Goal: Task Accomplishment & Management: Manage account settings

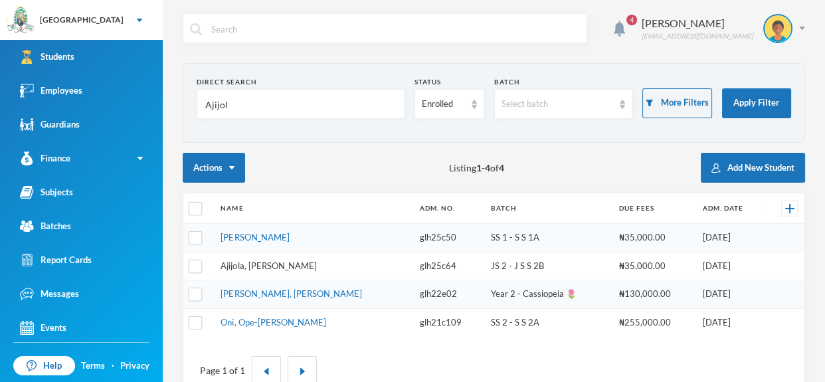
click at [282, 262] on link "Ajijola, [PERSON_NAME]" at bounding box center [269, 266] width 96 height 11
click at [366, 114] on input "Ajijol" at bounding box center [300, 105] width 193 height 30
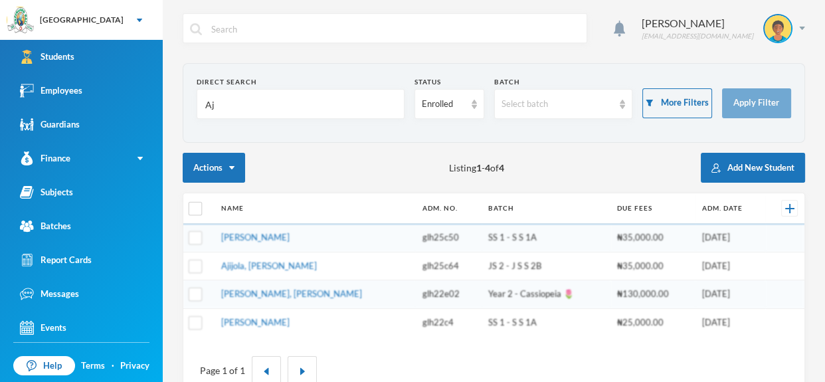
type input "A"
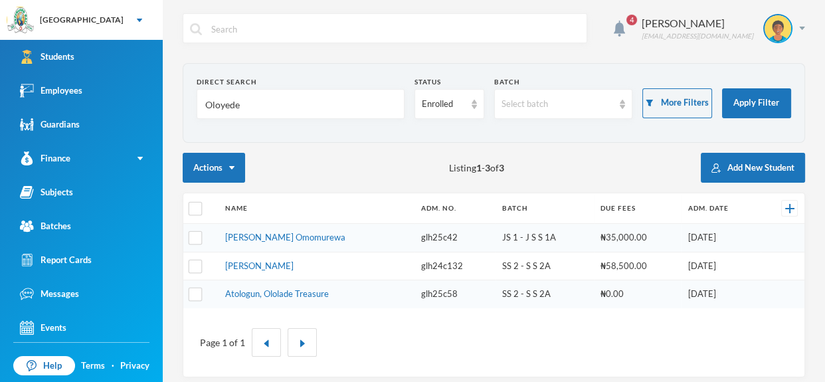
click at [306, 123] on form "Direct Search Oloyede Status Enrolled Batch Select batch More Filters Apply Fil…" at bounding box center [494, 103] width 595 height 52
click at [297, 105] on input "Oloyede" at bounding box center [300, 105] width 193 height 30
type input "O"
click at [310, 106] on input "text" at bounding box center [300, 105] width 193 height 30
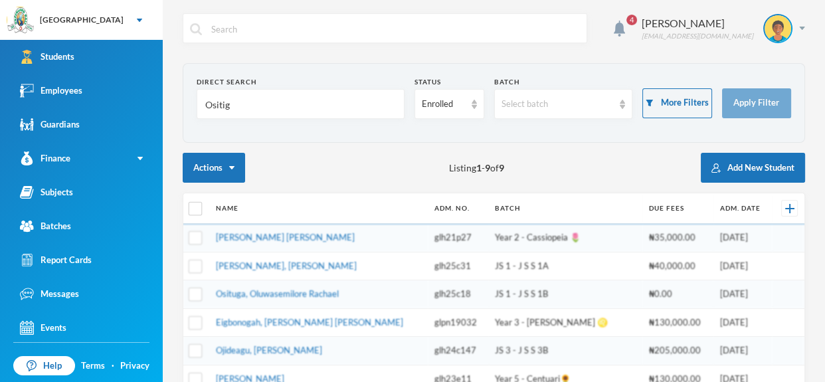
type input "Ositiga"
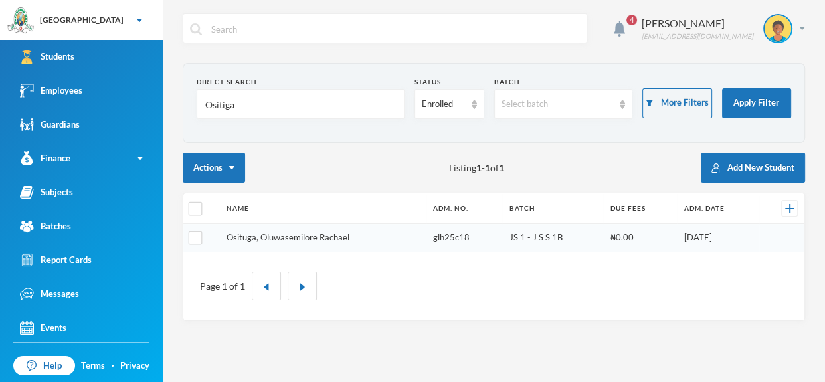
click at [314, 235] on link "Osituga, Oluwasemilore Rachael" at bounding box center [288, 237] width 123 height 11
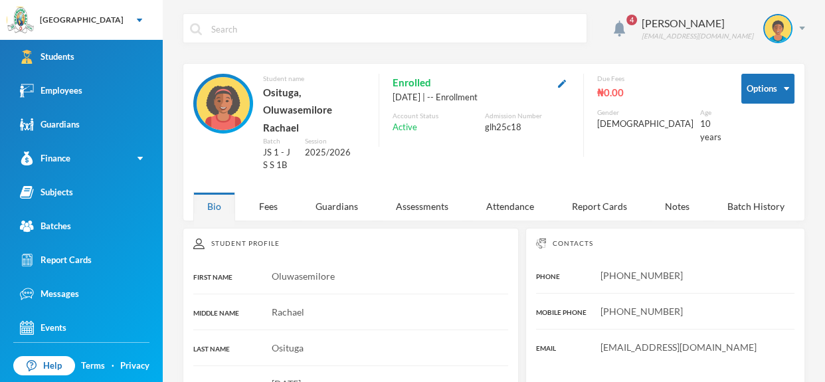
click at [233, 29] on input "text" at bounding box center [395, 29] width 370 height 30
click at [227, 30] on input "text" at bounding box center [395, 29] width 370 height 30
click at [283, 30] on input "text" at bounding box center [395, 29] width 370 height 30
type input "O"
click at [120, 88] on link "Employees" at bounding box center [81, 91] width 163 height 34
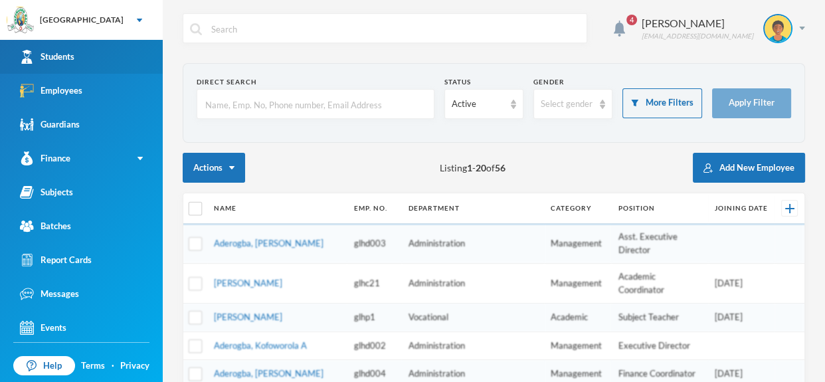
click at [93, 53] on link "Students" at bounding box center [81, 57] width 163 height 34
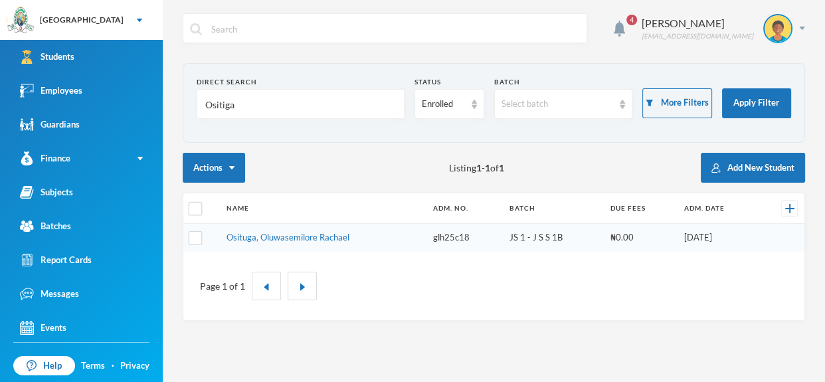
click at [260, 117] on input "Ositiga" at bounding box center [300, 105] width 193 height 30
click at [278, 103] on input "Odumesi" at bounding box center [300, 105] width 193 height 30
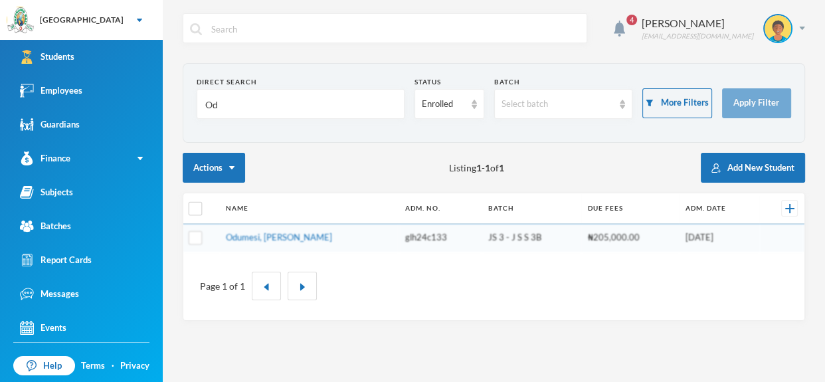
type input "O"
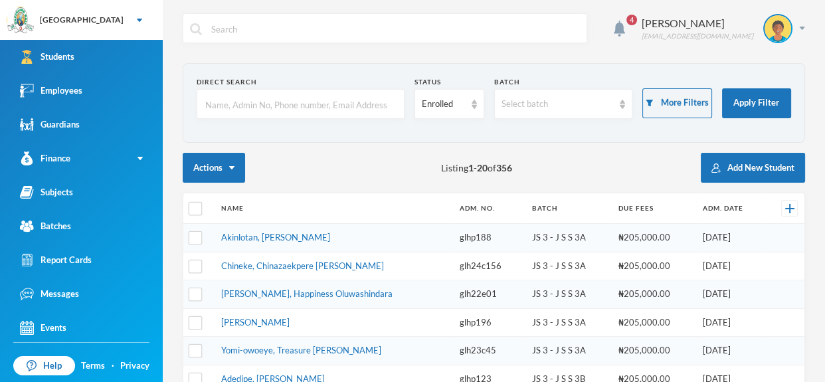
click at [274, 129] on section "Direct Search Status Enrolled Batch Select batch More Filters Apply Filter" at bounding box center [494, 103] width 623 height 80
click at [305, 97] on input "text" at bounding box center [300, 105] width 193 height 30
click at [272, 106] on input "text" at bounding box center [300, 105] width 193 height 30
click at [110, 56] on link "Students" at bounding box center [81, 57] width 163 height 34
click at [268, 26] on input "text" at bounding box center [395, 29] width 370 height 30
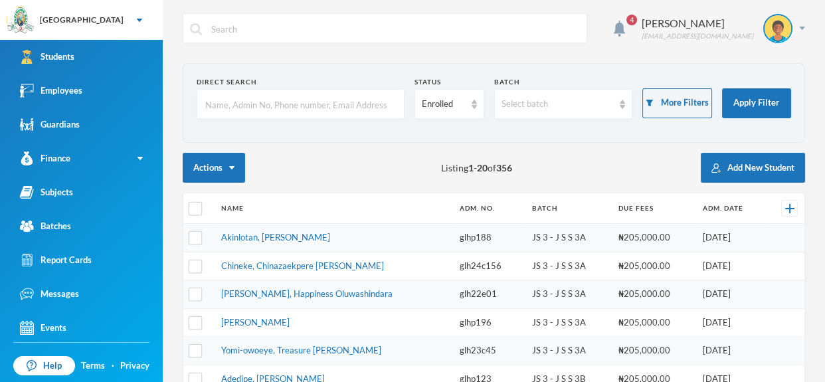
click at [301, 96] on input "text" at bounding box center [300, 105] width 193 height 30
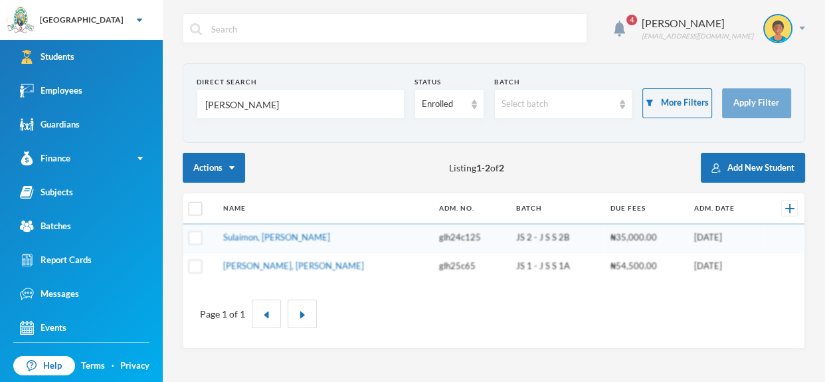
type input "Suleiman"
click at [312, 264] on link "Sulaimon, Ibrahim Olayinka" at bounding box center [293, 266] width 141 height 11
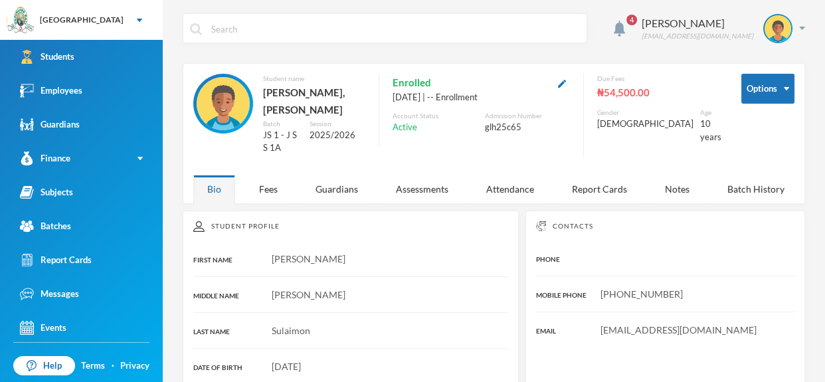
click at [231, 102] on img at bounding box center [223, 103] width 53 height 53
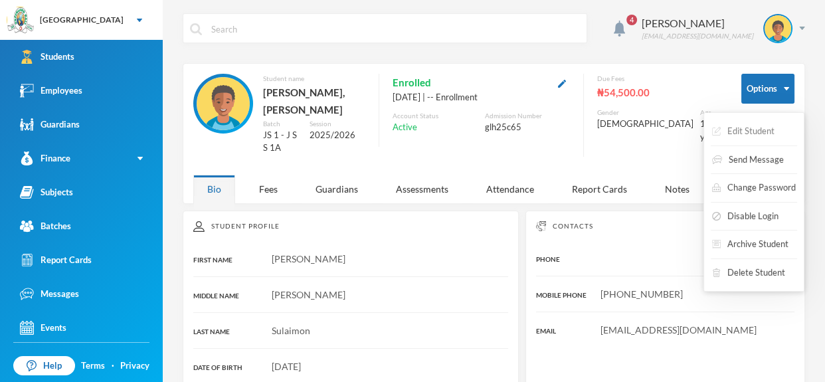
click at [771, 128] on button "Edit Student" at bounding box center [743, 132] width 65 height 24
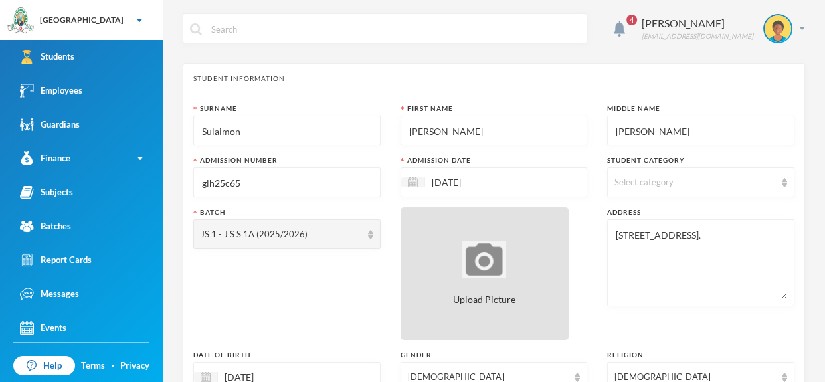
click at [501, 257] on img at bounding box center [485, 259] width 44 height 37
type input "C:\fakepath\1001406650 (1).jpeg"
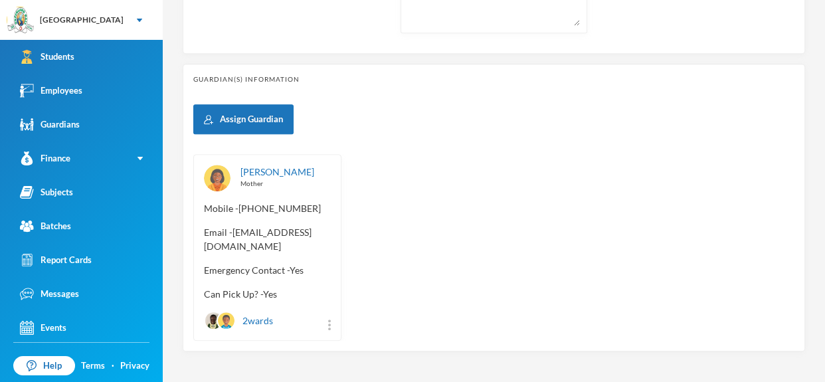
scroll to position [623, 0]
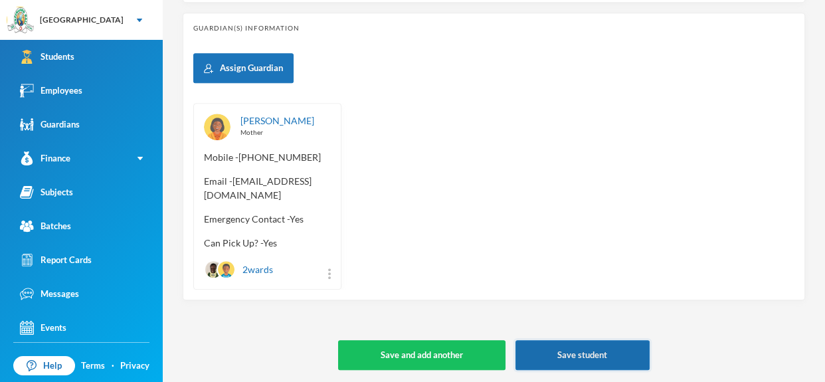
click at [611, 344] on button "Save student" at bounding box center [583, 355] width 134 height 30
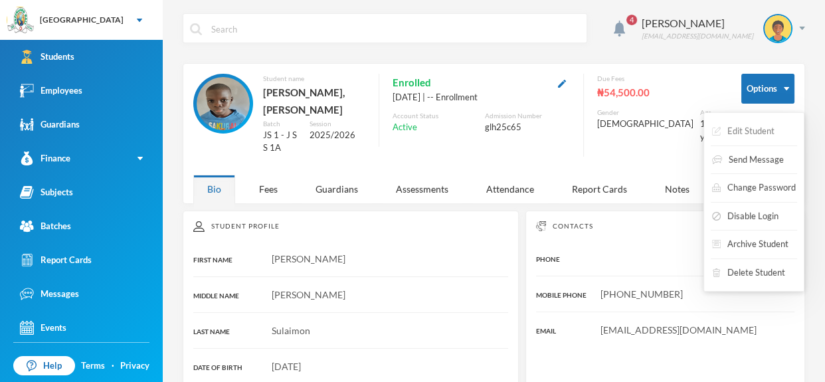
click at [768, 126] on button "Edit Student" at bounding box center [743, 132] width 65 height 24
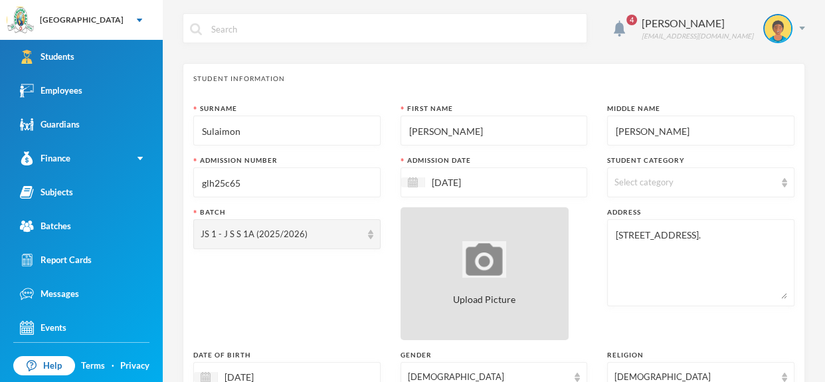
click at [520, 275] on div "Upload Picture" at bounding box center [485, 273] width 169 height 133
type input "C:\fakepath\1001406891 (1).jpeg"
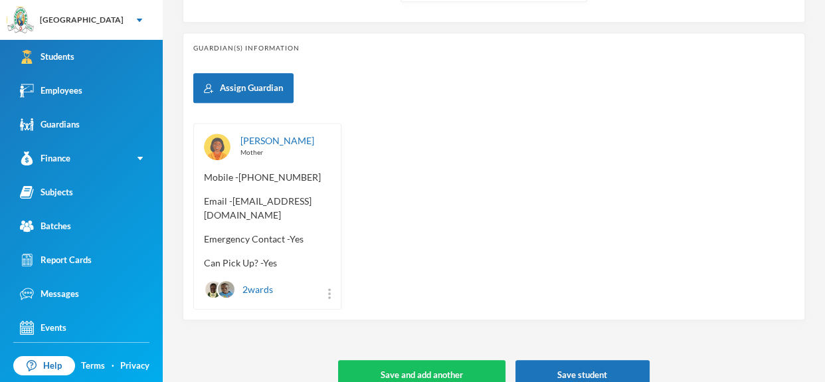
scroll to position [623, 0]
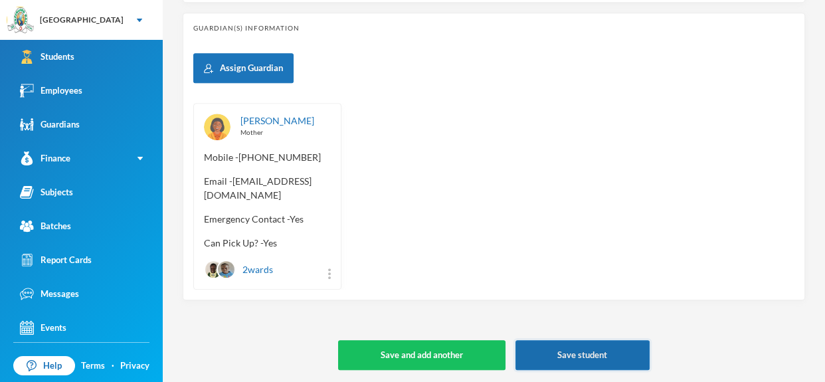
click at [585, 352] on button "Save student" at bounding box center [583, 355] width 134 height 30
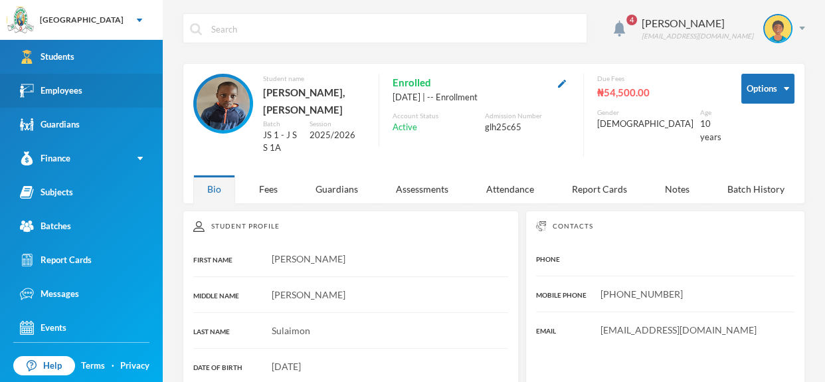
click at [78, 82] on link "Employees" at bounding box center [81, 91] width 163 height 34
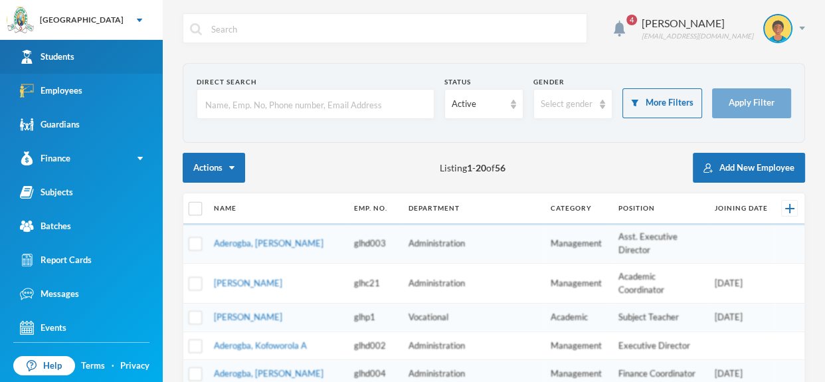
click at [80, 52] on link "Students" at bounding box center [81, 57] width 163 height 34
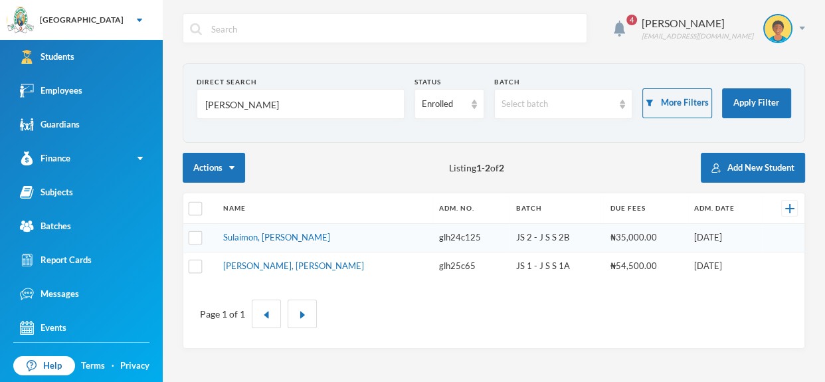
click at [251, 99] on input "Suleiman" at bounding box center [300, 105] width 193 height 30
type input "S"
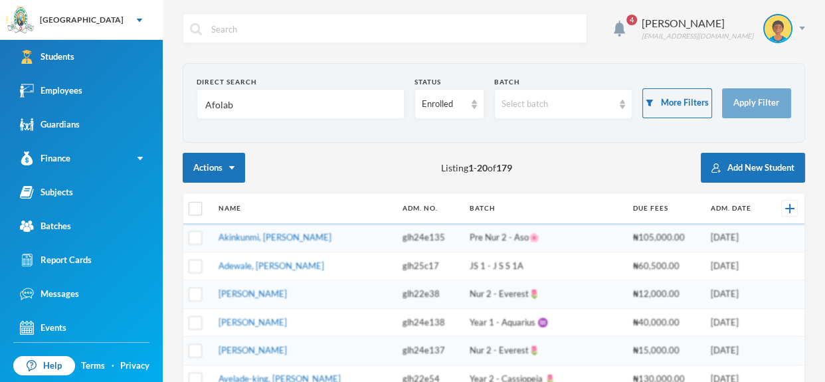
type input "Afolabi"
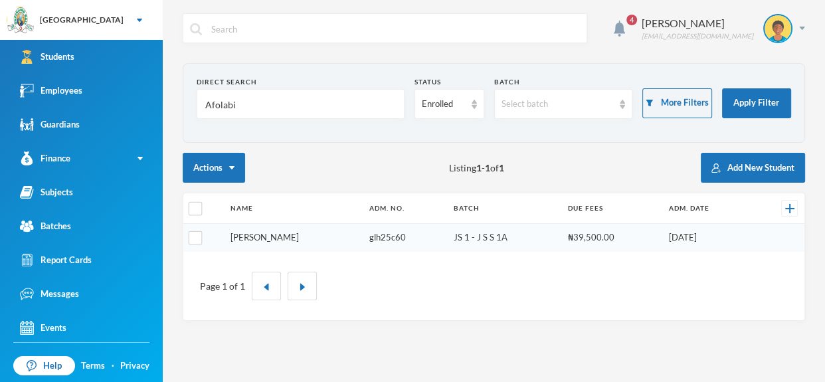
click at [294, 235] on link "[PERSON_NAME]" at bounding box center [265, 237] width 68 height 11
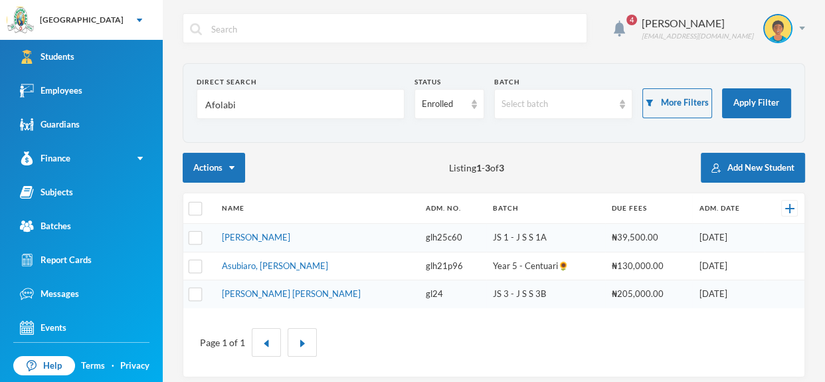
click at [270, 88] on div "Direct Search Afolabi" at bounding box center [301, 98] width 208 height 42
click at [271, 94] on input "Afolabi" at bounding box center [300, 105] width 193 height 30
click at [290, 238] on link "[PERSON_NAME]" at bounding box center [256, 237] width 68 height 11
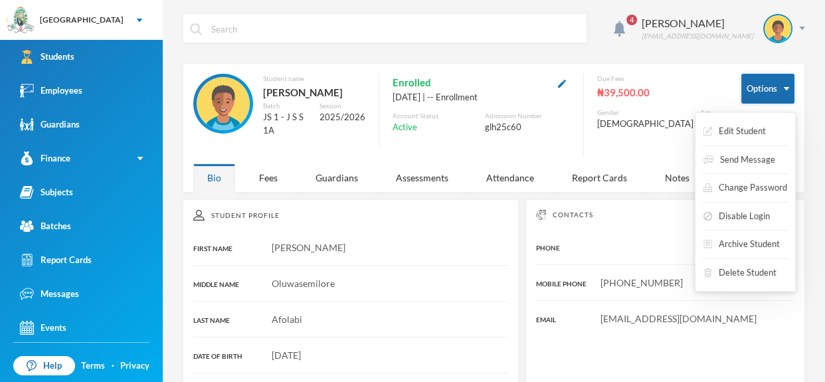
click at [786, 88] on img "button" at bounding box center [786, 88] width 5 height 3
click at [764, 132] on button "Edit Student" at bounding box center [734, 132] width 65 height 24
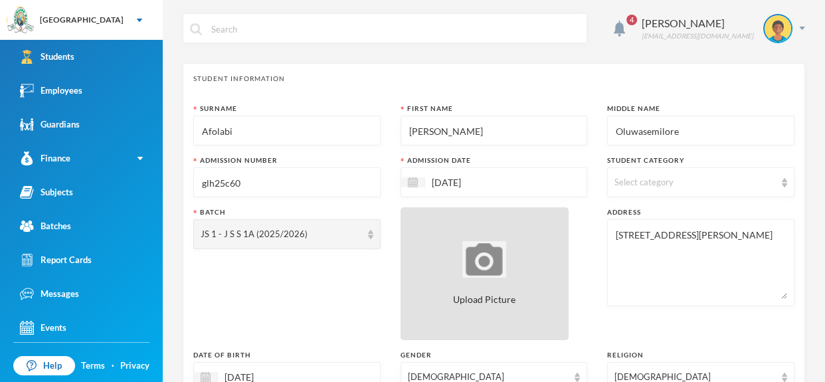
click at [545, 264] on div "Upload Picture" at bounding box center [485, 273] width 169 height 133
type input "C:\fakepath\1001406649.jpeg"
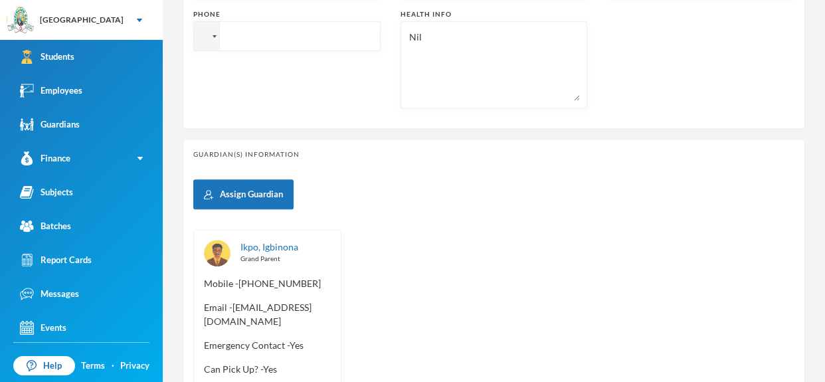
scroll to position [609, 0]
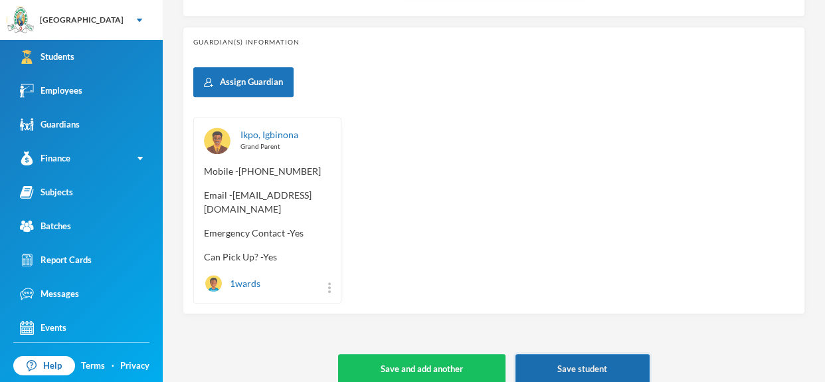
click at [576, 354] on button "Save student" at bounding box center [583, 369] width 134 height 30
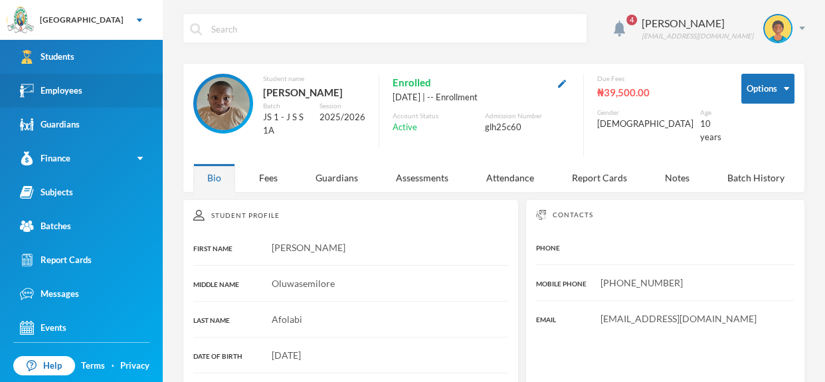
click at [83, 85] on link "Employees" at bounding box center [81, 91] width 163 height 34
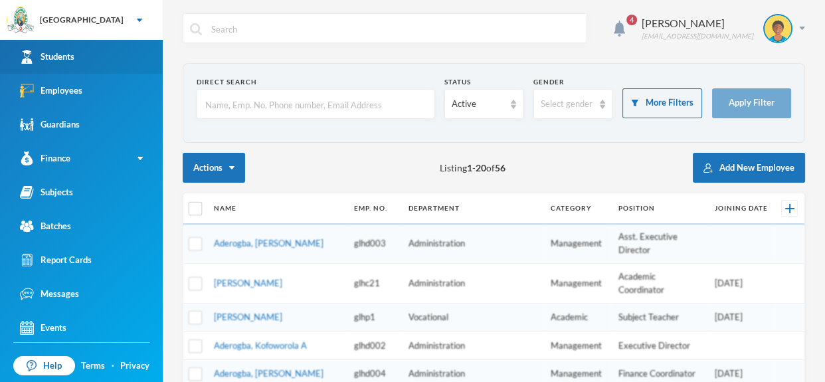
click at [86, 56] on link "Students" at bounding box center [81, 57] width 163 height 34
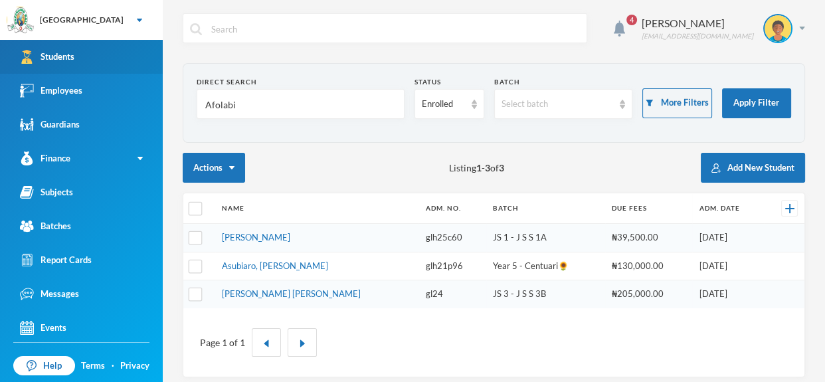
click at [86, 56] on link "Students" at bounding box center [81, 57] width 163 height 34
click at [255, 98] on input "Afolabi" at bounding box center [300, 105] width 193 height 30
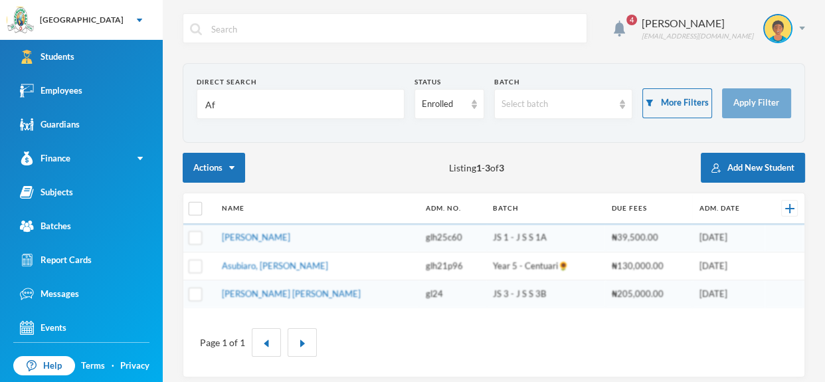
type input "A"
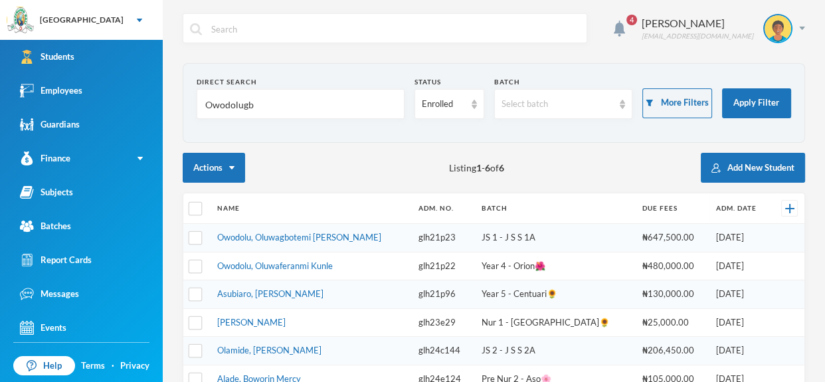
type input "Owodolugbo"
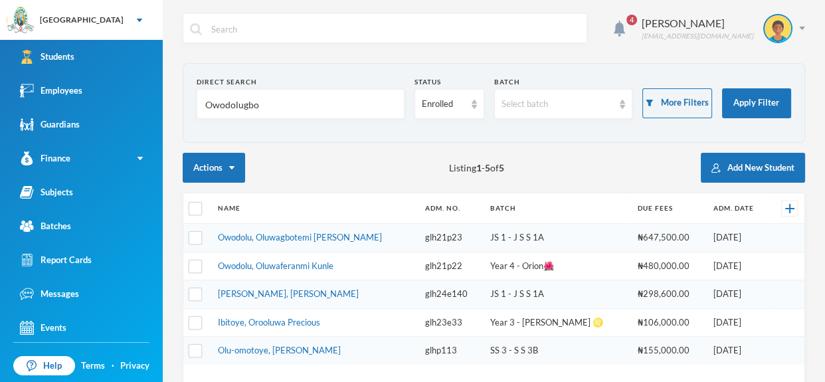
click at [301, 113] on input "Owodolugbo" at bounding box center [300, 105] width 193 height 30
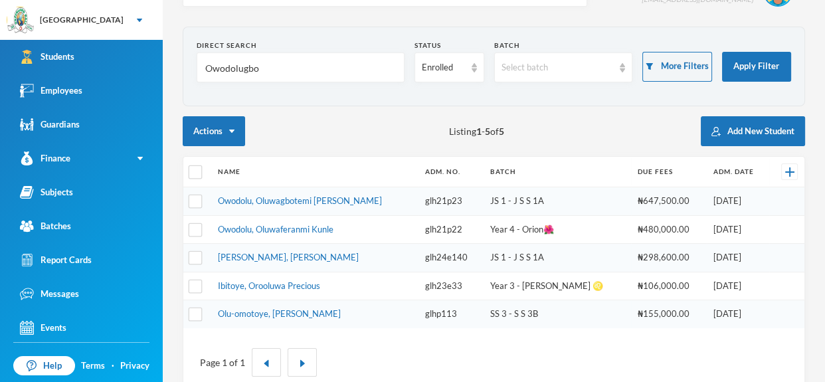
scroll to position [32, 0]
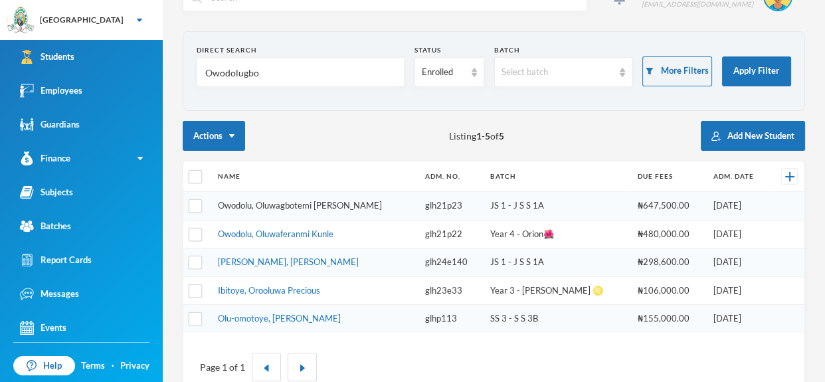
click at [306, 207] on link "Owodolu, Oluwagbotemi [PERSON_NAME]" at bounding box center [300, 205] width 164 height 11
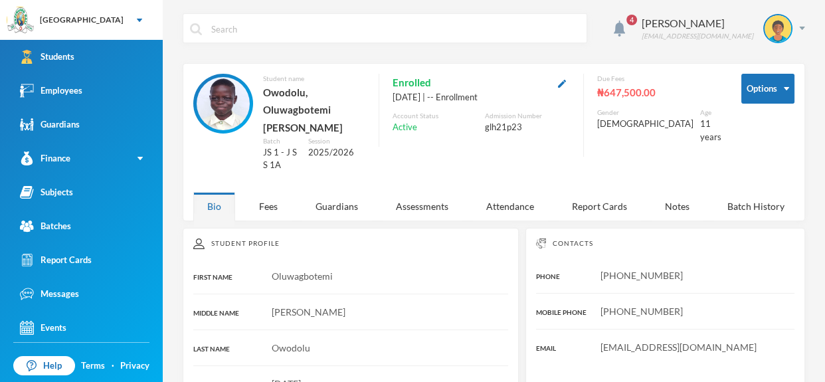
click at [279, 20] on input "text" at bounding box center [395, 29] width 370 height 30
click at [97, 97] on link "Employees" at bounding box center [81, 91] width 163 height 34
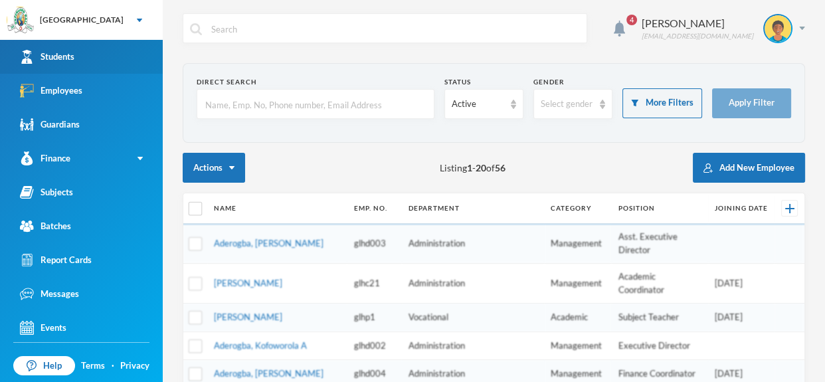
click at [98, 61] on link "Students" at bounding box center [81, 57] width 163 height 34
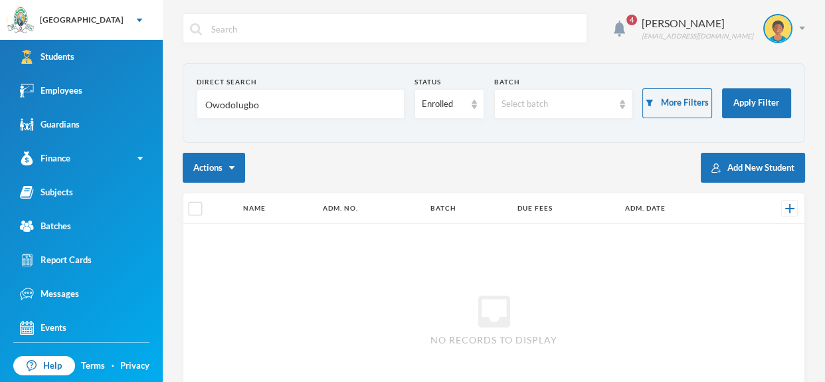
click at [318, 57] on div "4 Omisakin Oluwaseun oluwaseun.omisakin@greenlandhall.org" at bounding box center [494, 38] width 623 height 50
click at [320, 39] on input "text" at bounding box center [395, 29] width 370 height 30
click at [336, 96] on input "Owodolugbo" at bounding box center [300, 105] width 193 height 30
type input "O"
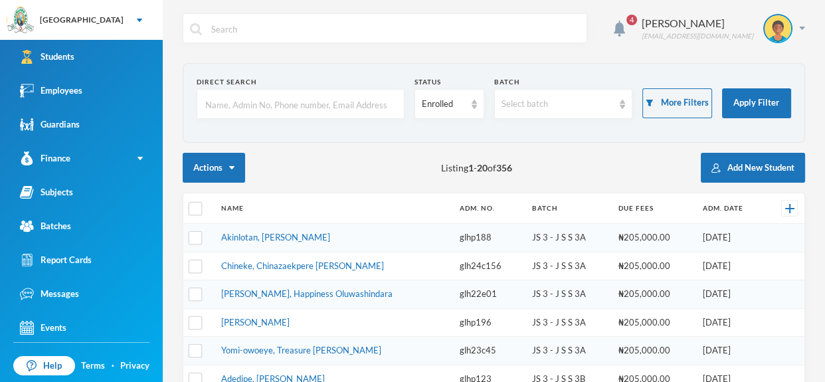
click at [322, 111] on input "text" at bounding box center [300, 105] width 193 height 30
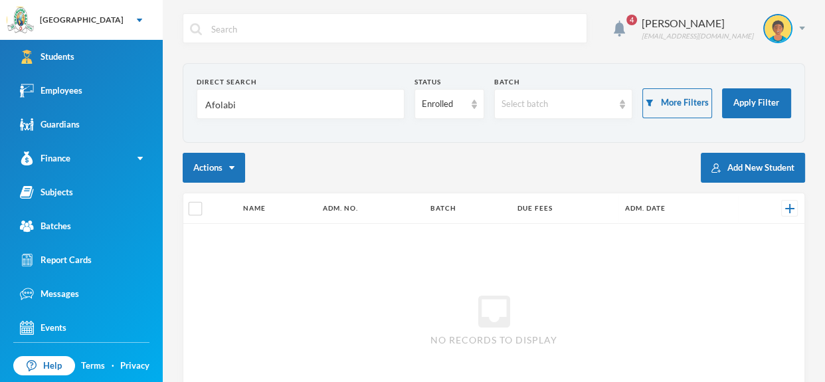
type input "Afolabi"
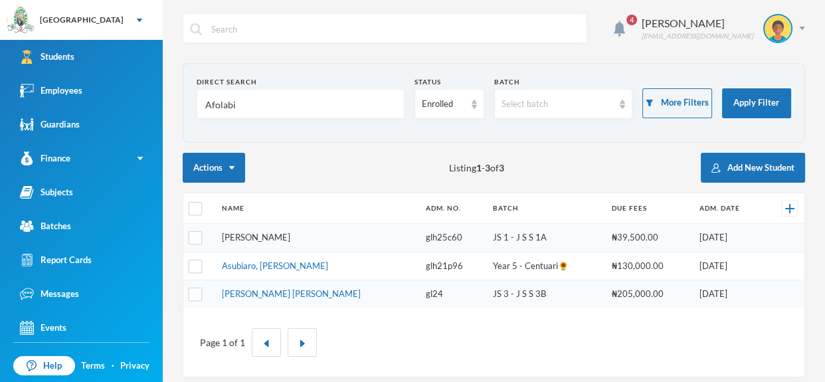
click at [290, 239] on link "[PERSON_NAME]" at bounding box center [256, 237] width 68 height 11
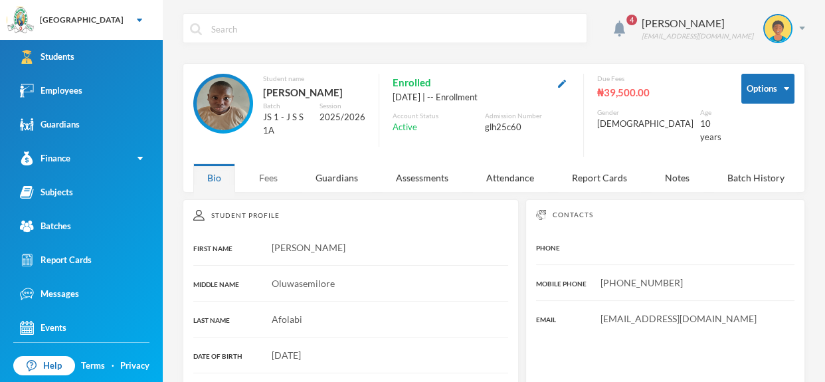
click at [269, 192] on div "Fees" at bounding box center [268, 177] width 47 height 29
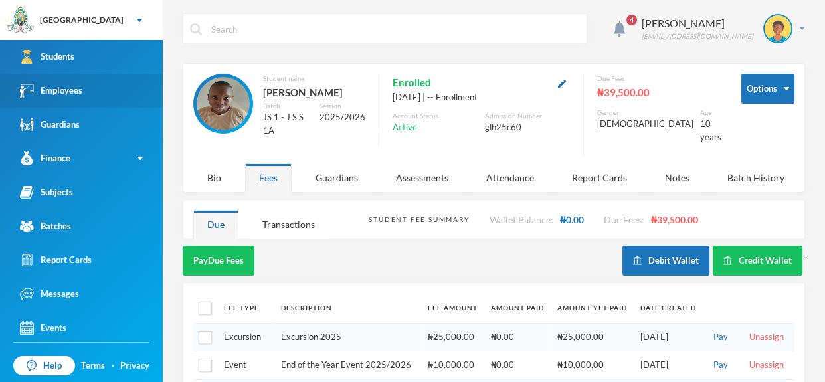
click at [88, 80] on link "Employees" at bounding box center [81, 91] width 163 height 34
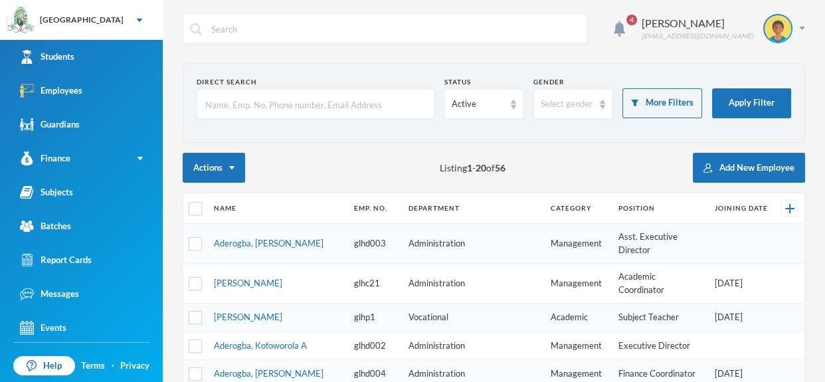
click at [275, 99] on input "text" at bounding box center [315, 105] width 223 height 30
click at [243, 27] on input "text" at bounding box center [395, 29] width 370 height 30
click at [249, 91] on input "text" at bounding box center [315, 105] width 223 height 30
click at [330, 112] on input "text" at bounding box center [315, 105] width 223 height 30
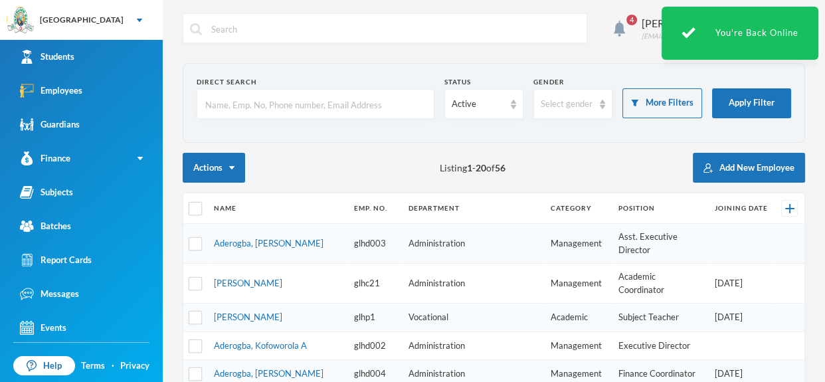
click at [312, 107] on input "text" at bounding box center [315, 105] width 223 height 30
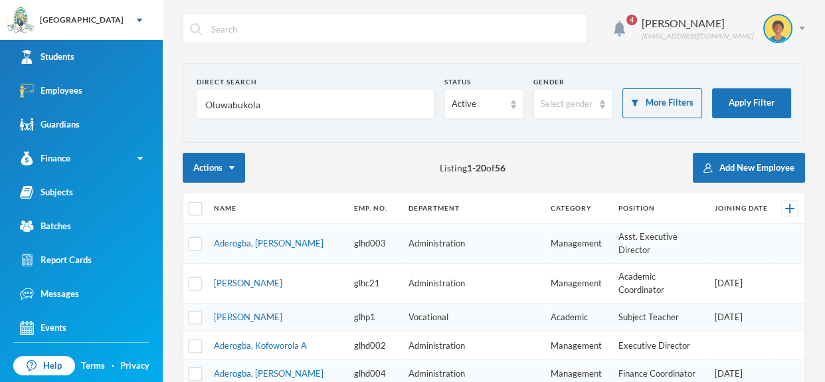
click at [311, 110] on input "Oluwabukola" at bounding box center [315, 105] width 223 height 30
type input "Oluwabukola"
click at [129, 47] on link "Students" at bounding box center [81, 57] width 163 height 34
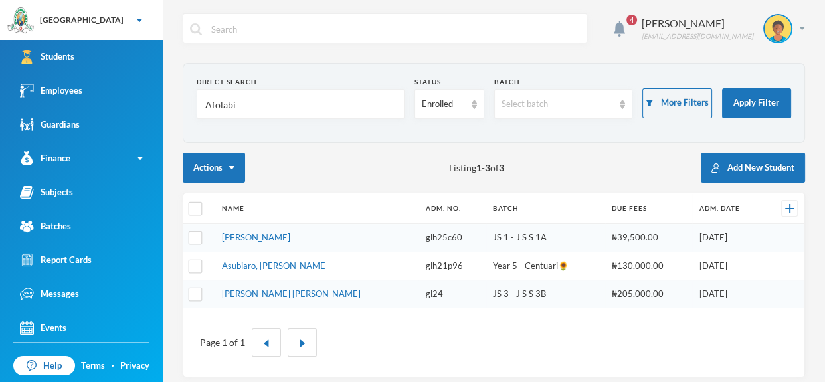
click at [280, 96] on input "Afolabi" at bounding box center [300, 105] width 193 height 30
type input "A"
click at [288, 118] on input "Olubukola" at bounding box center [300, 105] width 193 height 30
click at [284, 98] on input "Olubukola" at bounding box center [300, 105] width 193 height 30
click at [278, 102] on input "Olubukola" at bounding box center [300, 105] width 193 height 30
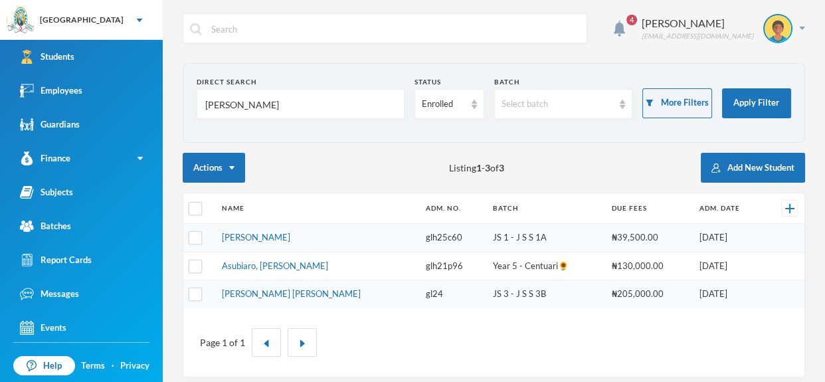
click at [292, 113] on input "Olubukola" at bounding box center [300, 105] width 193 height 30
type input "O"
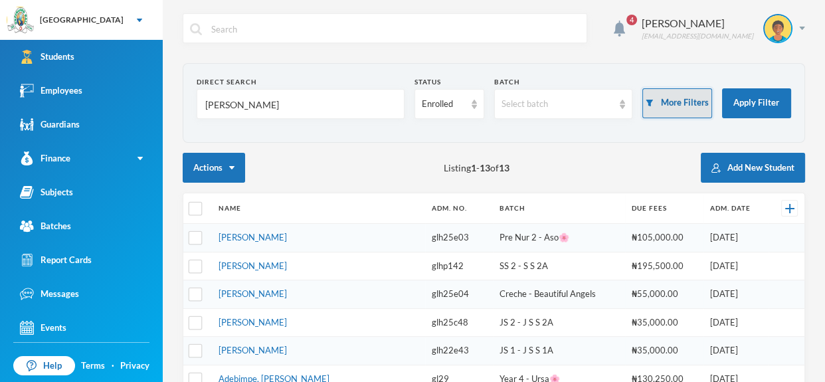
type input "emmanuella"
click at [709, 97] on button "More Filters" at bounding box center [677, 103] width 69 height 30
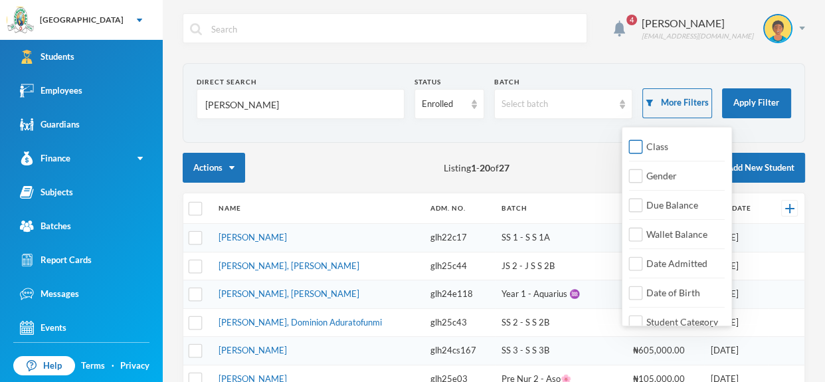
click at [640, 149] on input "Class" at bounding box center [636, 147] width 14 height 14
checkbox input "true"
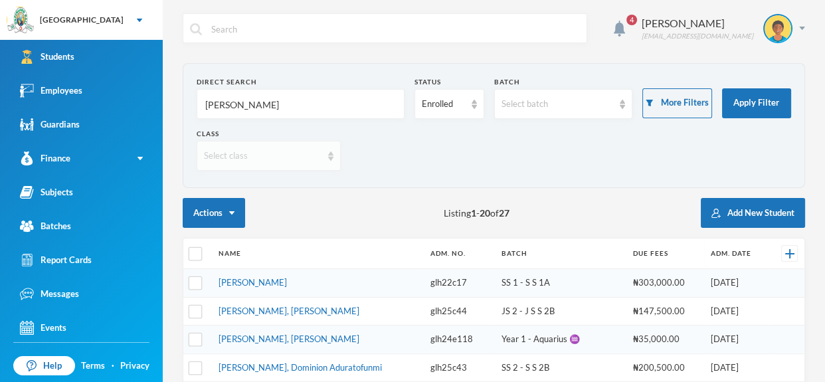
click at [328, 163] on div "Select class" at bounding box center [269, 156] width 144 height 30
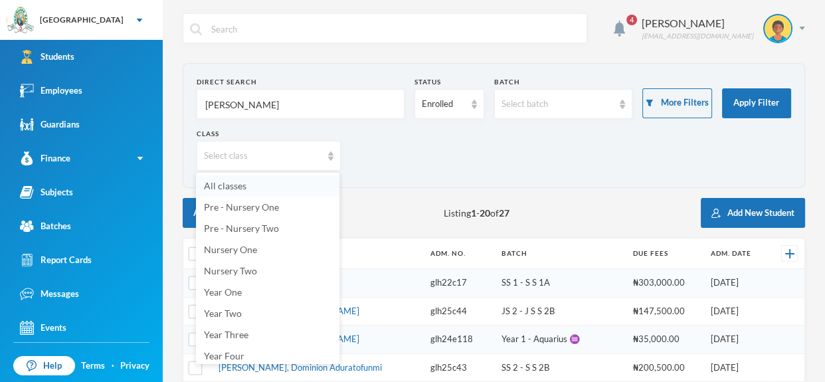
click at [305, 186] on li "All classes" at bounding box center [268, 185] width 144 height 21
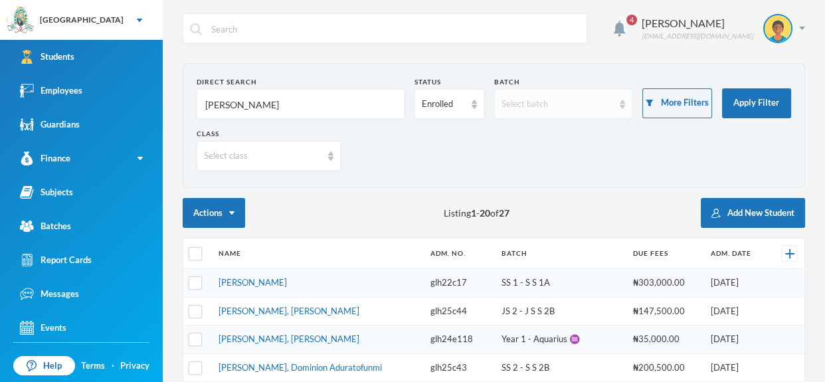
click at [624, 110] on div "Select batch" at bounding box center [563, 104] width 139 height 30
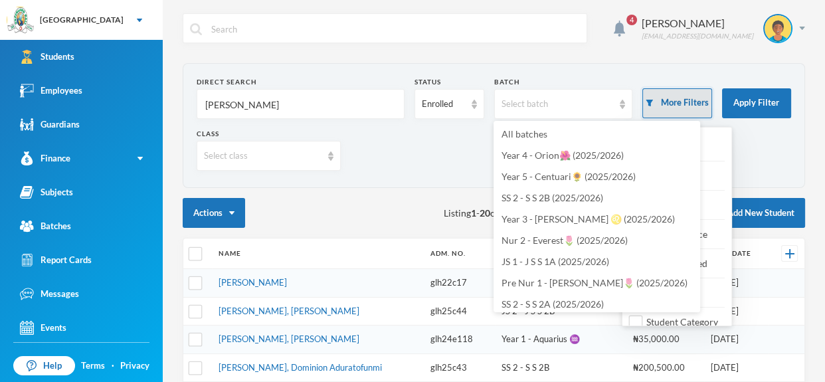
click at [679, 106] on button "More Filters" at bounding box center [677, 103] width 69 height 30
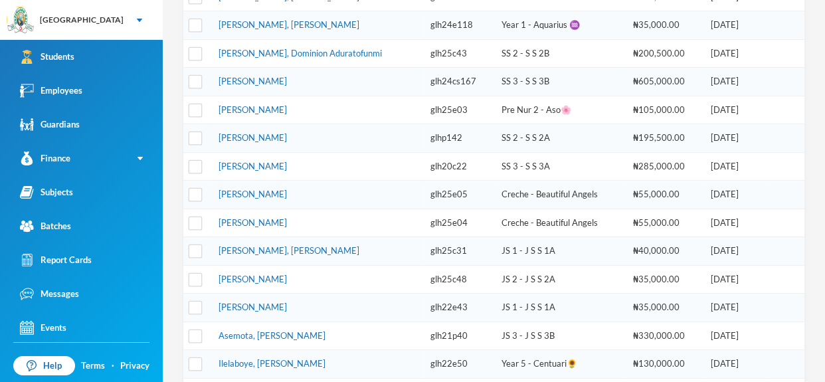
scroll to position [315, 0]
click at [287, 276] on link "Adebukola, Emmanuella Anuoluwapo" at bounding box center [253, 278] width 68 height 11
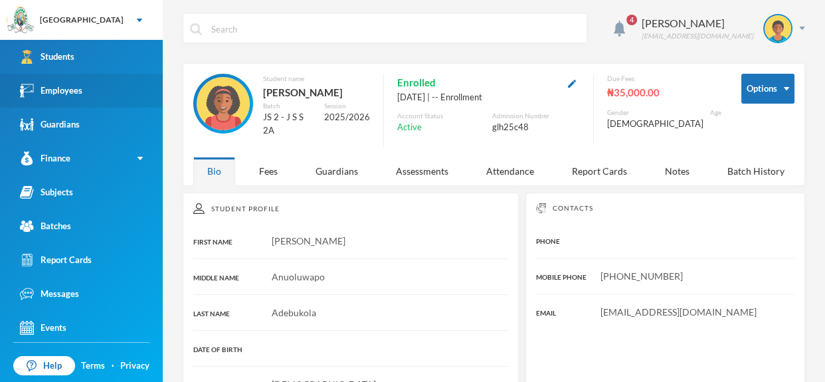
click at [147, 83] on link "Employees" at bounding box center [81, 91] width 163 height 34
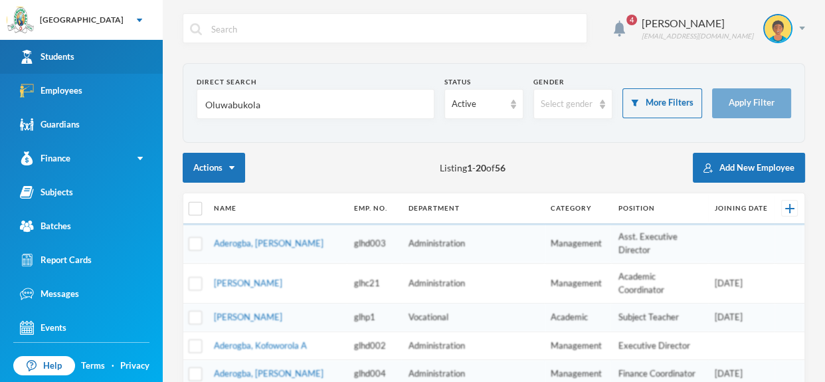
click at [127, 54] on link "Students" at bounding box center [81, 57] width 163 height 34
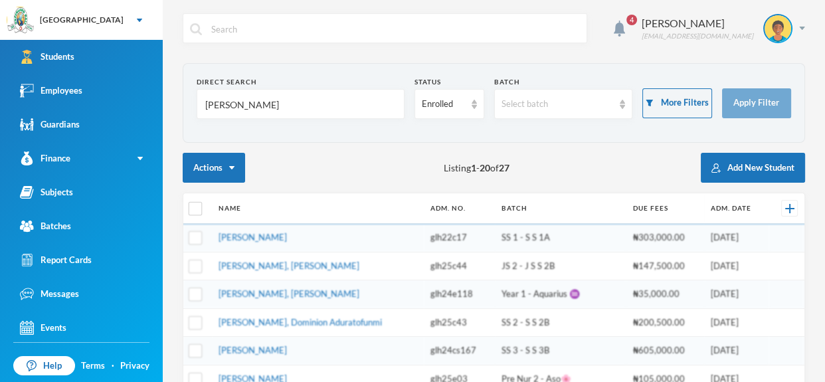
click at [303, 114] on input "emmanuella" at bounding box center [300, 105] width 193 height 30
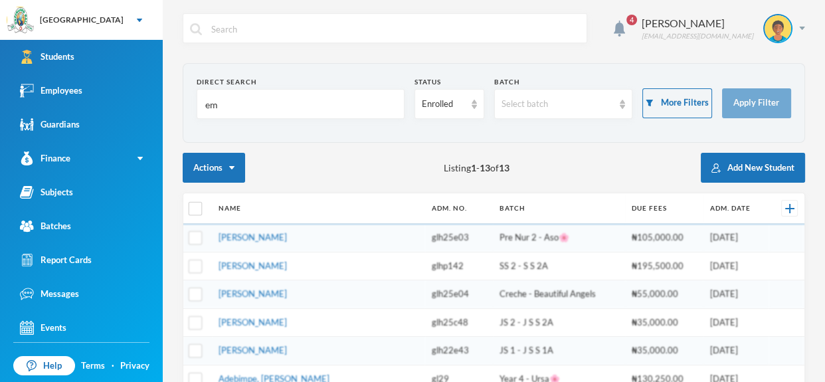
type input "e"
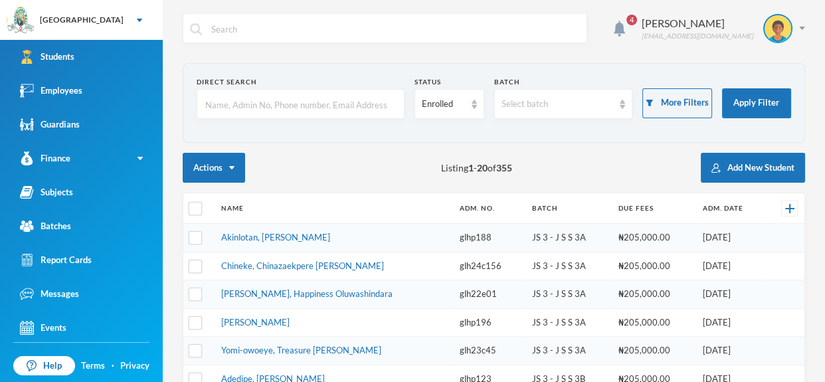
click at [254, 113] on input "text" at bounding box center [300, 105] width 193 height 30
click at [265, 102] on input "text" at bounding box center [300, 105] width 193 height 30
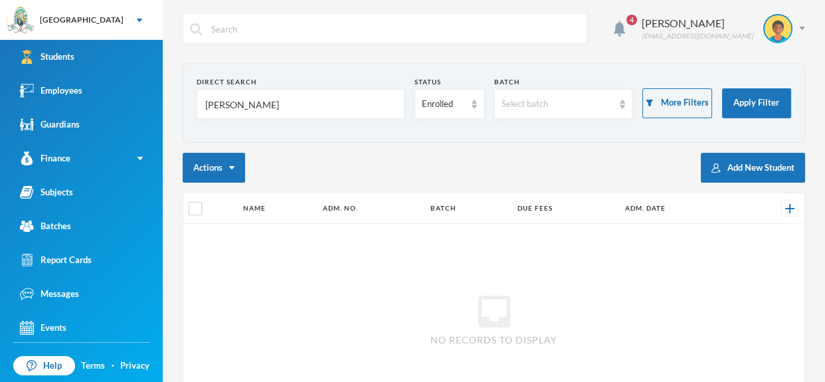
click at [285, 113] on input "Ajijola deborah" at bounding box center [300, 105] width 193 height 30
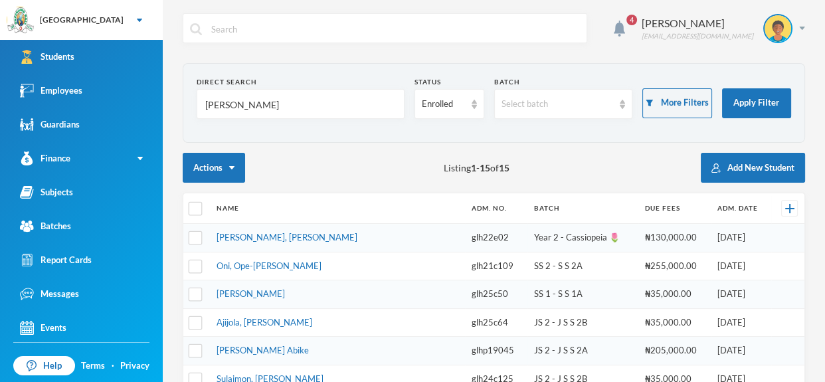
click at [294, 117] on input "Ajijola deborah" at bounding box center [300, 105] width 193 height 30
click at [338, 116] on input "Ajijola deborah" at bounding box center [300, 105] width 193 height 30
click at [327, 117] on input "Ajijola deborah" at bounding box center [300, 105] width 193 height 30
type input "Ajijola deborah"
click at [356, 130] on section "Direct Search Ajijola deborah Status Enrolled Batch Select batch More Filters A…" at bounding box center [494, 103] width 623 height 80
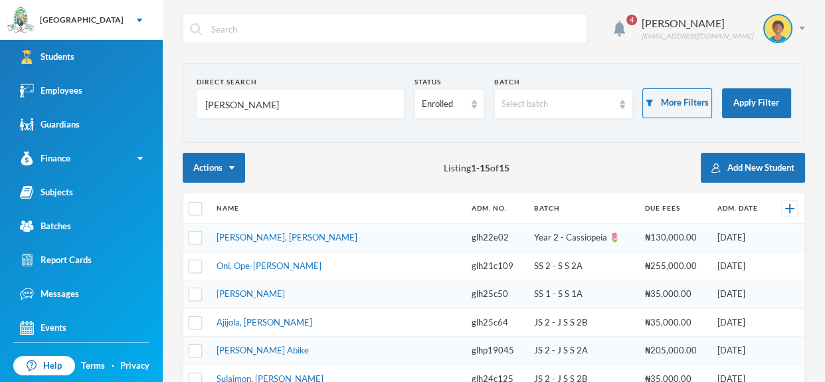
click at [341, 102] on input "Ajijola deborah" at bounding box center [300, 105] width 193 height 30
click at [285, 292] on link "[PERSON_NAME]" at bounding box center [251, 293] width 68 height 11
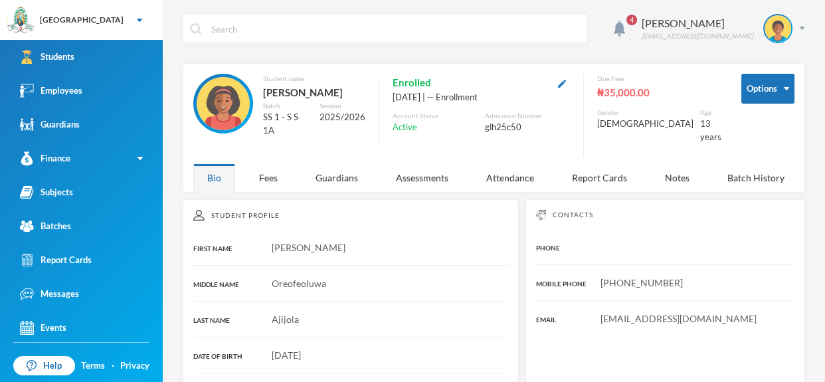
click at [340, 23] on input "text" at bounding box center [395, 29] width 370 height 30
click at [311, 25] on input "text" at bounding box center [395, 29] width 370 height 30
click at [277, 26] on input "text" at bounding box center [395, 29] width 370 height 30
click at [274, 27] on input "text" at bounding box center [395, 29] width 370 height 30
click at [263, 28] on input "text" at bounding box center [395, 29] width 370 height 30
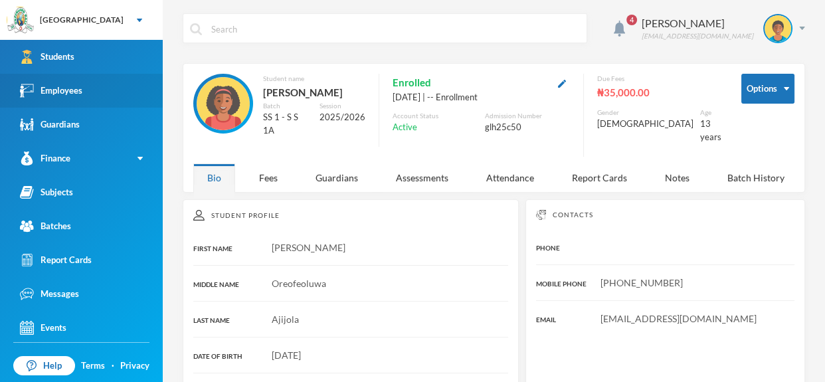
click at [89, 90] on link "Employees" at bounding box center [81, 91] width 163 height 34
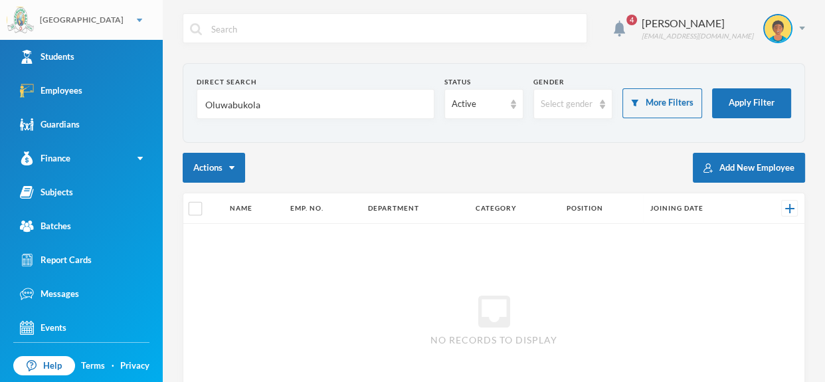
click at [90, 35] on div "[GEOGRAPHIC_DATA]" at bounding box center [81, 20] width 163 height 40
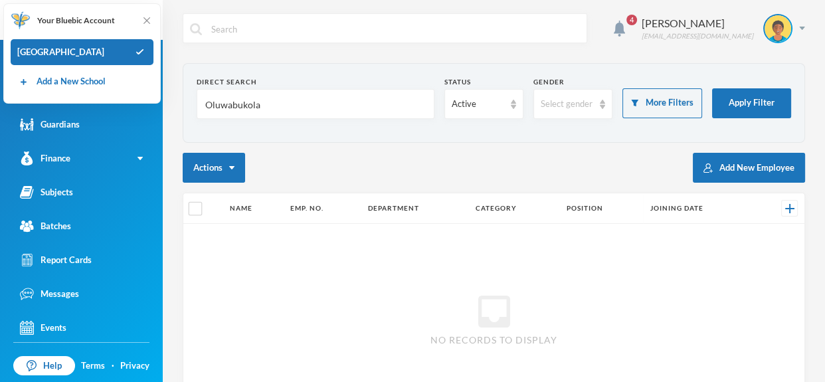
click at [283, 95] on input "Oluwabukola" at bounding box center [315, 105] width 223 height 30
type input "O"
click at [147, 27] on img at bounding box center [146, 20] width 13 height 13
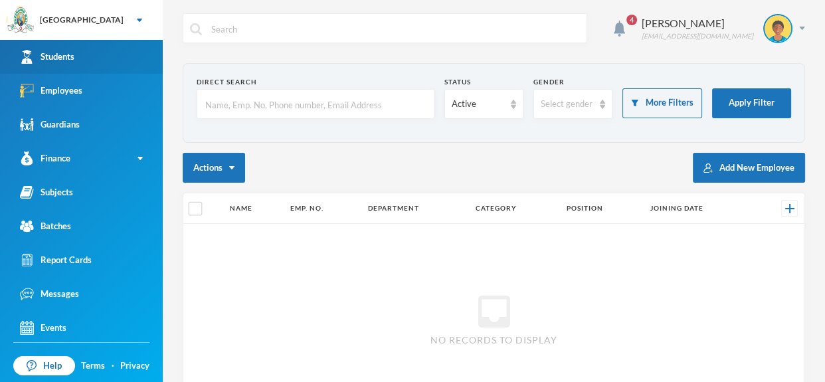
click at [134, 50] on link "Students" at bounding box center [81, 57] width 163 height 34
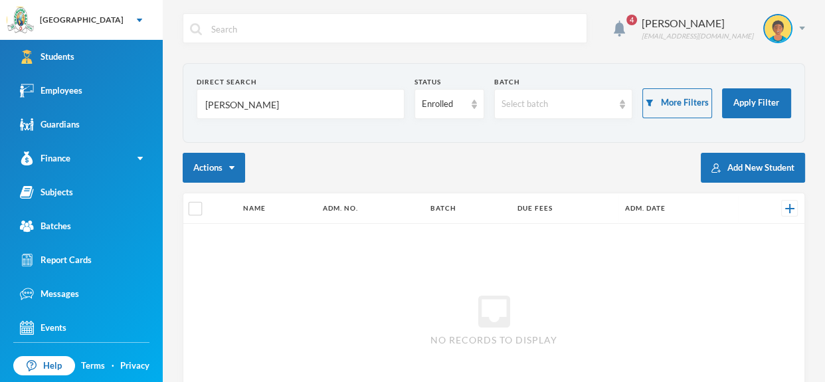
click at [278, 106] on input "Ajijola deborah" at bounding box center [300, 105] width 193 height 30
type input "A"
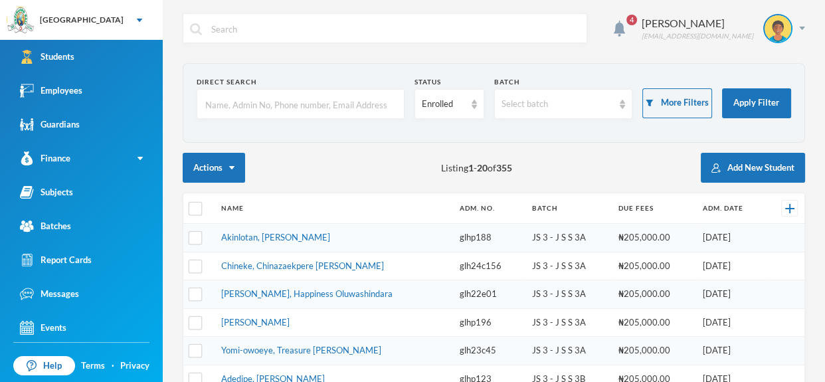
click at [371, 100] on input "text" at bounding box center [300, 105] width 193 height 30
click at [372, 114] on input "text" at bounding box center [300, 105] width 193 height 30
click at [292, 124] on form "Direct Search Status Enrolled Batch Select batch More Filters Apply Filter" at bounding box center [494, 103] width 595 height 52
click at [311, 112] on input "text" at bounding box center [300, 105] width 193 height 30
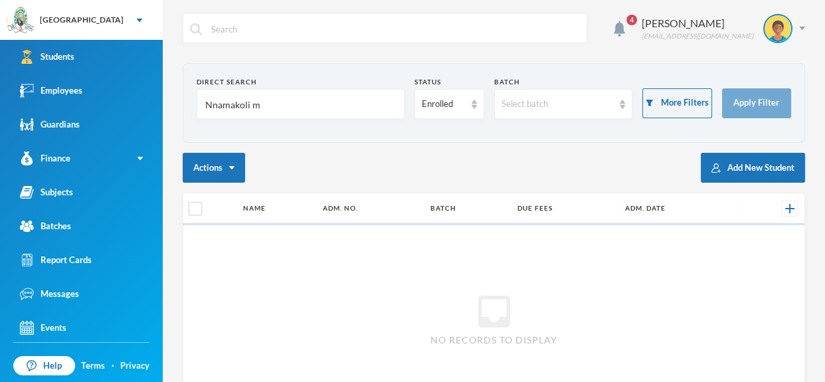
type input "Nnamakoli mi"
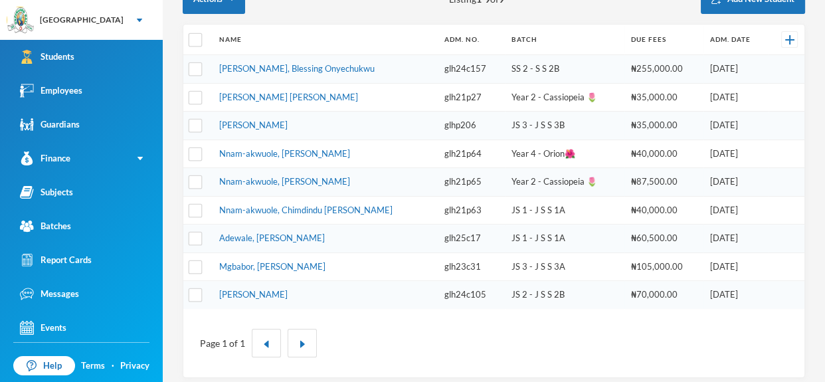
scroll to position [173, 0]
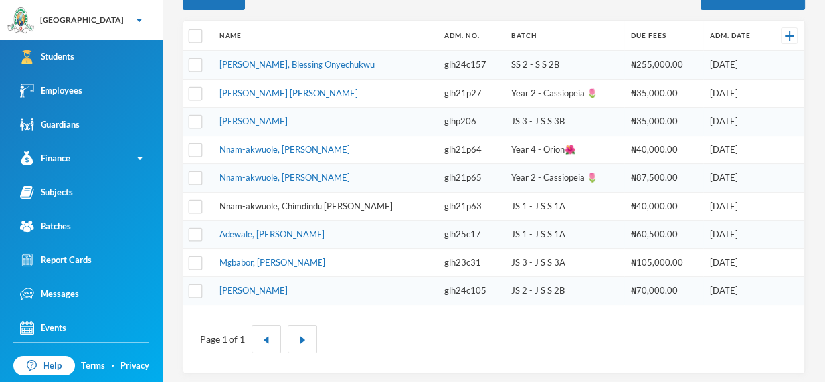
click at [338, 207] on link "Nnam-akwuole, Chimdindu Michael" at bounding box center [305, 206] width 173 height 11
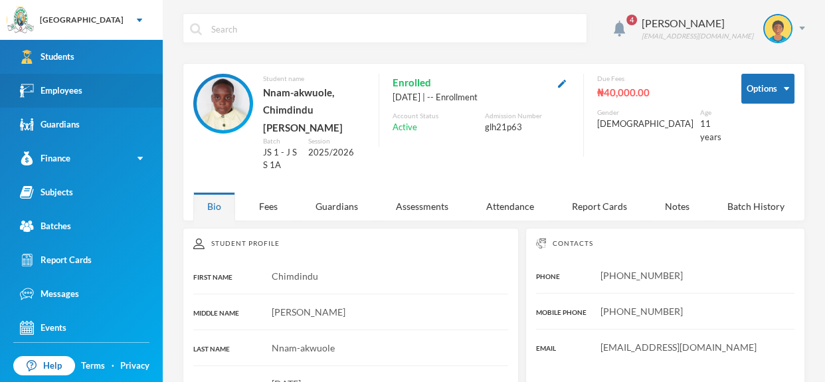
click at [124, 83] on link "Employees" at bounding box center [81, 91] width 163 height 34
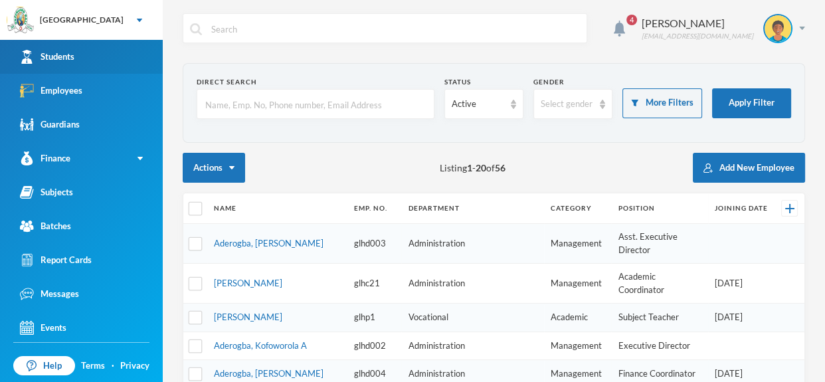
click at [102, 47] on link "Students" at bounding box center [81, 57] width 163 height 34
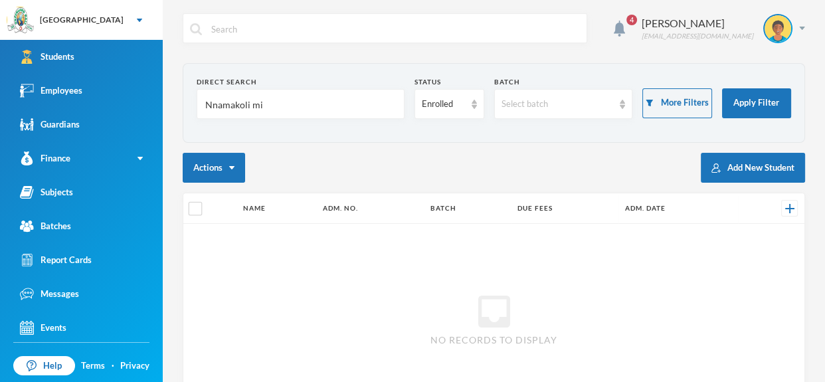
click at [267, 96] on input "Nnamakoli mi" at bounding box center [300, 105] width 193 height 30
type input "N"
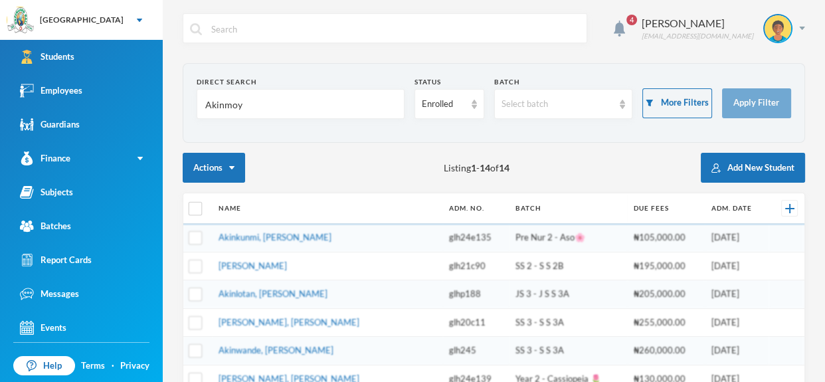
type input "Akinmoyo"
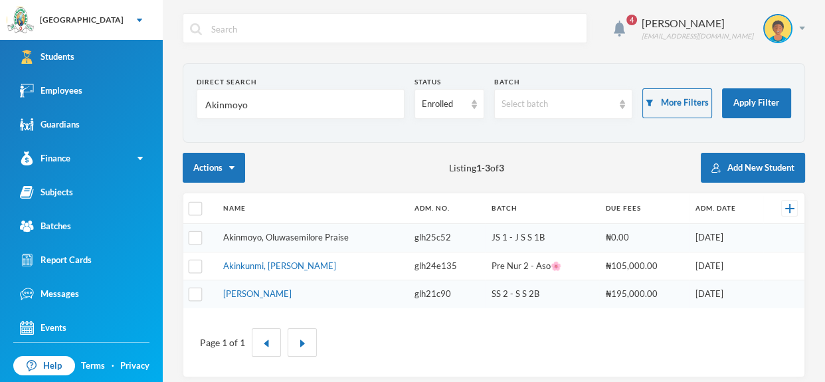
click at [288, 235] on link "Akinmoyo, Oluwasemilore Praise" at bounding box center [286, 237] width 126 height 11
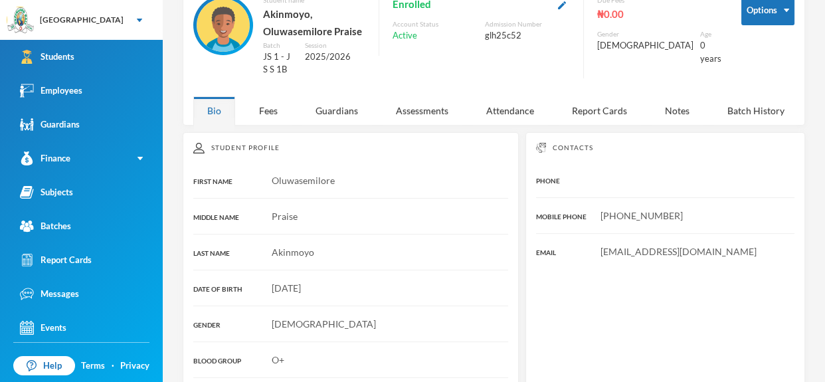
scroll to position [75, 0]
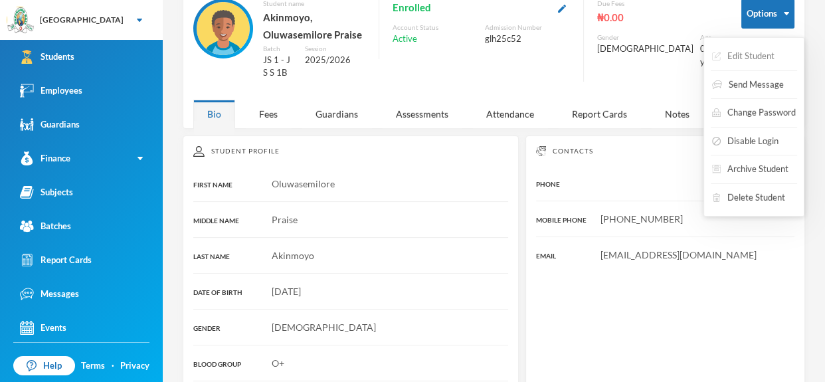
click at [760, 49] on button "Edit Student" at bounding box center [743, 57] width 65 height 24
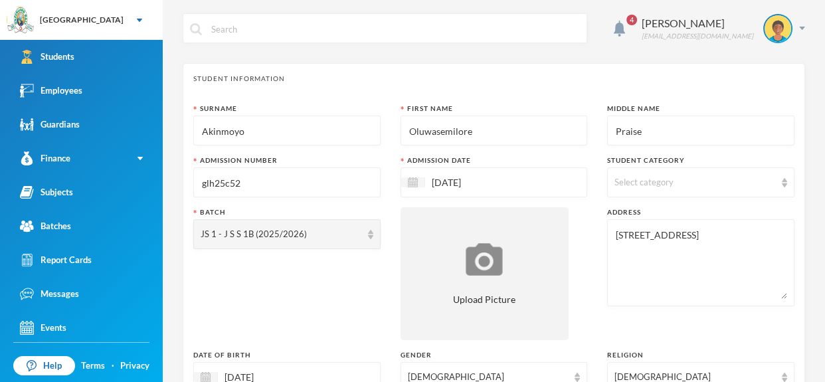
click at [784, 183] on img at bounding box center [784, 182] width 5 height 9
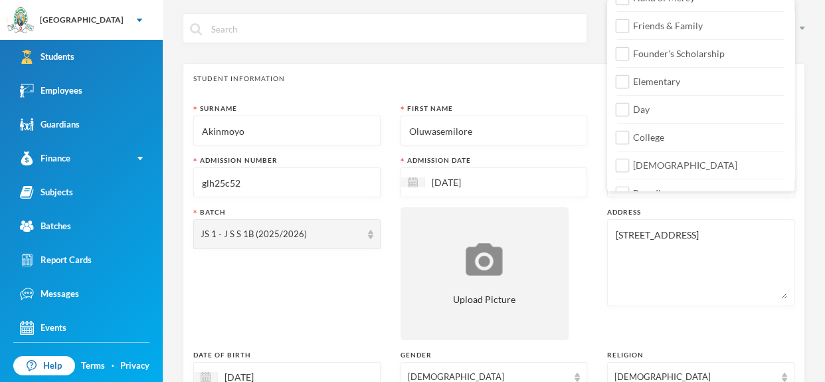
scroll to position [175, 0]
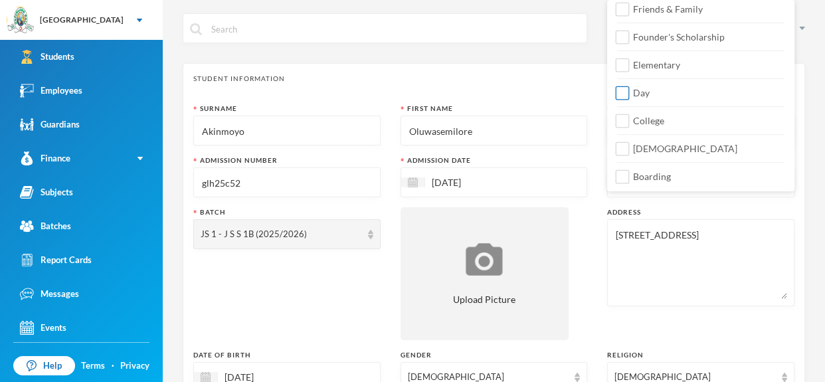
click at [629, 91] on span "Day" at bounding box center [641, 92] width 27 height 11
click at [629, 91] on input "Day" at bounding box center [623, 93] width 14 height 14
click at [627, 91] on input "Day" at bounding box center [623, 93] width 14 height 14
checkbox input "false"
click at [621, 118] on input "College" at bounding box center [623, 121] width 14 height 14
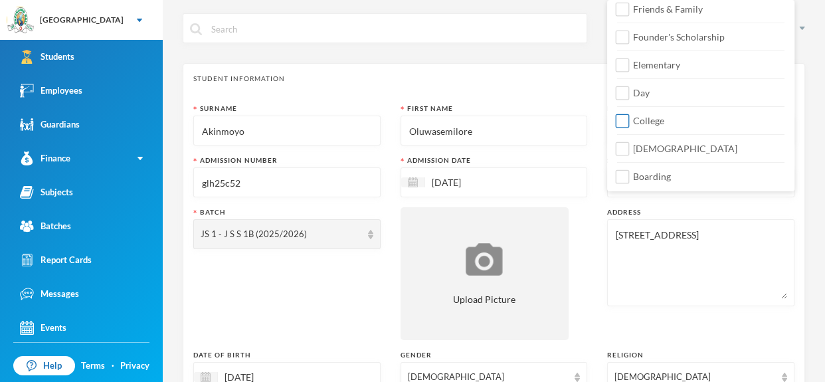
checkbox input "true"
click at [618, 144] on input "Christian" at bounding box center [623, 149] width 14 height 14
checkbox input "true"
click at [599, 227] on div "Surname Akinmoyo First Name Oluwasemilore Middle Name Praise Admission Number g…" at bounding box center [493, 359] width 601 height 511
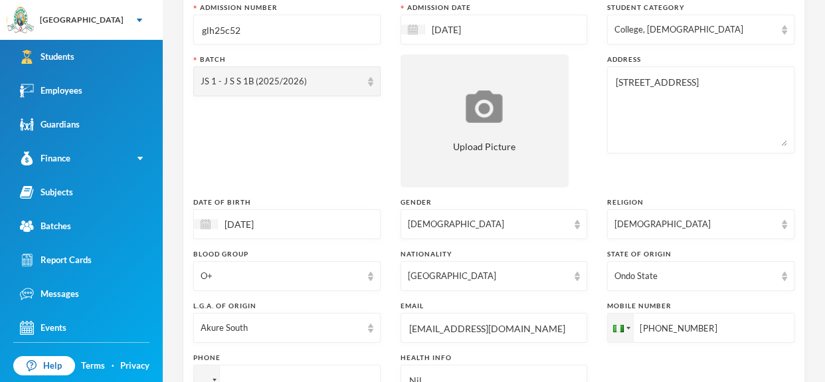
scroll to position [151, 0]
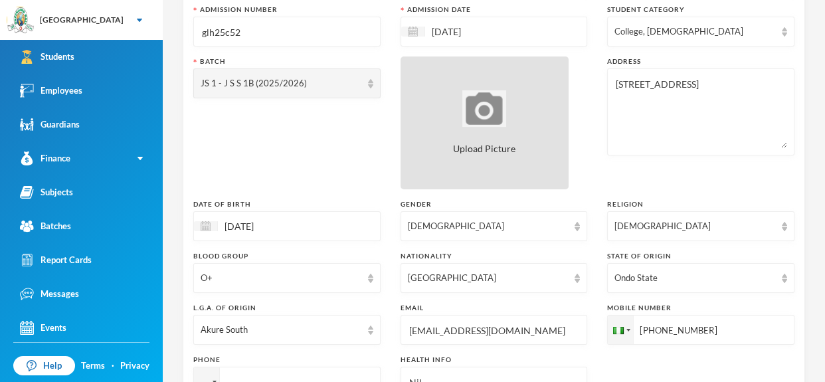
click at [530, 163] on div "Upload Picture" at bounding box center [485, 122] width 169 height 133
type input "C:\fakepath\1001406652.jpeg"
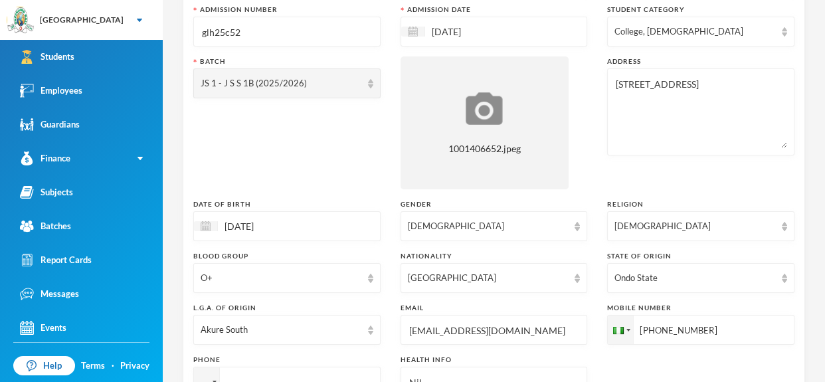
click at [673, 345] on div "Surname Akinmoyo First Name Oluwasemilore Middle Name Praise Admission Number g…" at bounding box center [493, 208] width 601 height 511
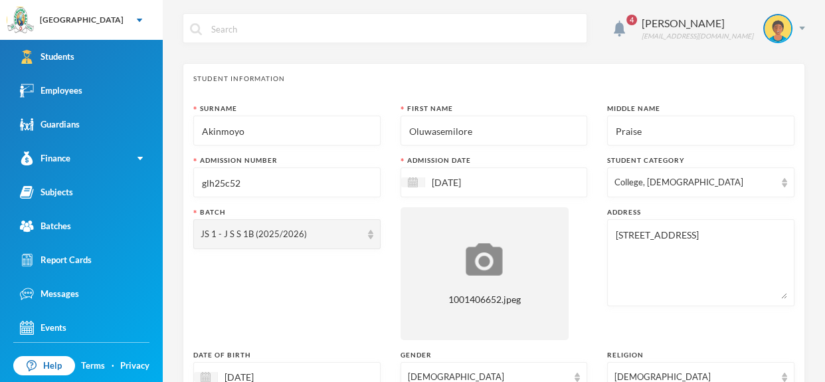
scroll to position [623, 0]
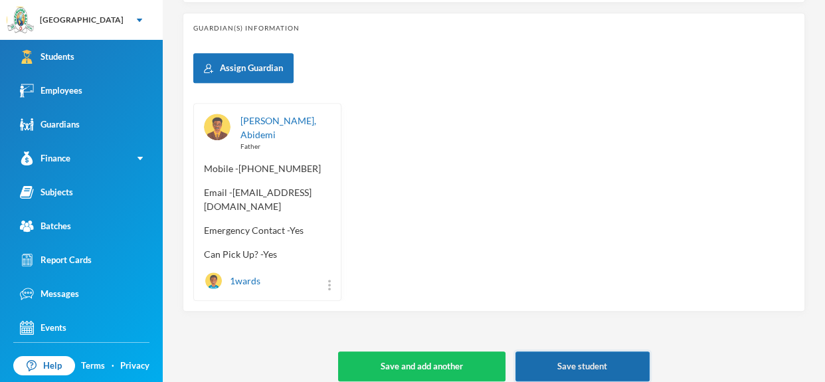
click at [556, 360] on button "Save student" at bounding box center [583, 367] width 134 height 30
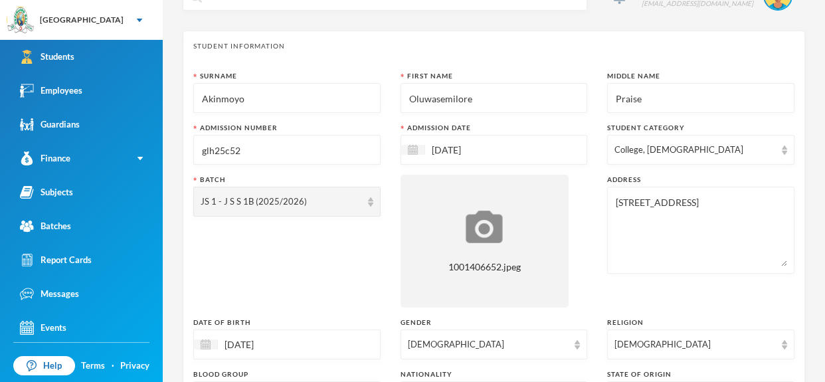
scroll to position [0, 0]
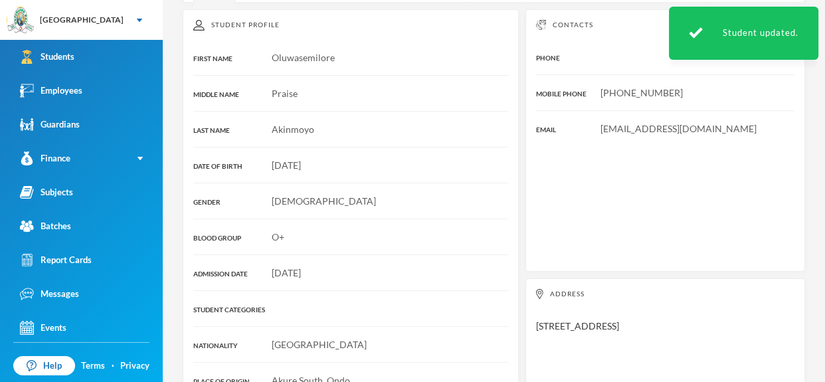
scroll to position [206, 0]
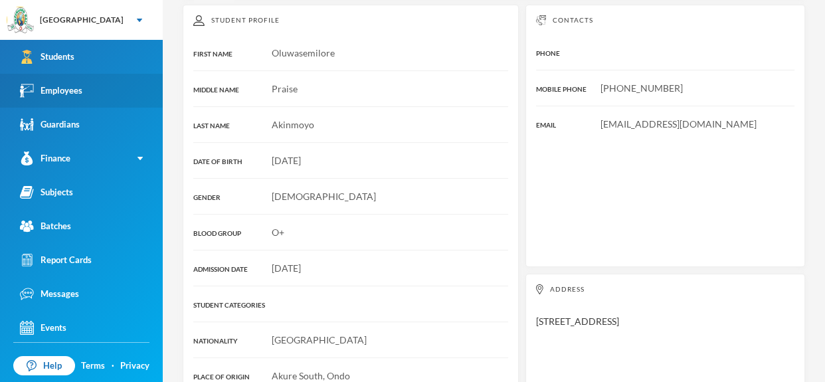
click at [100, 99] on link "Employees" at bounding box center [81, 91] width 163 height 34
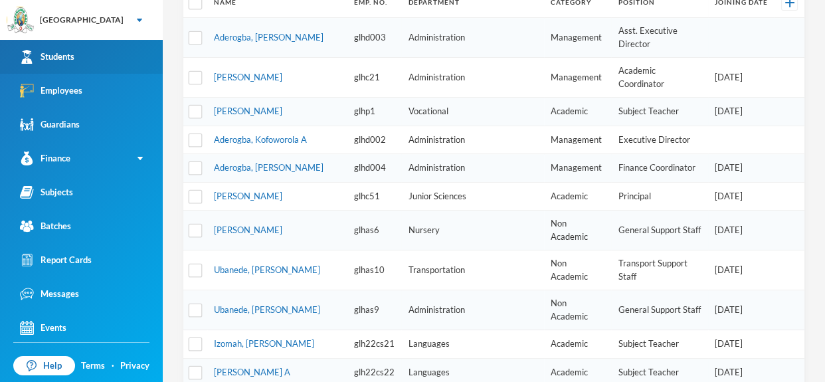
click at [98, 50] on link "Students" at bounding box center [81, 57] width 163 height 34
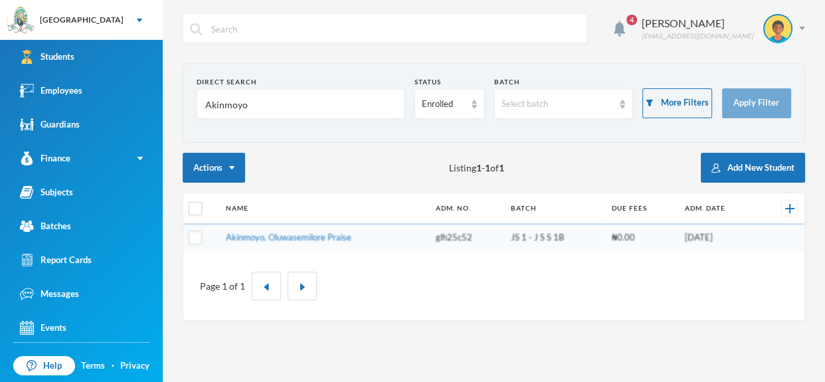
click at [318, 95] on input "Akinmoyo" at bounding box center [300, 105] width 193 height 30
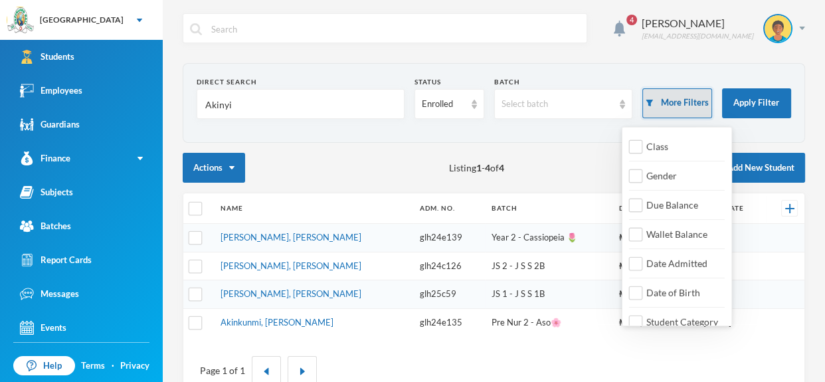
type input "Akinyi"
click at [680, 114] on button "More Filters" at bounding box center [677, 103] width 69 height 30
click at [640, 140] on input "Class" at bounding box center [636, 147] width 14 height 14
checkbox input "true"
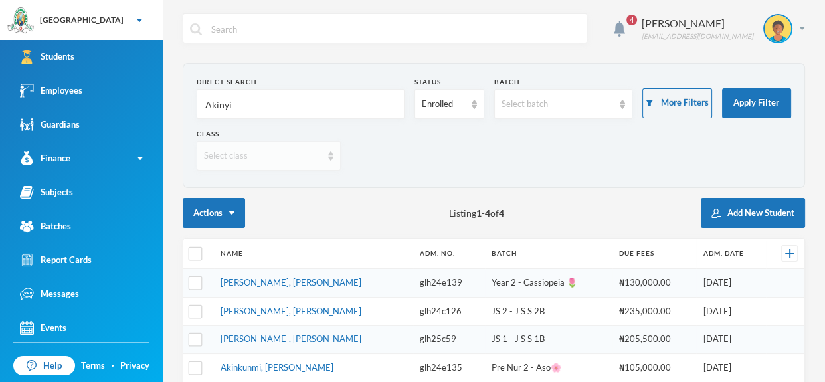
click at [321, 146] on div "Select class" at bounding box center [269, 156] width 144 height 30
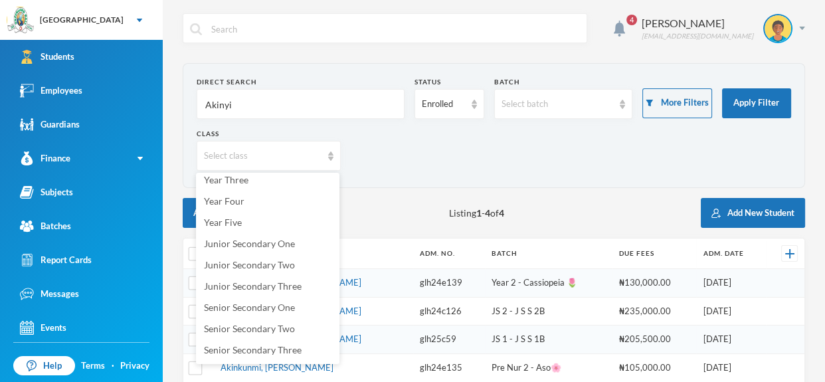
scroll to position [158, 0]
click at [288, 244] on span "Junior Secondary One" at bounding box center [249, 240] width 91 height 11
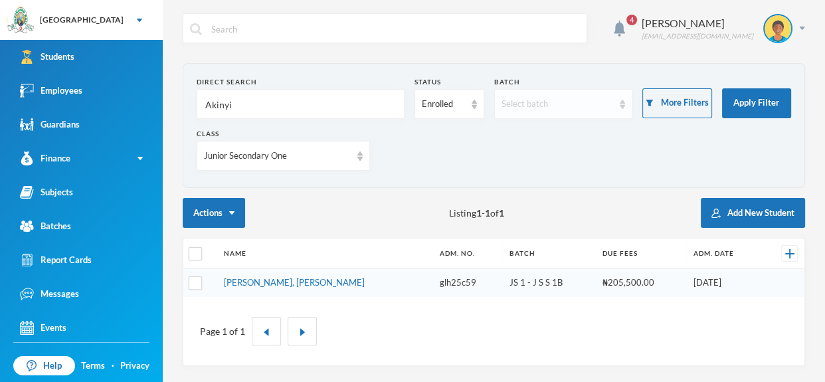
click at [623, 108] on img at bounding box center [622, 104] width 5 height 9
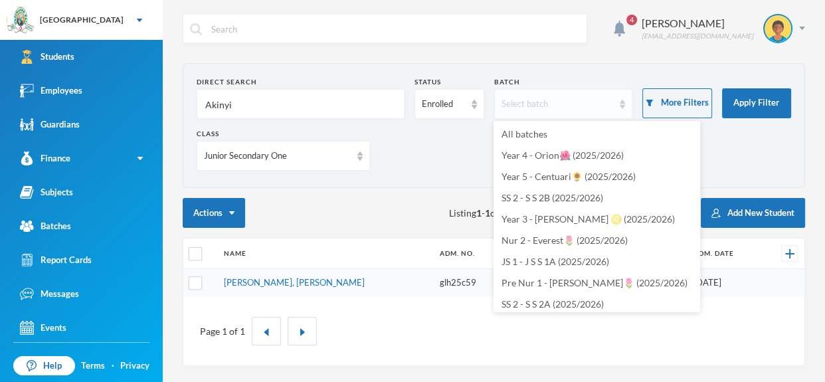
click at [619, 111] on div "Select batch" at bounding box center [563, 104] width 139 height 30
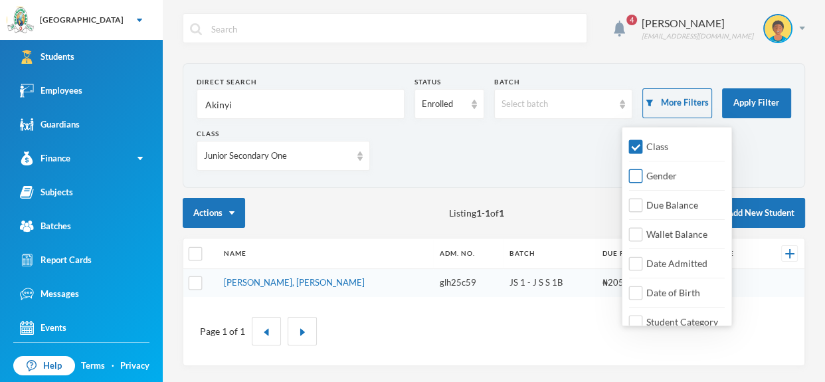
click at [639, 172] on input "Gender" at bounding box center [636, 176] width 14 height 14
checkbox input "true"
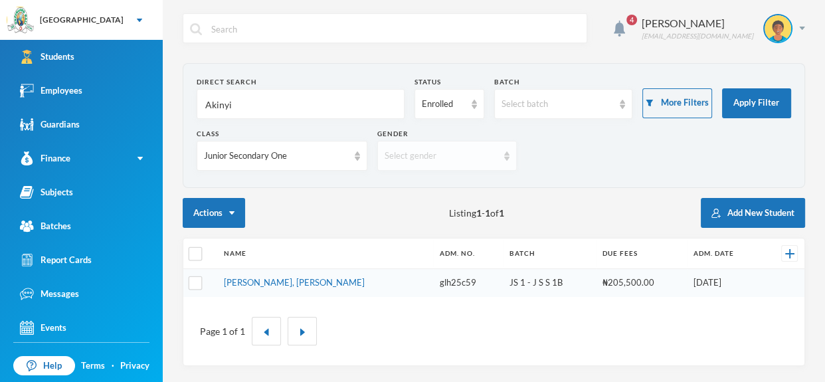
click at [497, 150] on div "Select gender" at bounding box center [447, 156] width 140 height 30
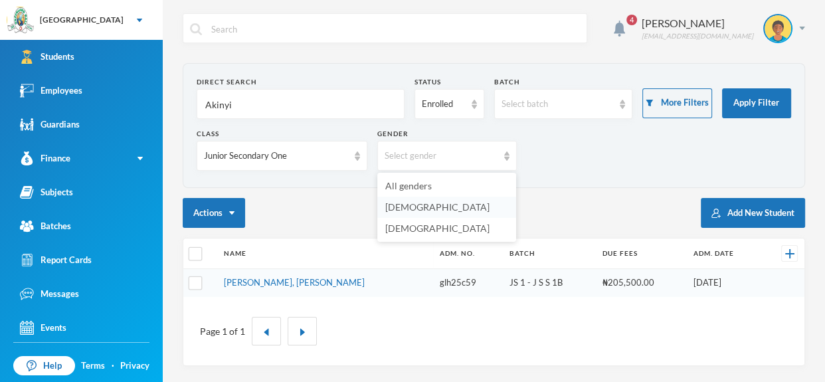
click at [483, 200] on li "[DEMOGRAPHIC_DATA]" at bounding box center [446, 207] width 139 height 21
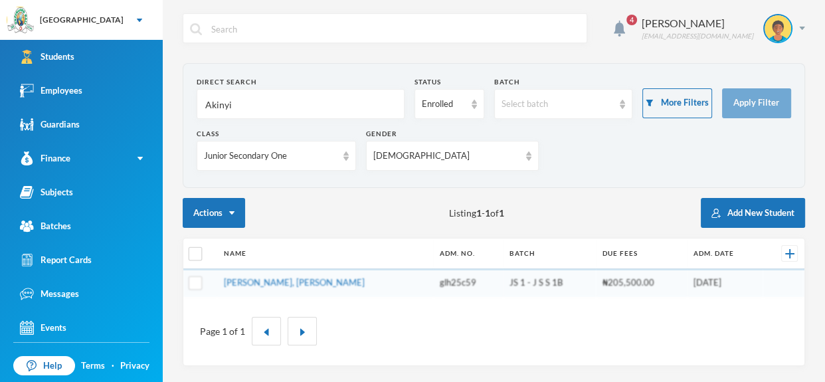
click at [348, 102] on input "Akinyi" at bounding box center [300, 105] width 193 height 30
type input "A"
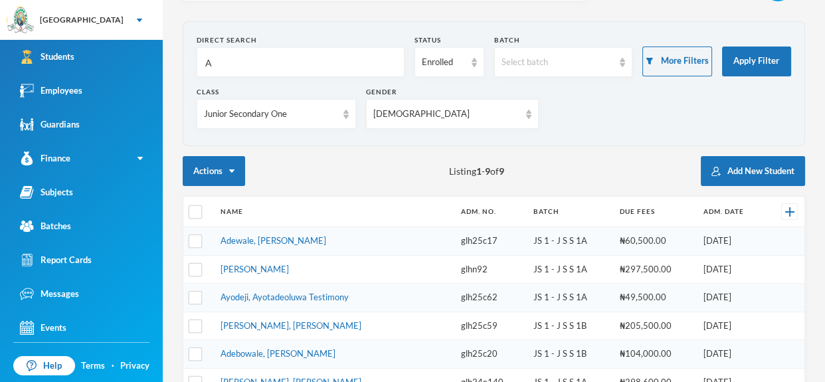
scroll to position [0, 0]
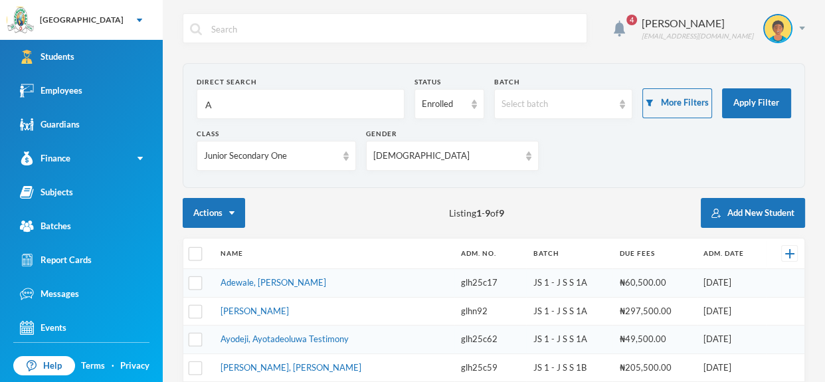
click at [314, 114] on input "A" at bounding box center [300, 105] width 193 height 30
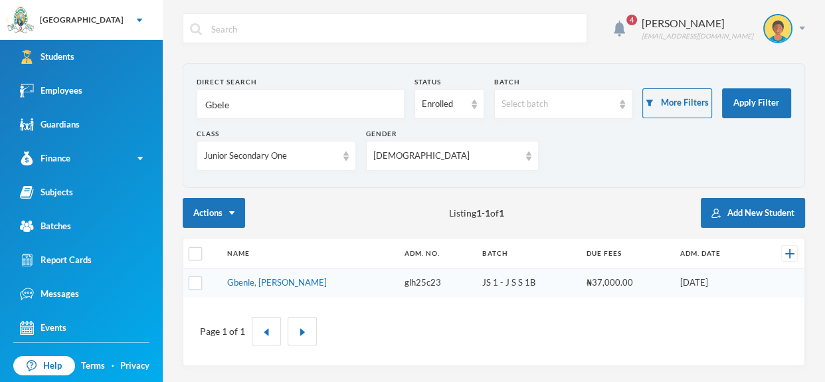
type input "Gbele"
click at [341, 282] on td "Gbenle, Melvin Emmanuel" at bounding box center [309, 283] width 177 height 28
click at [317, 286] on link "Gbenle, Melvin Emmanuel" at bounding box center [277, 282] width 100 height 11
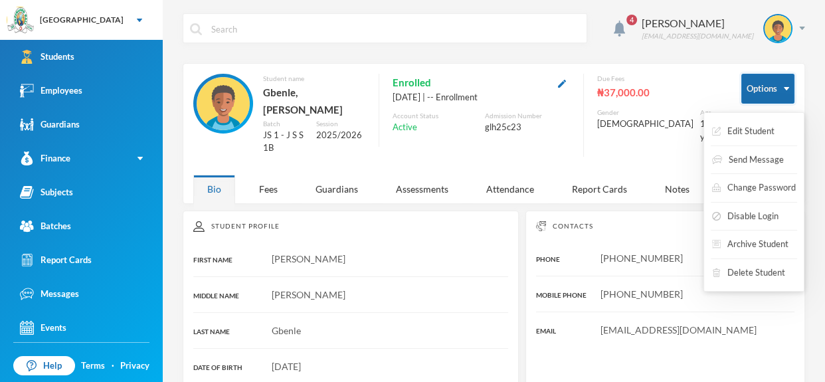
click at [789, 87] on img "button" at bounding box center [786, 88] width 5 height 3
click at [768, 127] on button "Edit Student" at bounding box center [743, 132] width 65 height 24
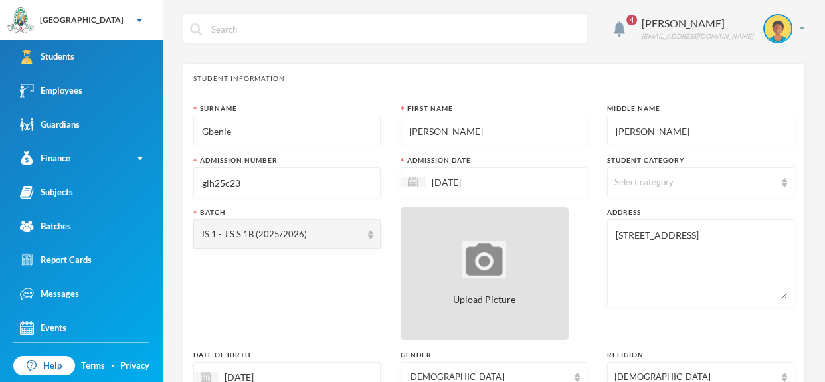
click at [501, 258] on img at bounding box center [485, 259] width 44 height 37
type input "C:\fakepath\1001406657.jpeg"
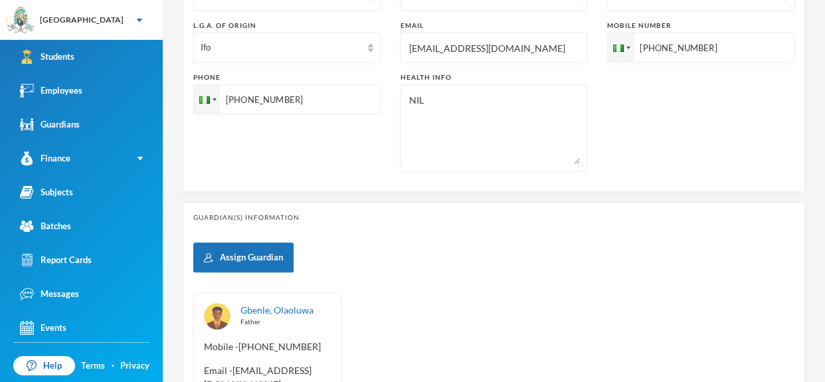
scroll to position [609, 0]
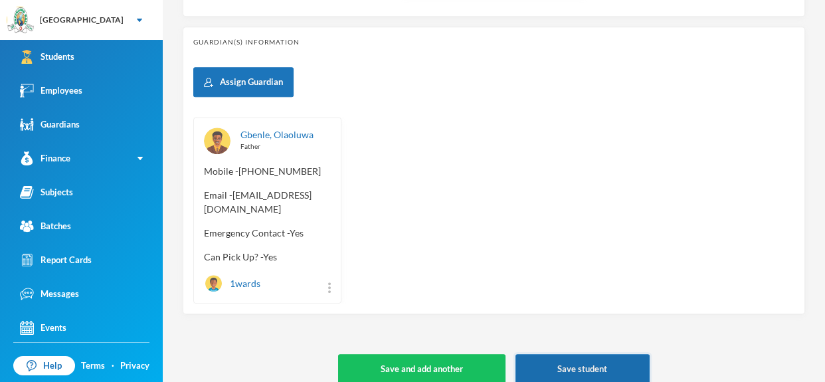
click at [596, 354] on button "Save student" at bounding box center [583, 369] width 134 height 30
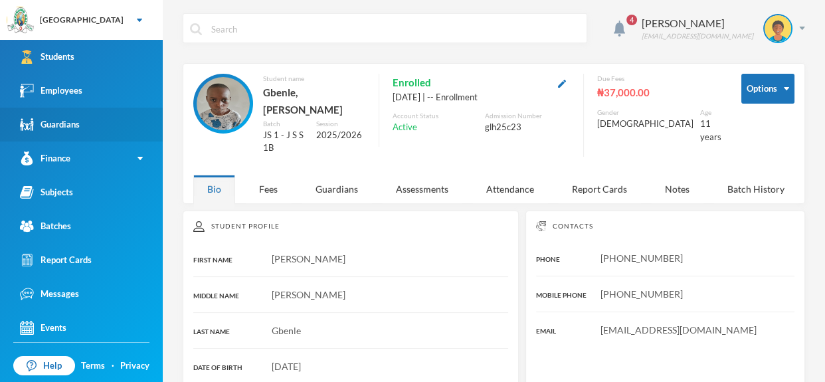
click at [114, 109] on link "Guardians" at bounding box center [81, 125] width 163 height 34
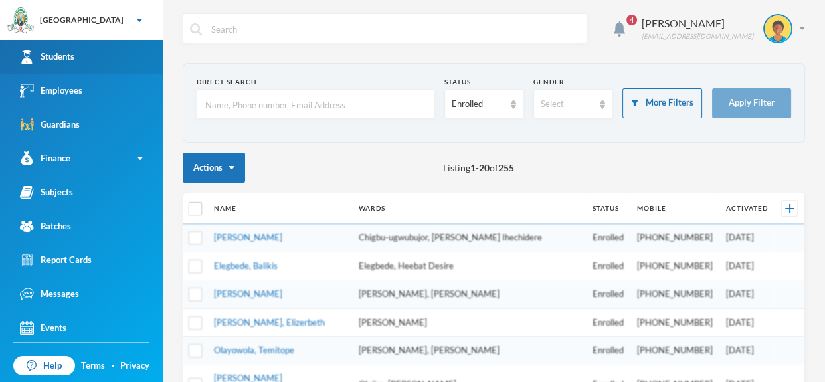
click at [104, 54] on link "Students" at bounding box center [81, 57] width 163 height 34
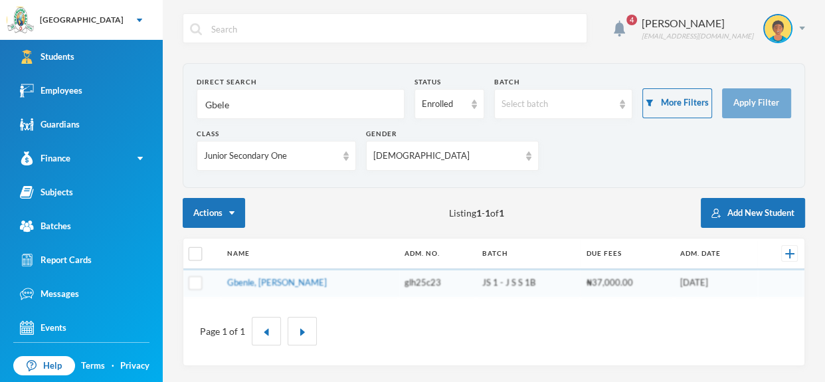
click at [278, 101] on input "Gbele" at bounding box center [300, 105] width 193 height 30
type input "G"
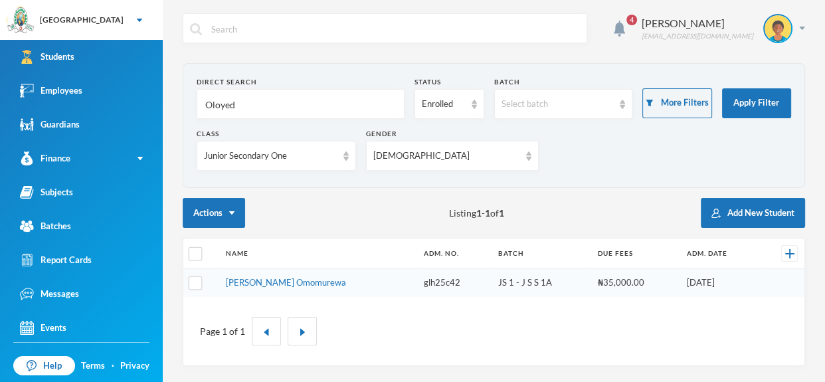
type input "Oloyede"
click at [336, 278] on link "[PERSON_NAME] Omomurewa" at bounding box center [286, 282] width 120 height 11
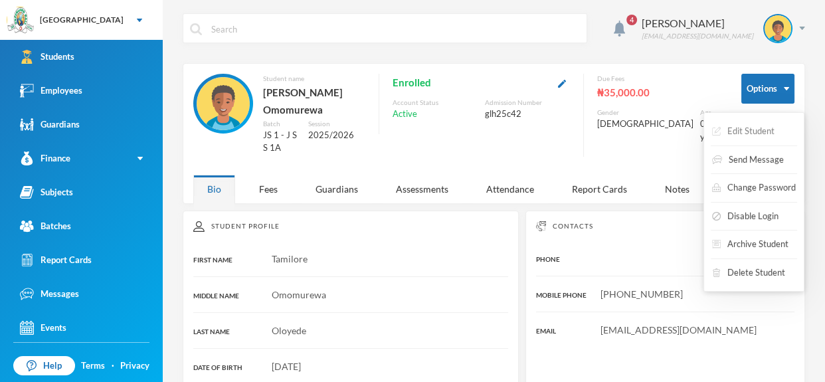
click at [757, 130] on button "Edit Student" at bounding box center [743, 132] width 65 height 24
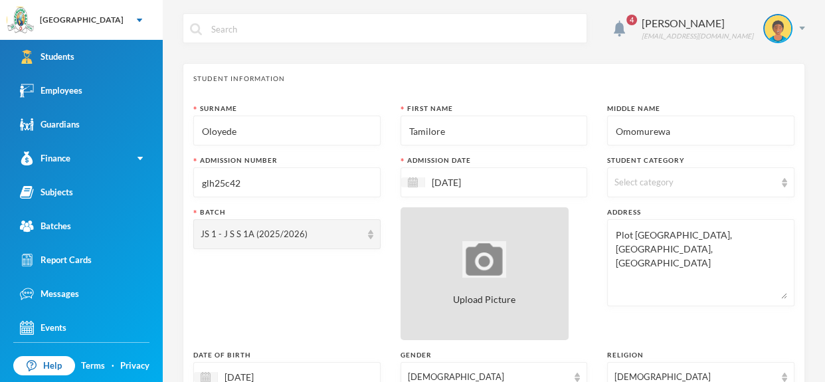
click at [472, 232] on div "Upload Picture" at bounding box center [485, 273] width 169 height 133
type input "C:\fakepath\1001406658.jpeg"
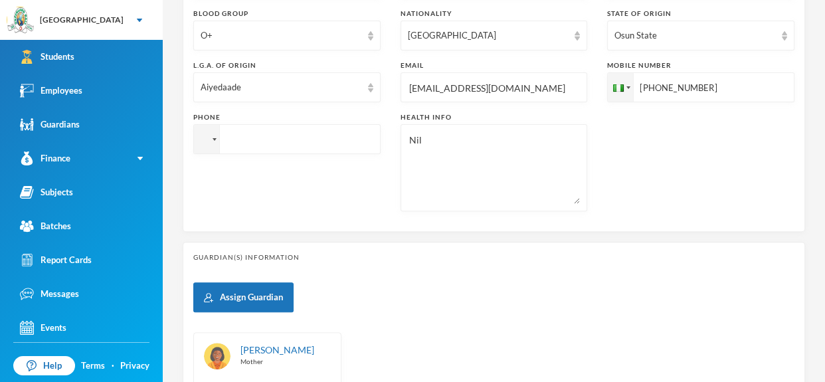
scroll to position [623, 0]
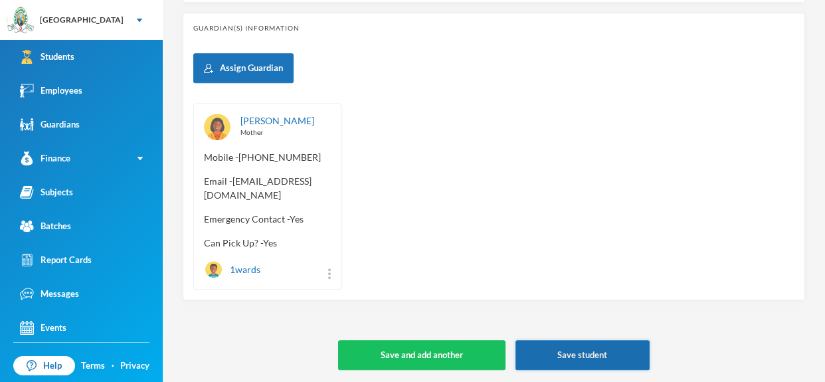
click at [566, 350] on button "Save student" at bounding box center [583, 355] width 134 height 30
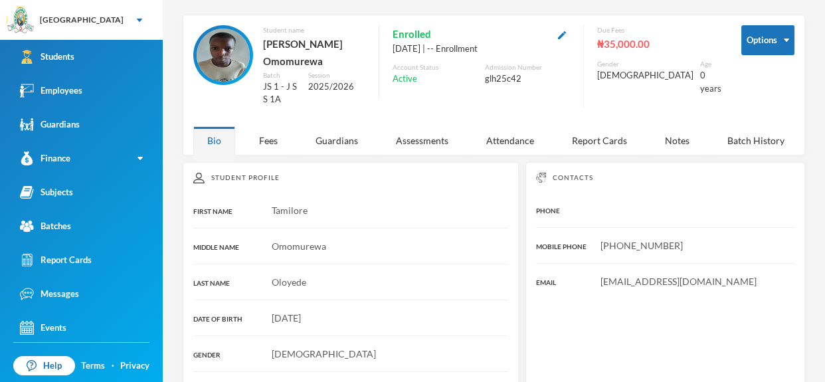
scroll to position [46, 0]
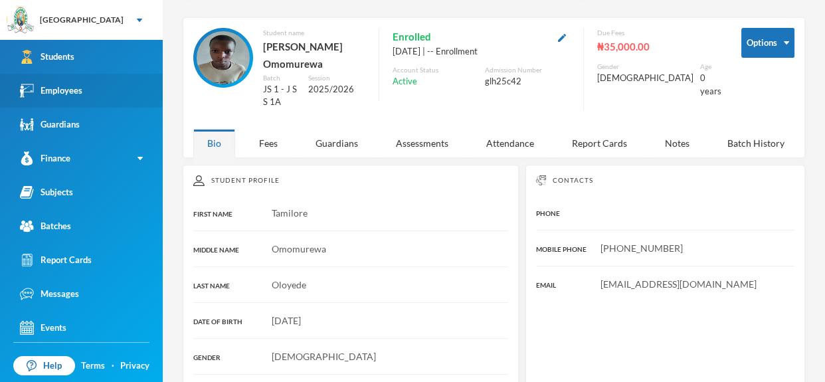
click at [121, 83] on link "Employees" at bounding box center [81, 91] width 163 height 34
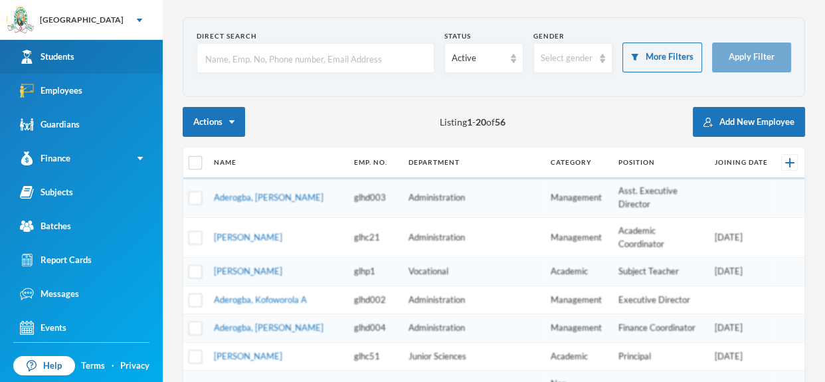
click at [95, 41] on link "Students" at bounding box center [81, 57] width 163 height 34
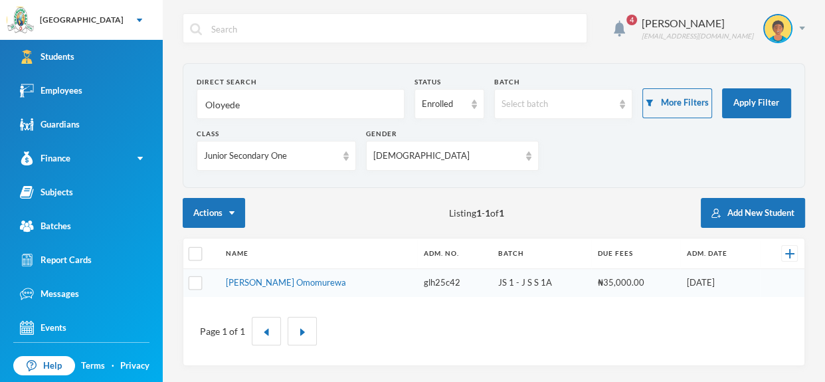
click at [289, 101] on input "Oloyede" at bounding box center [300, 105] width 193 height 30
type input "O"
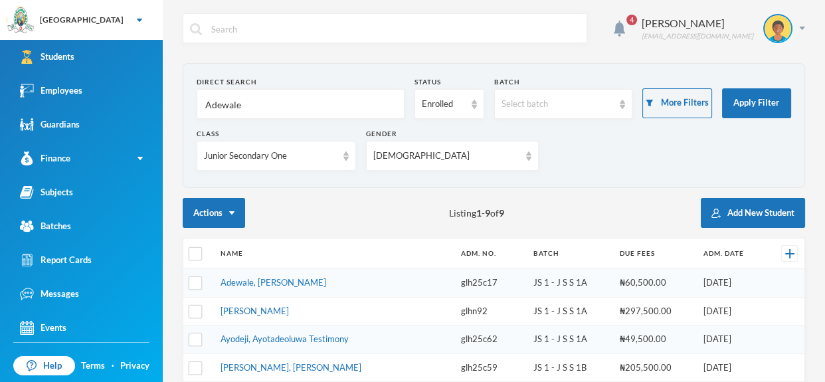
type input "Adewale"
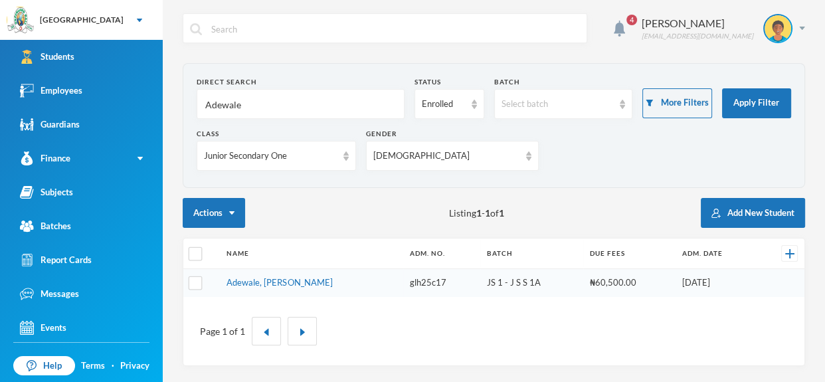
click at [295, 280] on link "Adewale, [PERSON_NAME]" at bounding box center [280, 282] width 106 height 11
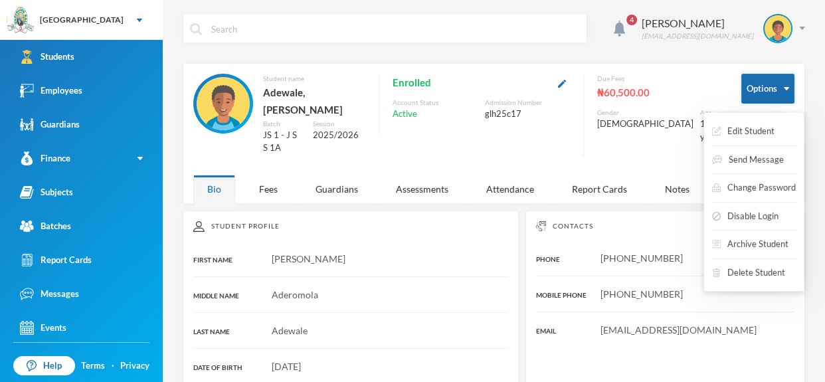
click at [788, 90] on img "button" at bounding box center [786, 88] width 5 height 3
click at [764, 133] on button "Edit Student" at bounding box center [743, 132] width 65 height 24
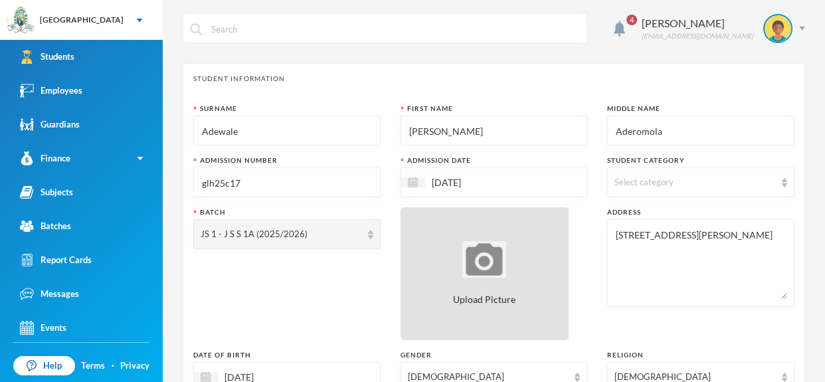
click at [496, 282] on div "Upload Picture" at bounding box center [485, 273] width 169 height 133
type input "C:\fakepath\1001406661.jpeg"
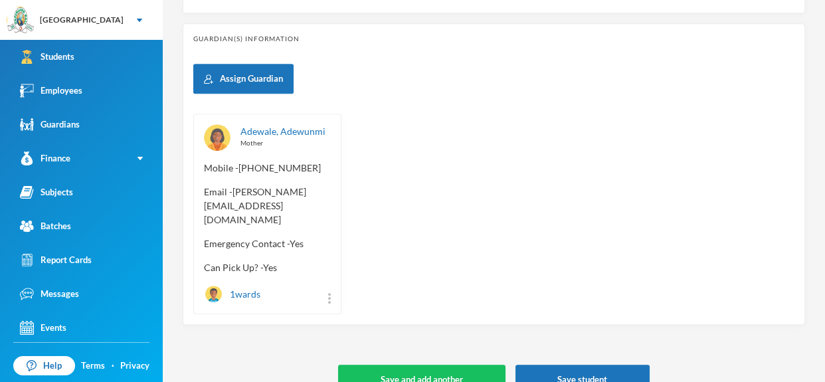
scroll to position [615, 0]
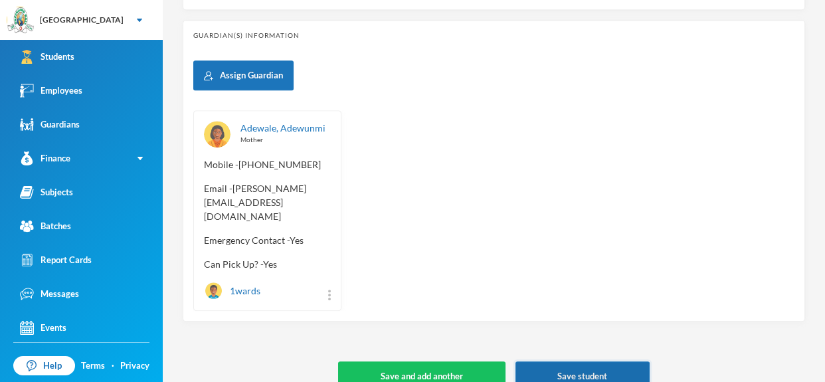
click at [581, 362] on button "Save student" at bounding box center [583, 377] width 134 height 30
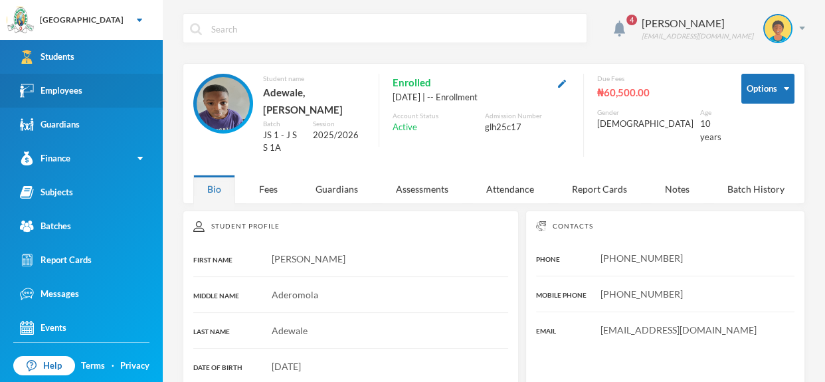
click at [68, 87] on div "Employees" at bounding box center [51, 91] width 62 height 14
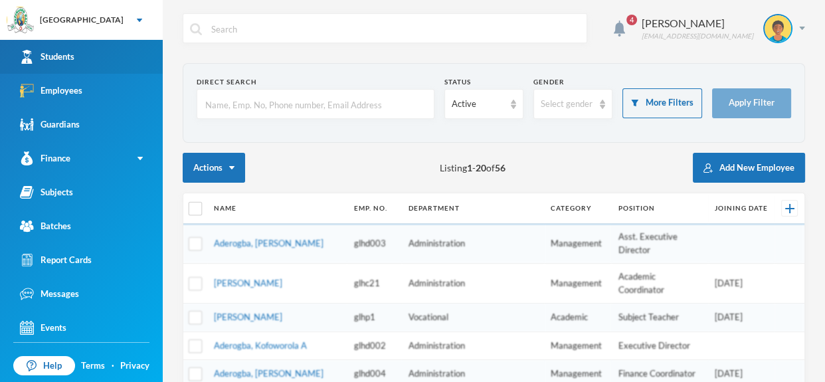
click at [71, 56] on div "Students" at bounding box center [47, 57] width 54 height 14
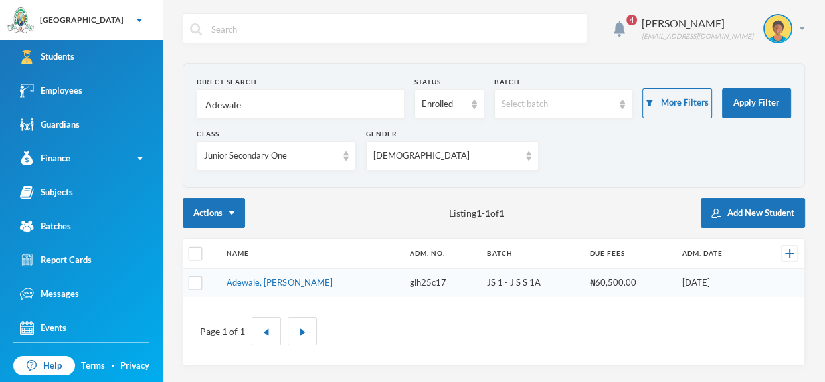
click at [284, 118] on input "Adewale" at bounding box center [300, 105] width 193 height 30
type input "A"
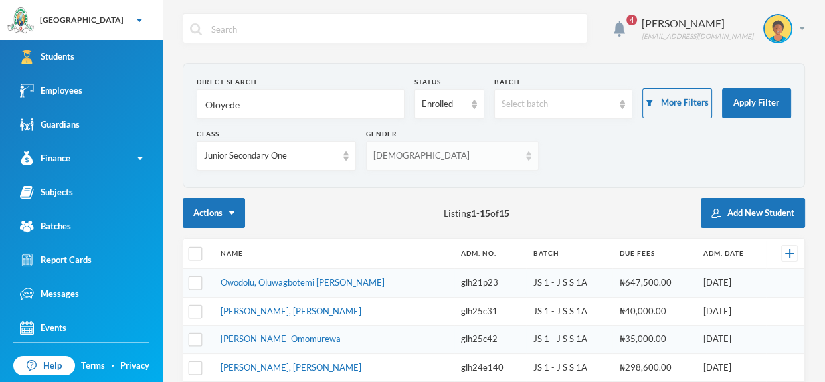
click at [526, 158] on img at bounding box center [528, 156] width 5 height 9
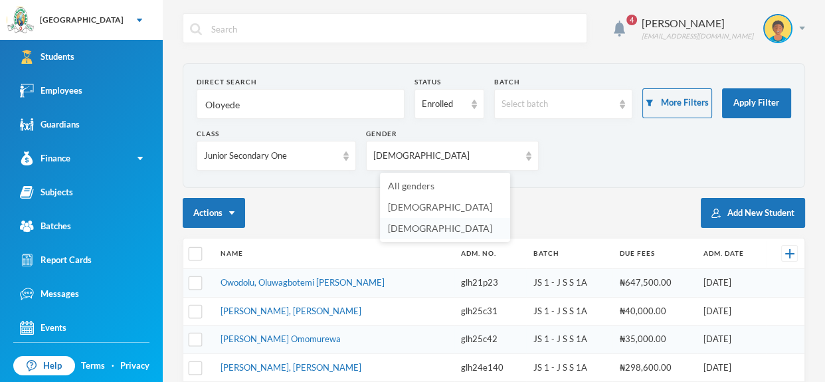
click at [471, 225] on li "[DEMOGRAPHIC_DATA]" at bounding box center [445, 228] width 130 height 21
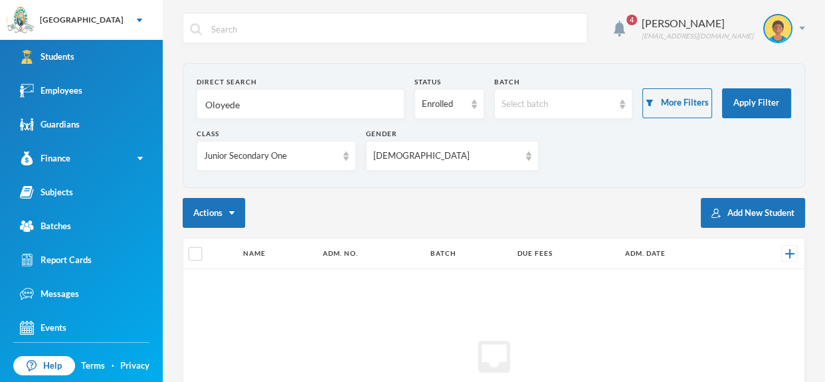
click at [280, 118] on input "Oloyede" at bounding box center [300, 105] width 193 height 30
type input "O"
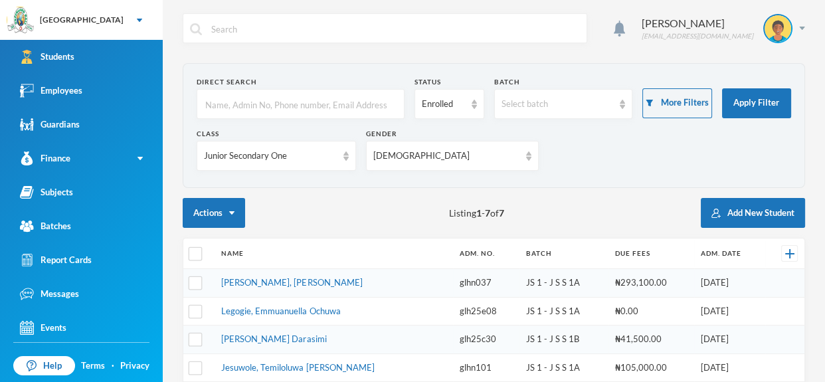
click at [317, 99] on input "text" at bounding box center [300, 105] width 193 height 30
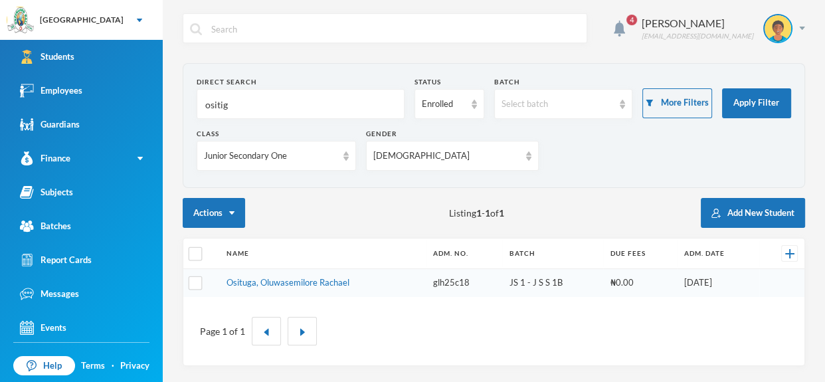
type input "ositiga"
click at [313, 282] on link "Osituga, Oluwasemilore Rachael" at bounding box center [288, 282] width 123 height 11
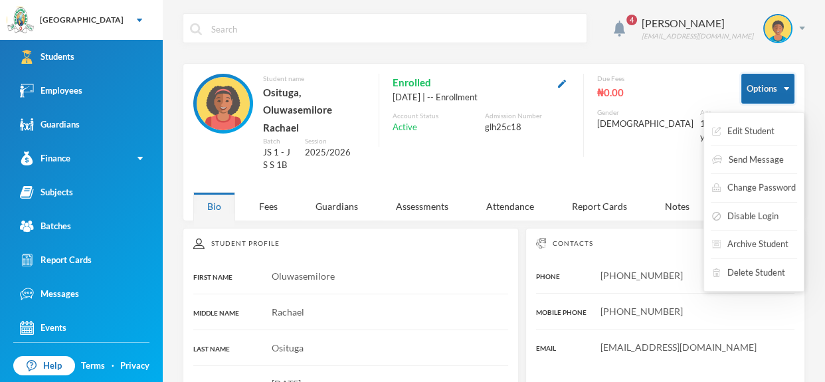
click at [785, 90] on img "button" at bounding box center [786, 88] width 5 height 3
click at [774, 124] on button "Edit Student" at bounding box center [743, 132] width 65 height 24
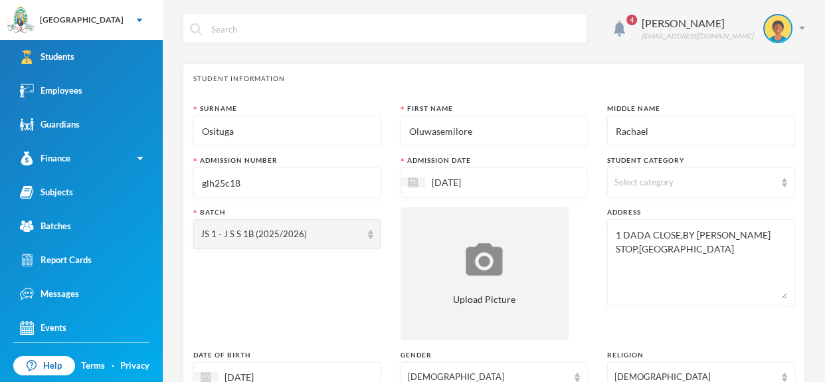
click at [782, 185] on img at bounding box center [784, 182] width 5 height 9
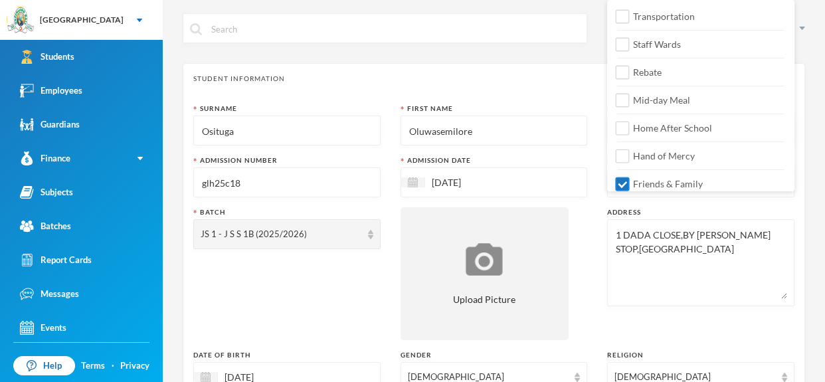
click at [730, 175] on label "Friends & Family" at bounding box center [700, 179] width 167 height 21
click at [630, 177] on input "Friends & Family" at bounding box center [623, 184] width 14 height 14
checkbox input "false"
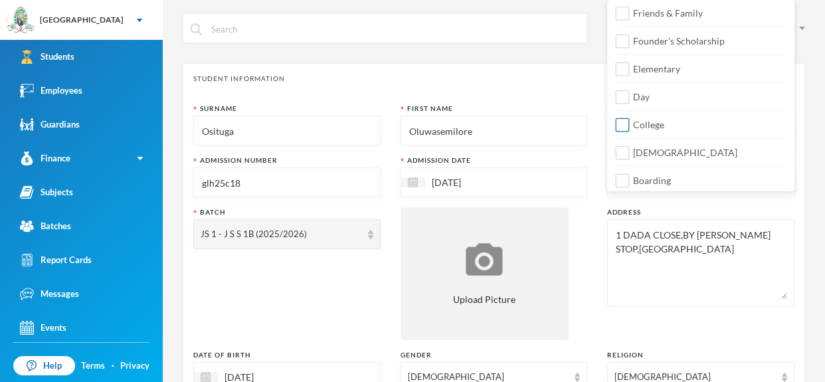
click at [621, 120] on input "College" at bounding box center [623, 125] width 14 height 14
checkbox input "true"
click at [600, 233] on div "Surname Osituga First Name Oluwasemilore Middle Name Rachael Admission Number g…" at bounding box center [493, 359] width 601 height 511
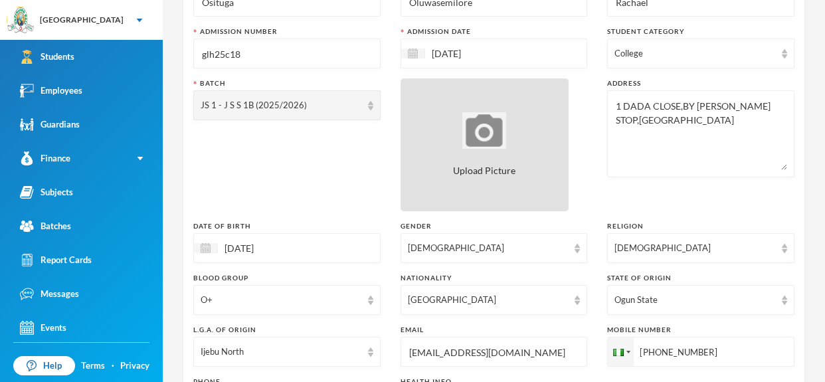
scroll to position [126, 0]
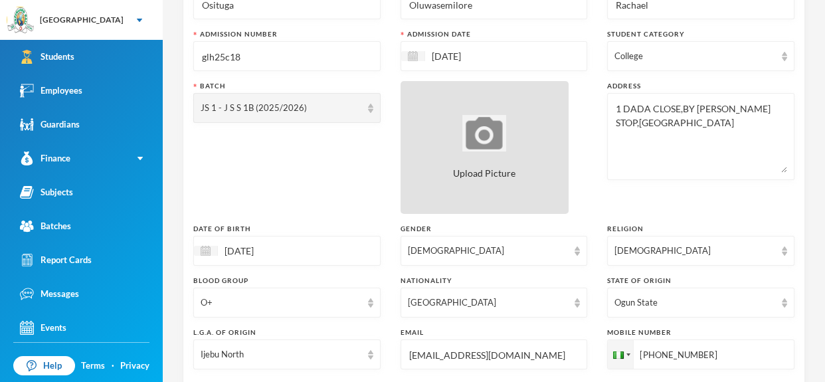
click at [476, 152] on div "Upload Picture" at bounding box center [485, 147] width 169 height 133
type input "C:\fakepath\1001406665.jpeg"
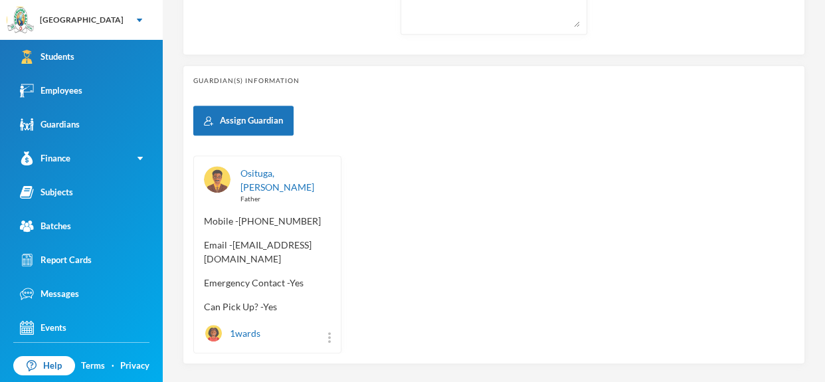
scroll to position [623, 0]
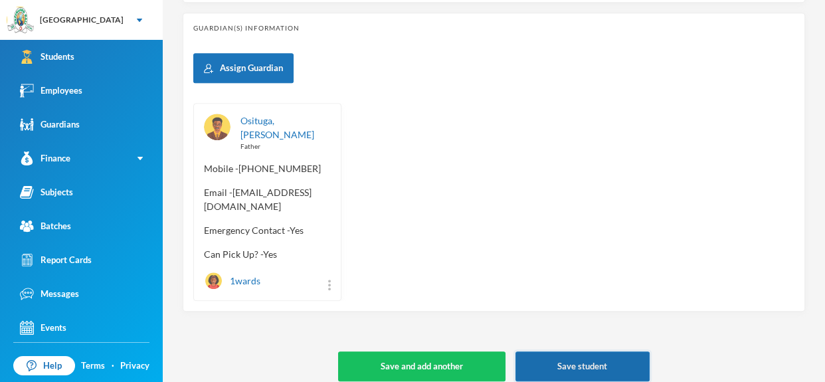
click at [619, 352] on button "Save student" at bounding box center [583, 367] width 134 height 30
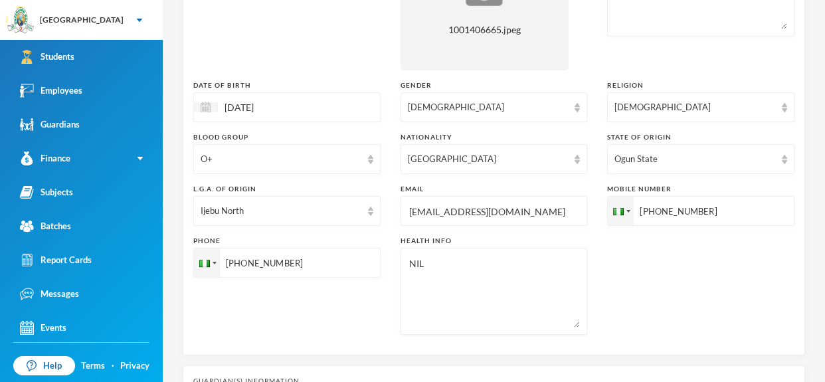
scroll to position [0, 0]
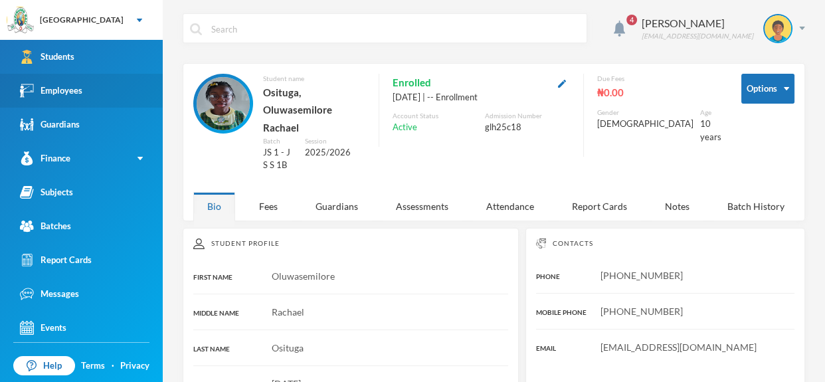
click at [90, 86] on link "Employees" at bounding box center [81, 91] width 163 height 34
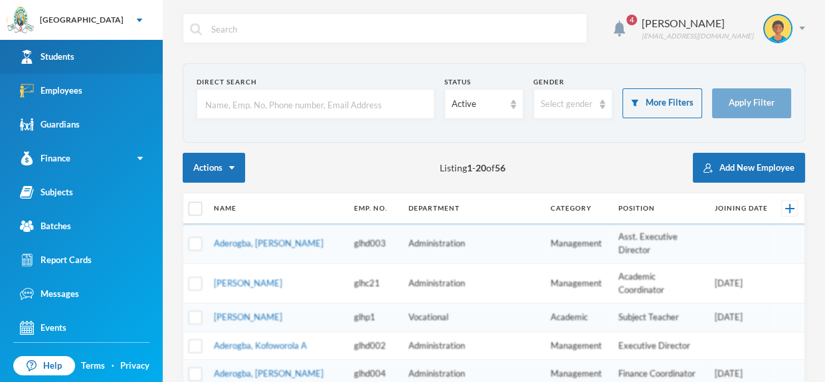
click at [98, 58] on link "Students" at bounding box center [81, 57] width 163 height 34
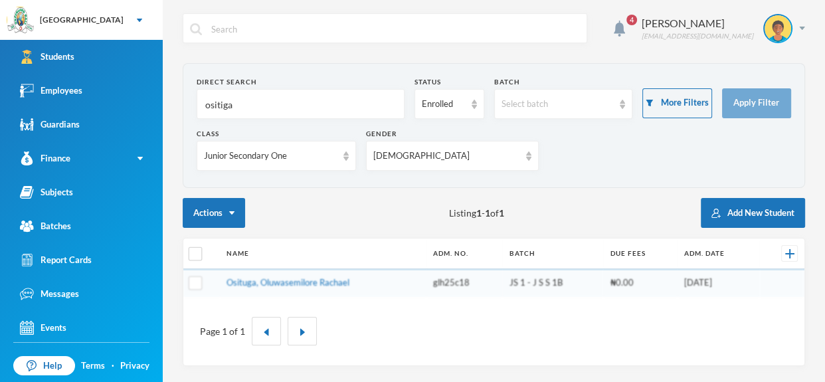
click at [286, 104] on input "ositiga" at bounding box center [300, 105] width 193 height 30
type input "o"
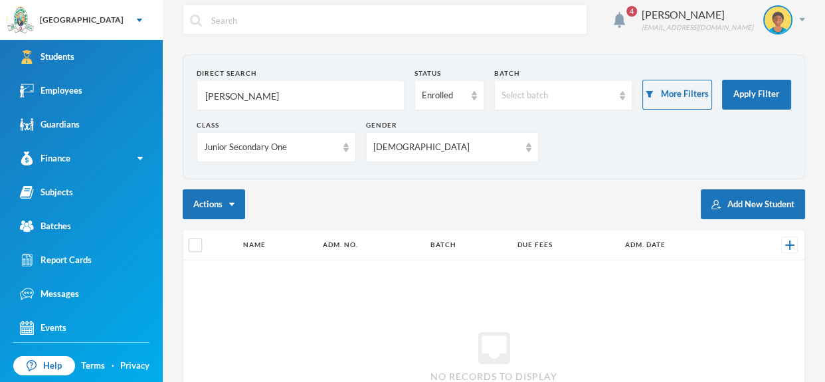
scroll to position [3, 0]
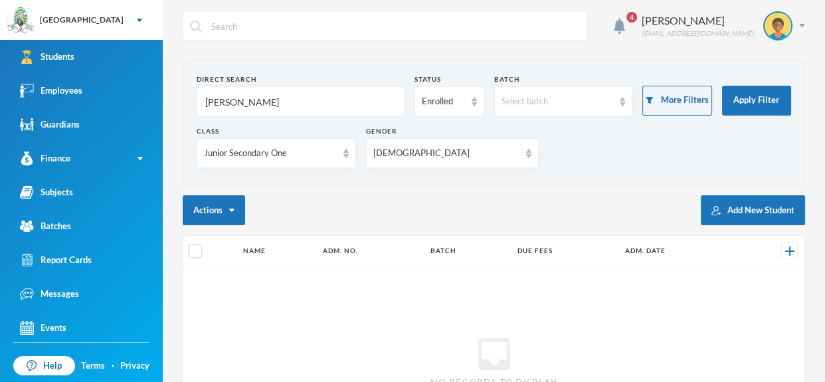
click at [332, 108] on input "Olubukola" at bounding box center [300, 102] width 193 height 30
type input "Olub"
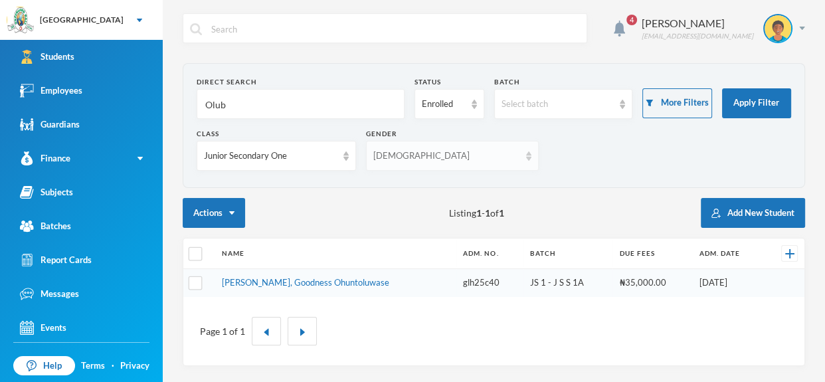
scroll to position [0, 0]
click at [326, 277] on link "[PERSON_NAME], Goodness Ohuntoluwase" at bounding box center [305, 282] width 167 height 11
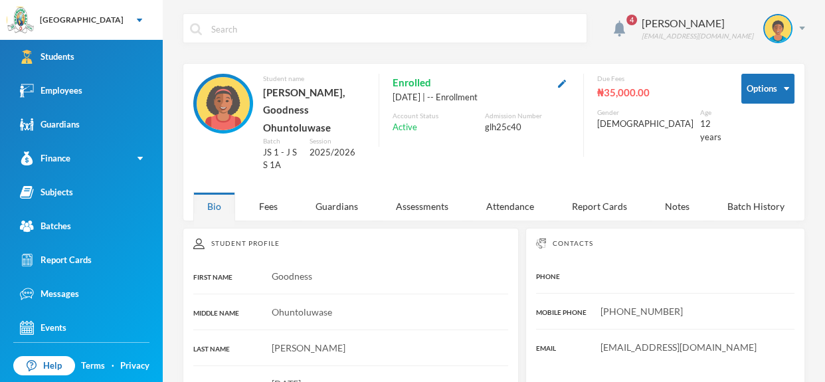
click at [672, 342] on span "Asakeclement@gmail.com" at bounding box center [679, 347] width 156 height 11
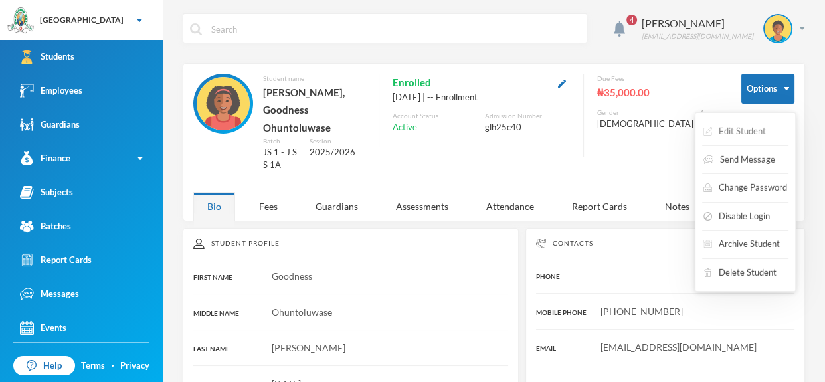
click at [761, 129] on button "Edit Student" at bounding box center [734, 132] width 65 height 24
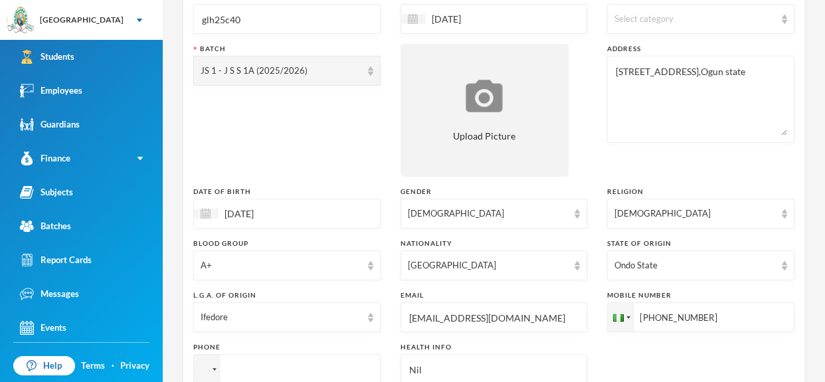
scroll to position [177, 0]
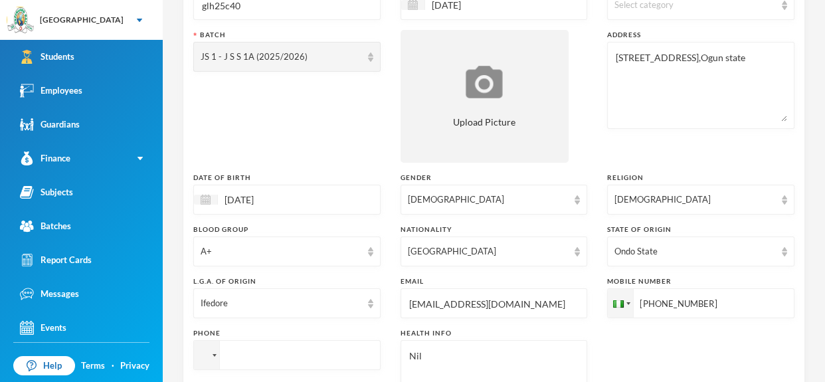
click at [552, 306] on input "asakeclement@gmail.com" at bounding box center [494, 304] width 173 height 30
type input "a"
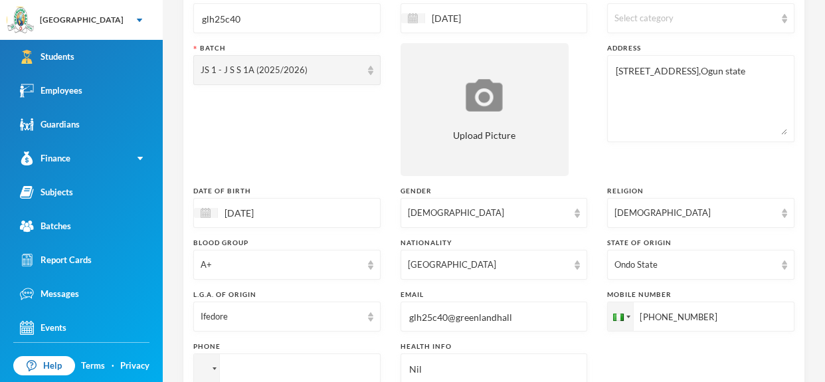
scroll to position [181, 0]
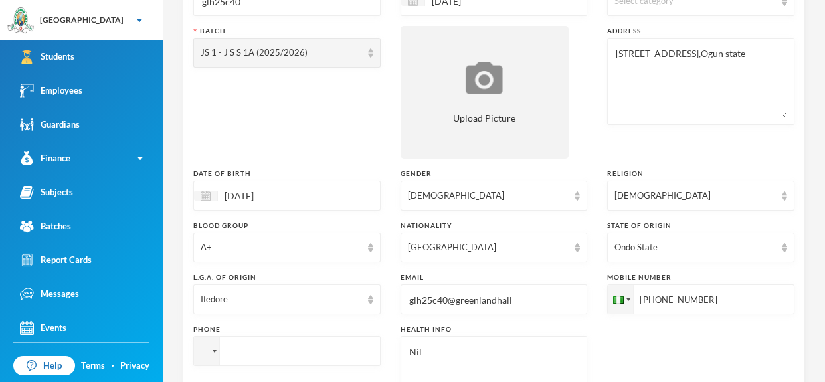
click at [548, 299] on input "glh25c40@greenlandhall" at bounding box center [494, 300] width 173 height 30
click at [550, 295] on input "glh25c40@greenlandhall.org" at bounding box center [494, 300] width 173 height 30
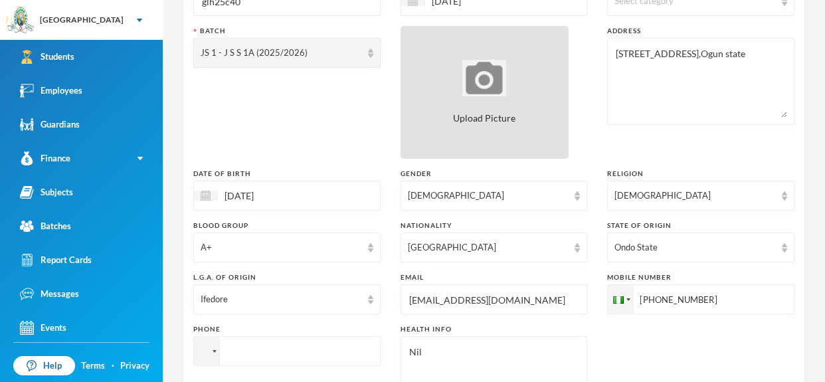
type input "glh25c40@greenlandhall.org"
click at [507, 121] on span "Upload Picture" at bounding box center [484, 118] width 62 height 14
type input "C:\fakepath\1001406667 (1).jpeg"
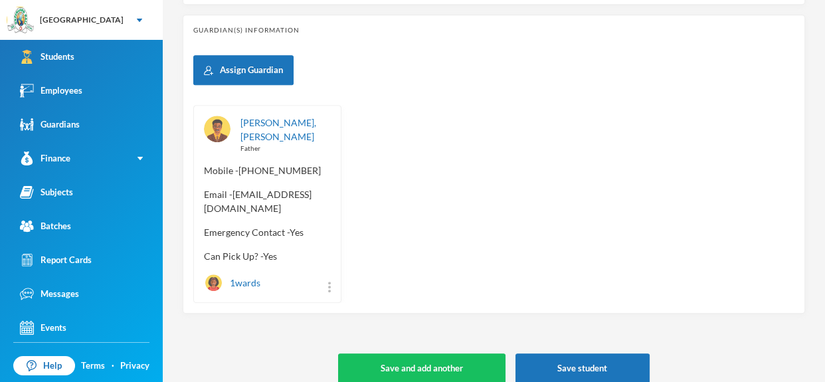
scroll to position [634, 0]
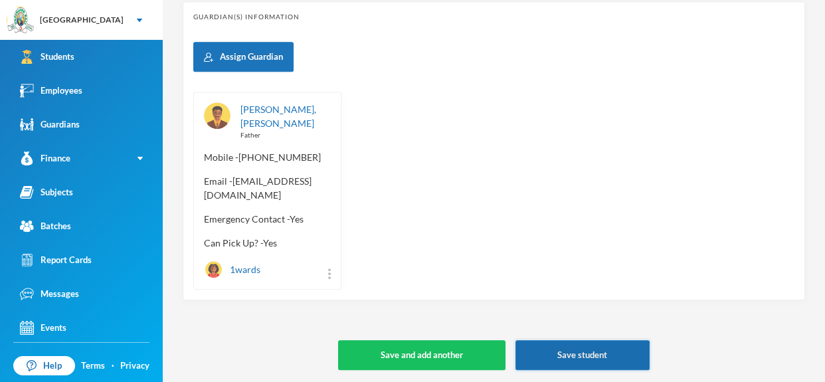
click at [600, 349] on button "Save student" at bounding box center [583, 355] width 134 height 30
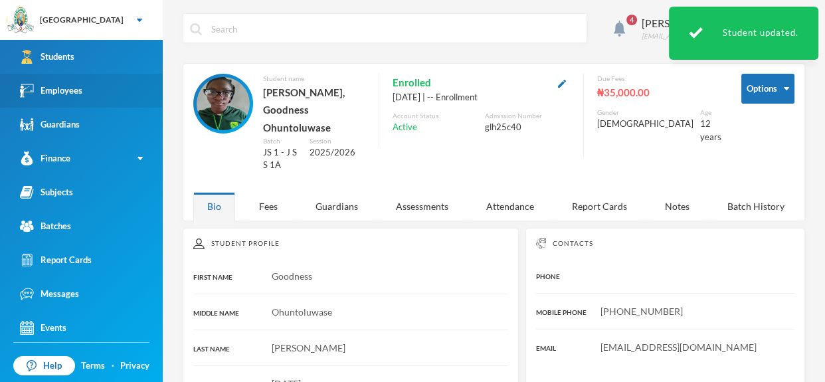
click at [122, 86] on link "Employees" at bounding box center [81, 91] width 163 height 34
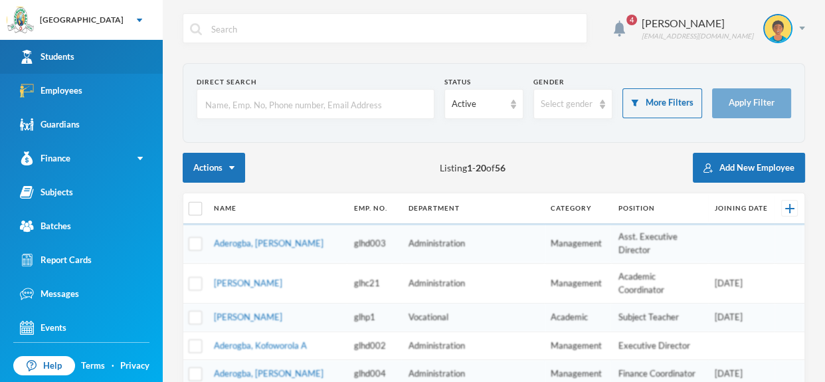
click at [125, 57] on link "Students" at bounding box center [81, 57] width 163 height 34
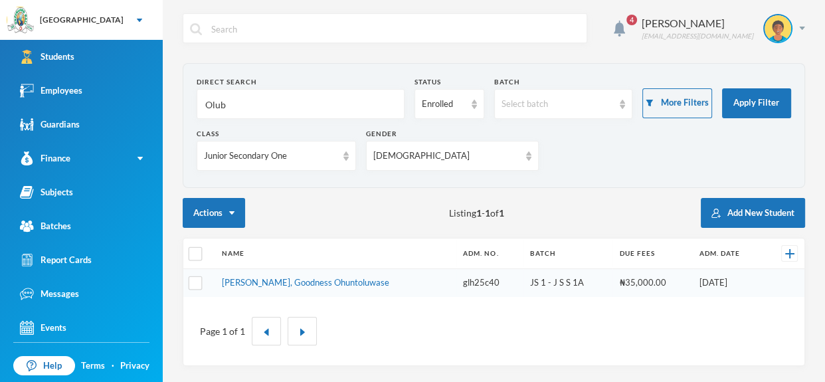
click at [326, 104] on input "Olub" at bounding box center [300, 105] width 193 height 30
type input "O"
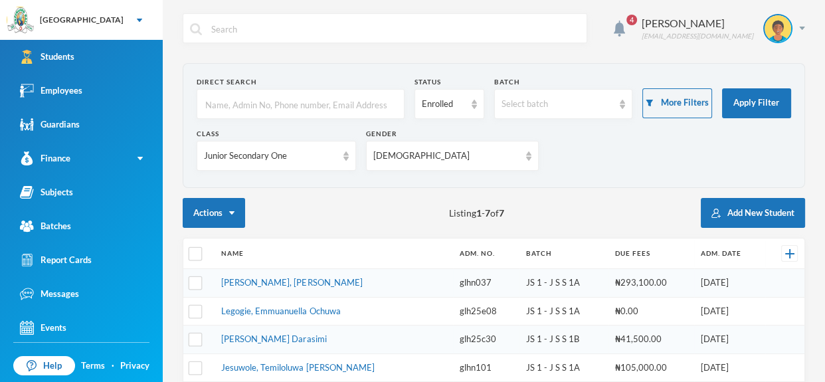
click at [364, 100] on input "text" at bounding box center [300, 105] width 193 height 30
click at [345, 108] on input "text" at bounding box center [300, 105] width 193 height 30
click at [144, 88] on link "Employees" at bounding box center [81, 91] width 163 height 34
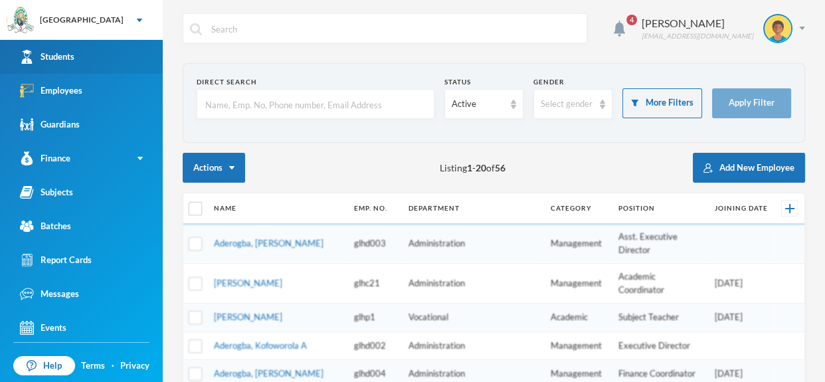
click at [121, 53] on link "Students" at bounding box center [81, 57] width 163 height 34
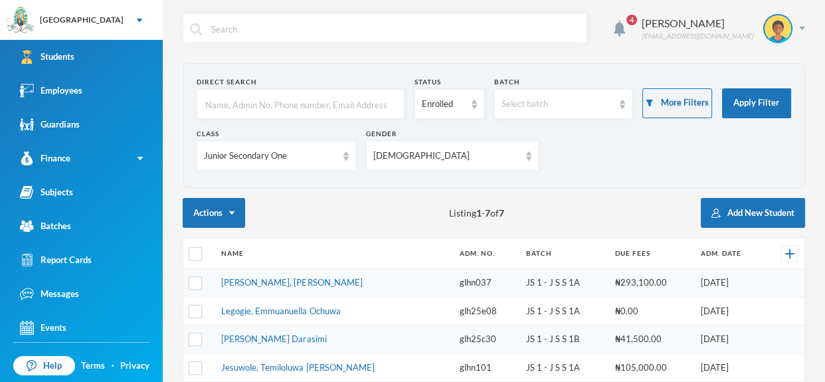
click at [328, 100] on input "text" at bounding box center [300, 105] width 193 height 30
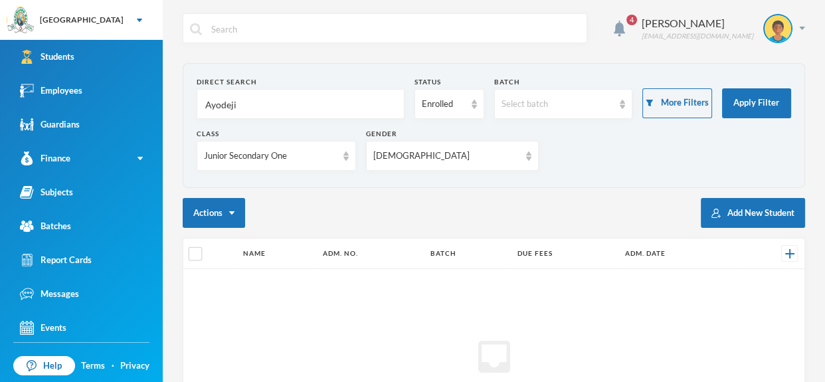
click at [323, 112] on input "Ayodeji" at bounding box center [300, 105] width 193 height 30
type input "Ayodeji"
click at [526, 157] on img at bounding box center [528, 156] width 5 height 9
click at [484, 190] on li "All genders" at bounding box center [445, 185] width 130 height 21
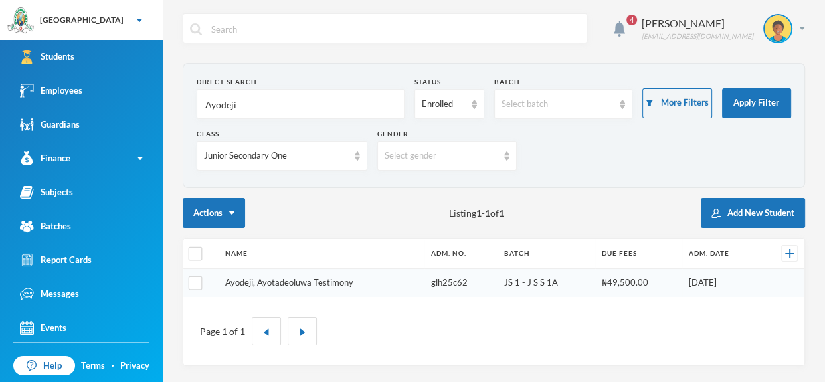
click at [348, 283] on link "Ayodeji, Ayotadeoluwa Testimony" at bounding box center [289, 282] width 128 height 11
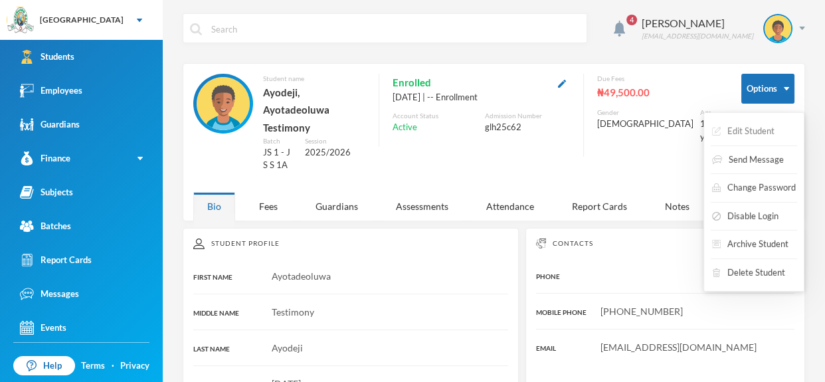
click at [764, 122] on button "Edit Student" at bounding box center [743, 132] width 65 height 24
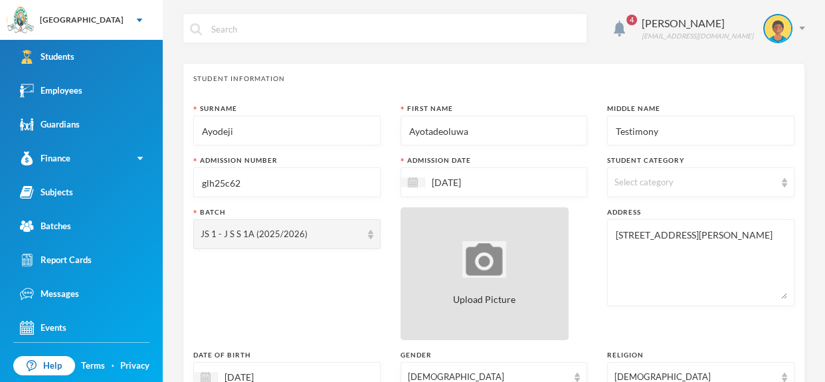
click at [503, 249] on img at bounding box center [485, 259] width 44 height 37
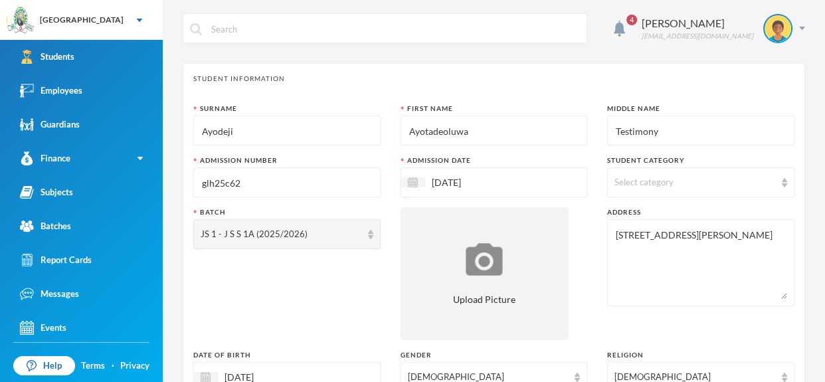
click at [232, 33] on input "text" at bounding box center [395, 29] width 370 height 30
click at [278, 37] on input "text" at bounding box center [395, 29] width 370 height 30
click at [203, 29] on div at bounding box center [385, 28] width 405 height 30
click at [90, 81] on link "Employees" at bounding box center [81, 91] width 163 height 34
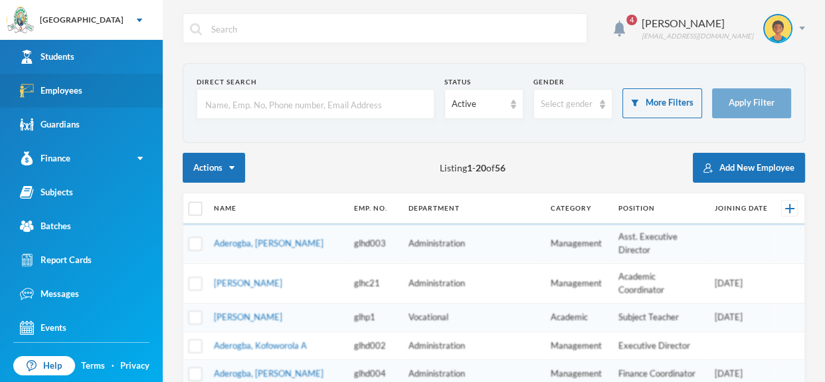
click at [98, 81] on link "Employees" at bounding box center [81, 91] width 163 height 34
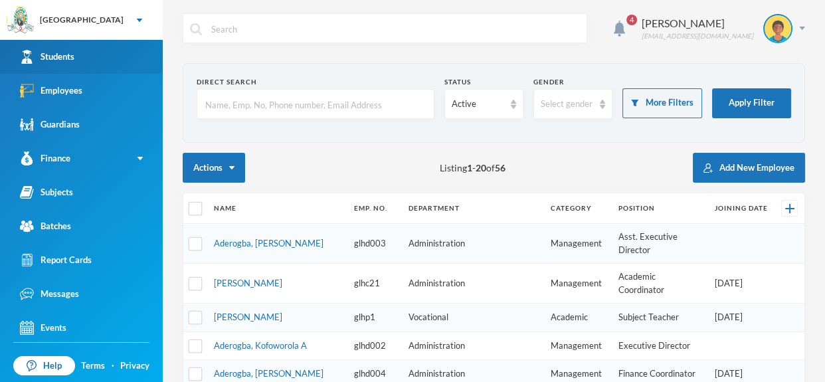
click at [91, 60] on link "Students" at bounding box center [81, 57] width 163 height 34
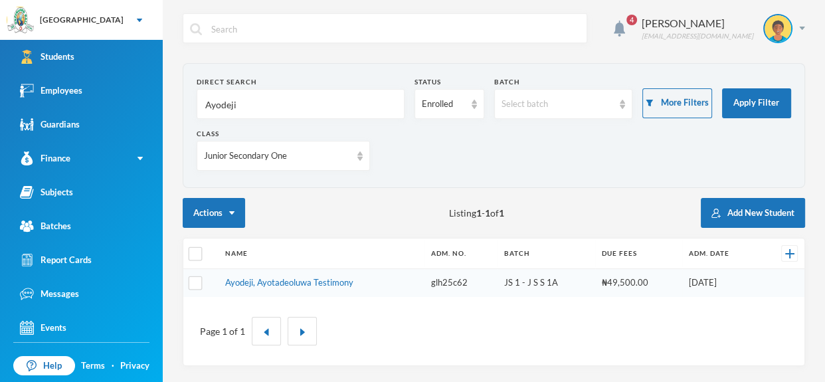
click at [261, 114] on input "Ayodeji" at bounding box center [300, 105] width 193 height 30
type input "A"
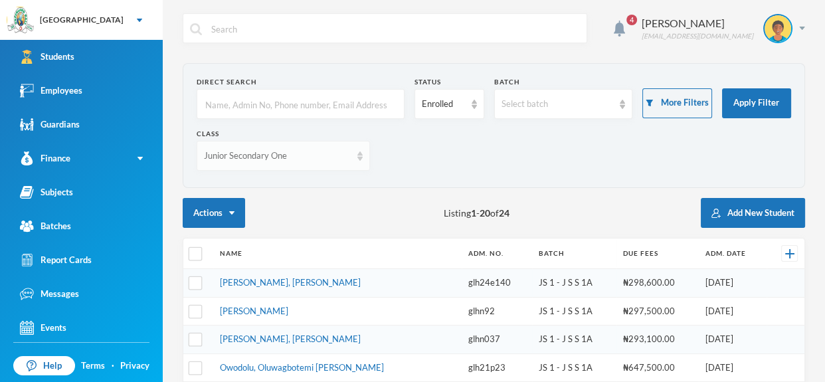
click at [363, 159] on div "Junior Secondary One" at bounding box center [283, 156] width 173 height 30
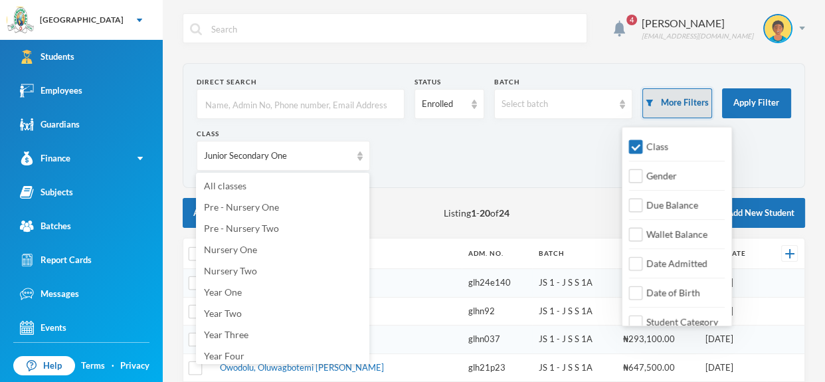
click at [694, 105] on button "More Filters" at bounding box center [677, 103] width 69 height 30
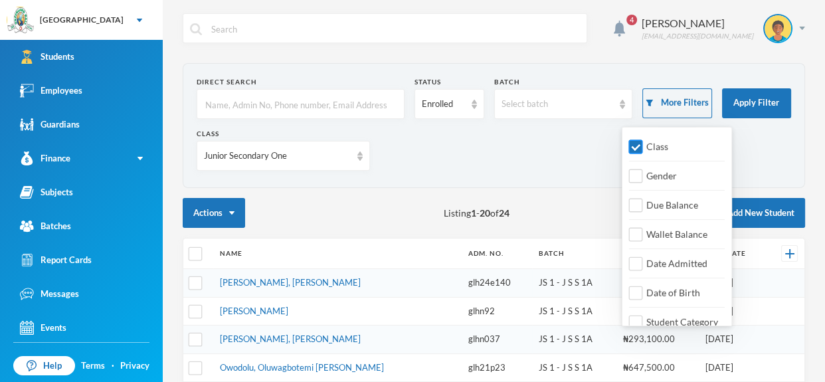
click at [645, 146] on span "Class" at bounding box center [657, 146] width 33 height 11
click at [643, 146] on input "Class" at bounding box center [636, 147] width 14 height 14
checkbox input "false"
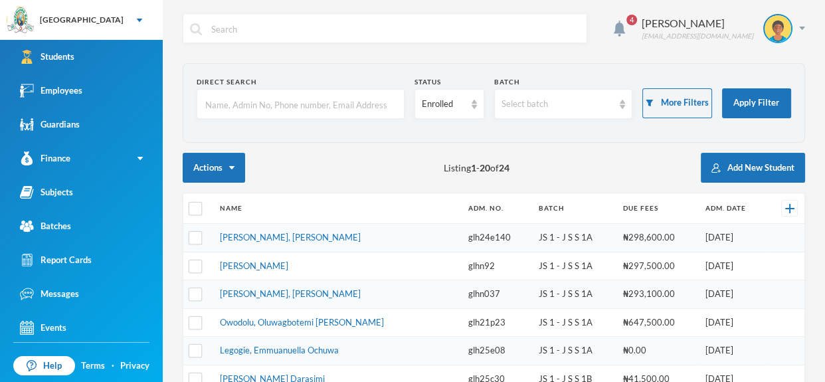
click at [600, 134] on section "Direct Search Status Enrolled Batch Select batch More Filters Apply Filter" at bounding box center [494, 103] width 623 height 80
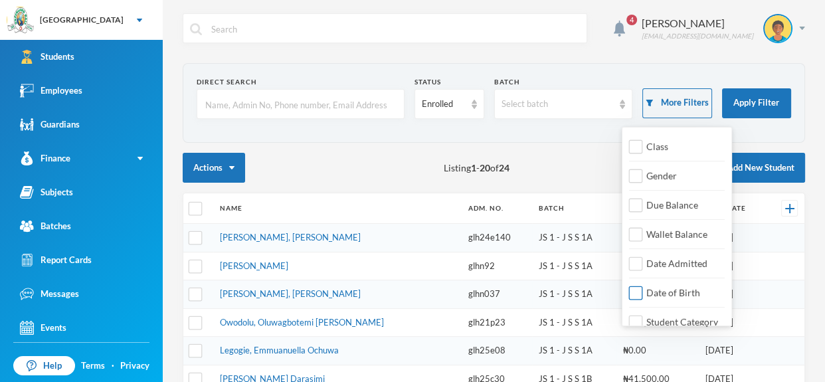
click at [639, 293] on input "Date of Birth" at bounding box center [636, 293] width 14 height 14
checkbox input "true"
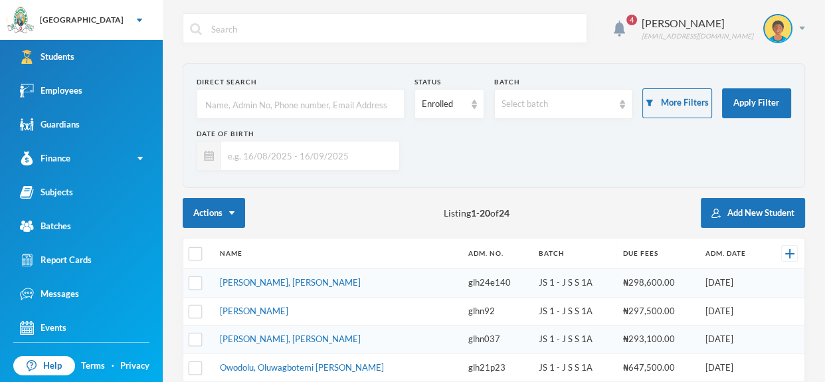
click at [324, 163] on input "text" at bounding box center [306, 156] width 171 height 30
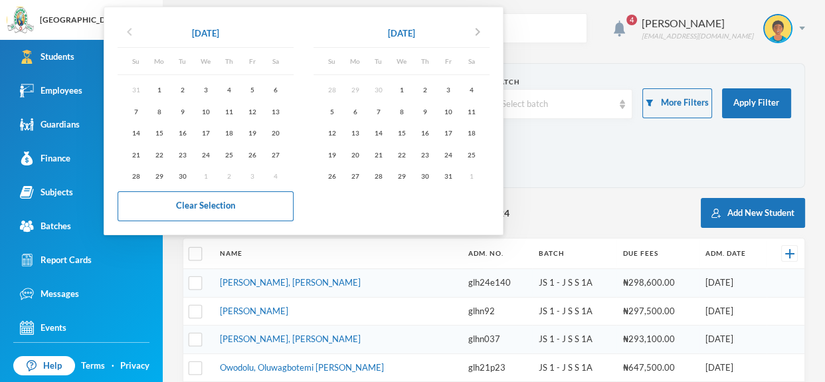
click at [123, 29] on icon "chevron_left" at bounding box center [130, 32] width 16 height 16
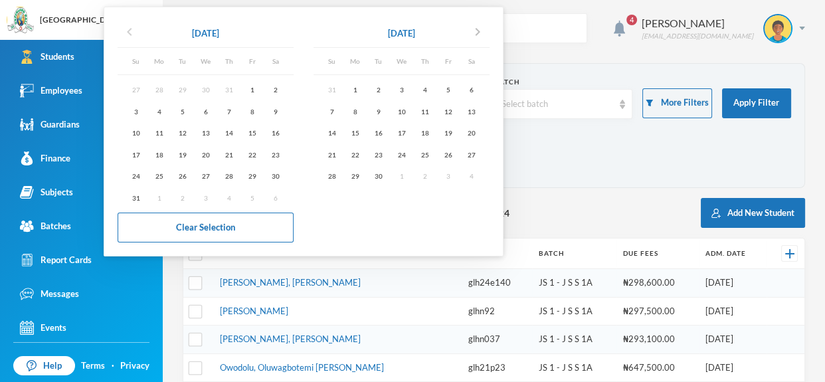
click at [123, 29] on icon "chevron_left" at bounding box center [130, 32] width 16 height 16
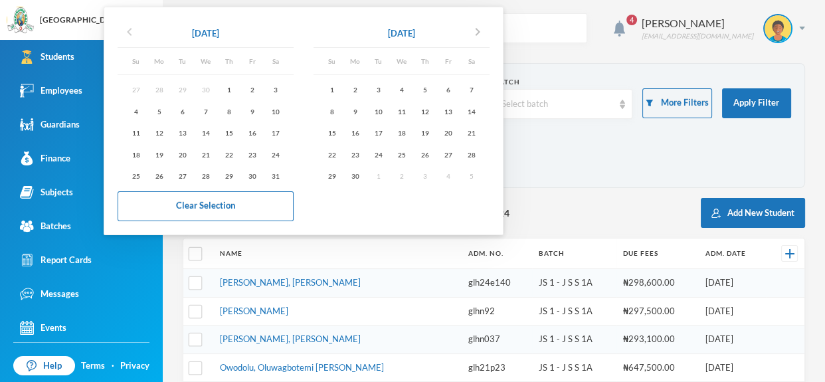
click at [123, 29] on icon "chevron_left" at bounding box center [130, 32] width 16 height 16
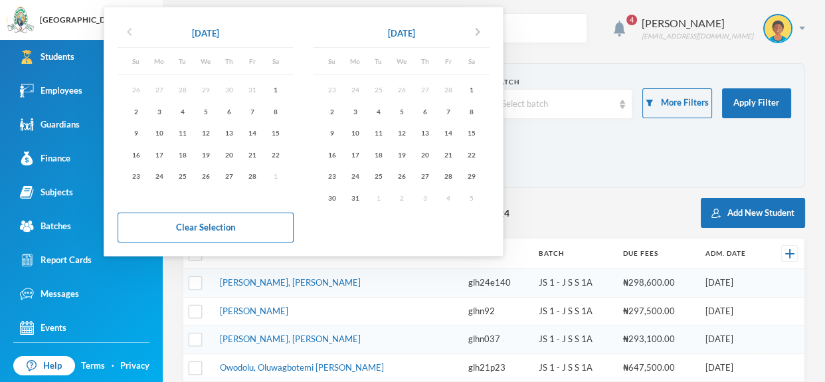
click at [123, 29] on icon "chevron_left" at bounding box center [130, 32] width 16 height 16
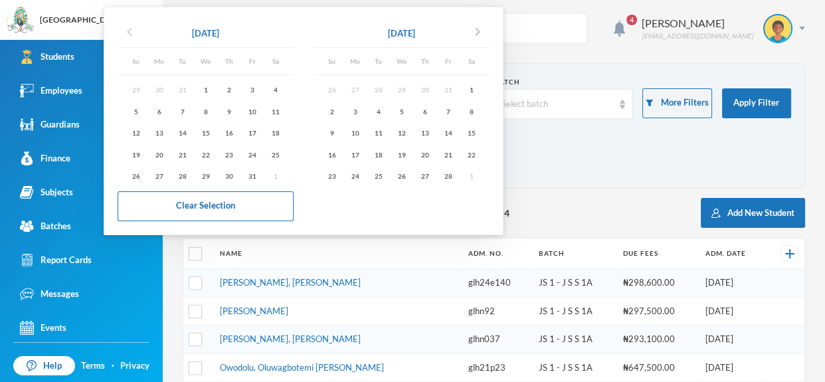
click at [123, 29] on icon "chevron_left" at bounding box center [130, 32] width 16 height 16
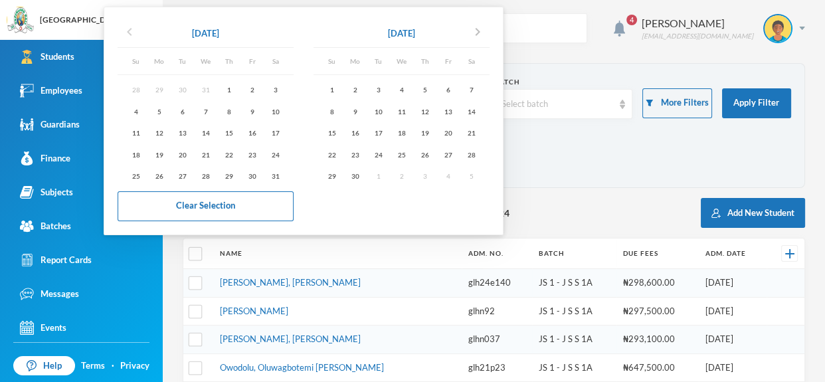
click at [123, 29] on icon "chevron_left" at bounding box center [130, 32] width 16 height 16
click at [134, 31] on icon "chevron_left" at bounding box center [130, 32] width 16 height 16
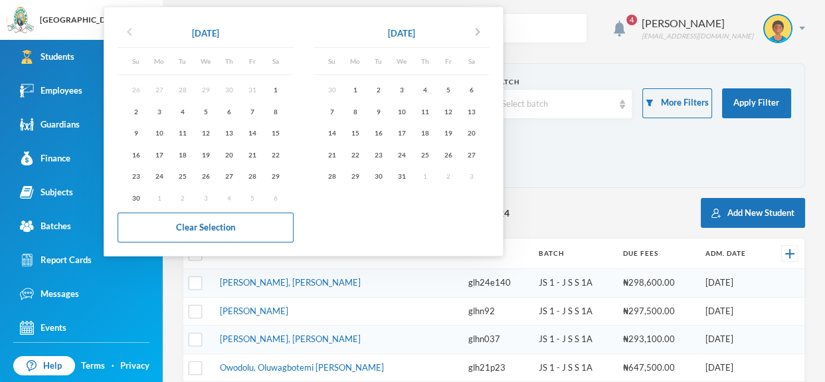
click at [134, 31] on icon "chevron_left" at bounding box center [130, 32] width 16 height 16
click at [170, 44] on div "chevron_left May 2024" at bounding box center [206, 34] width 176 height 27
click at [486, 32] on icon "chevron_right" at bounding box center [478, 32] width 16 height 16
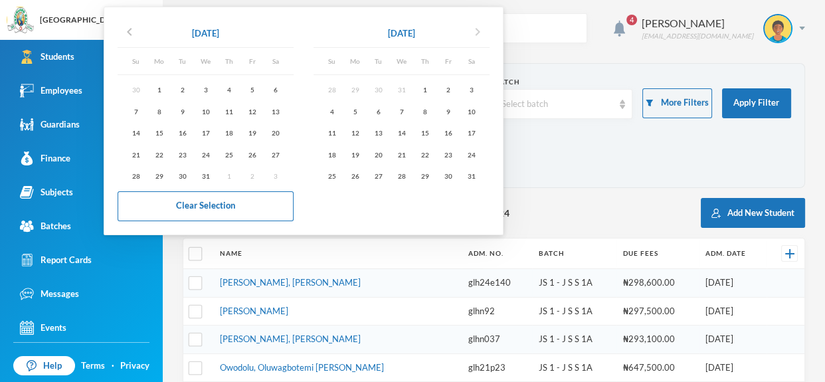
click at [486, 32] on icon "chevron_right" at bounding box center [478, 32] width 16 height 16
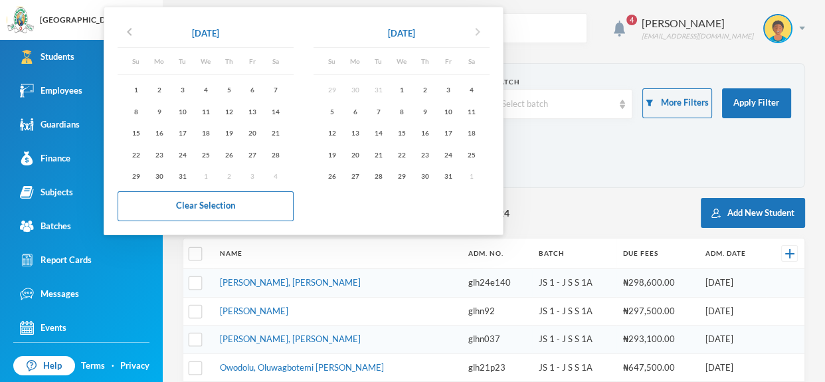
click at [486, 32] on icon "chevron_right" at bounding box center [478, 32] width 16 height 16
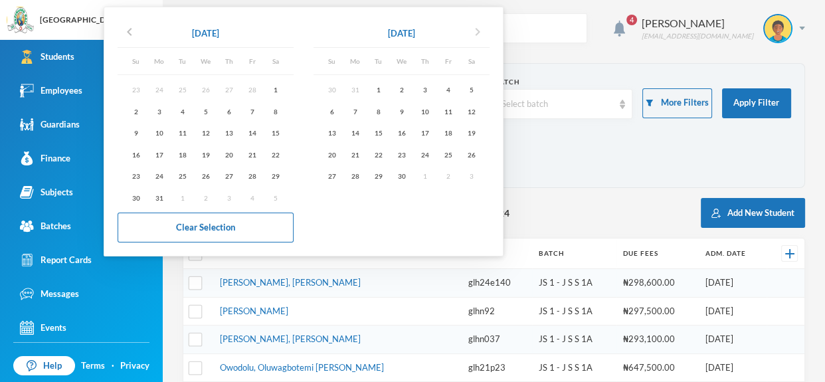
click at [486, 32] on icon "chevron_right" at bounding box center [478, 32] width 16 height 16
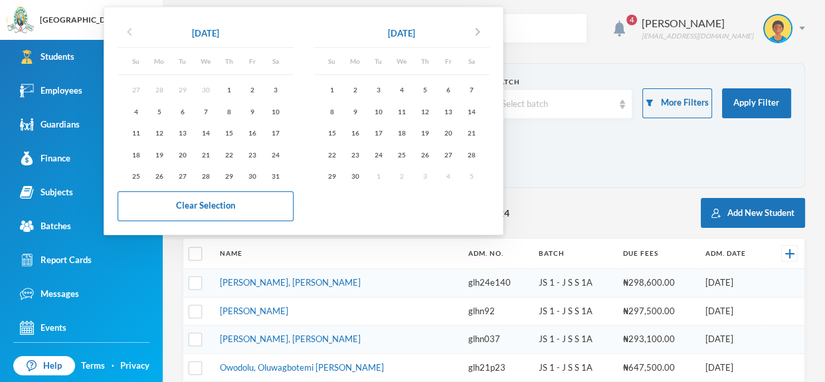
click at [124, 34] on icon "chevron_left" at bounding box center [130, 32] width 16 height 16
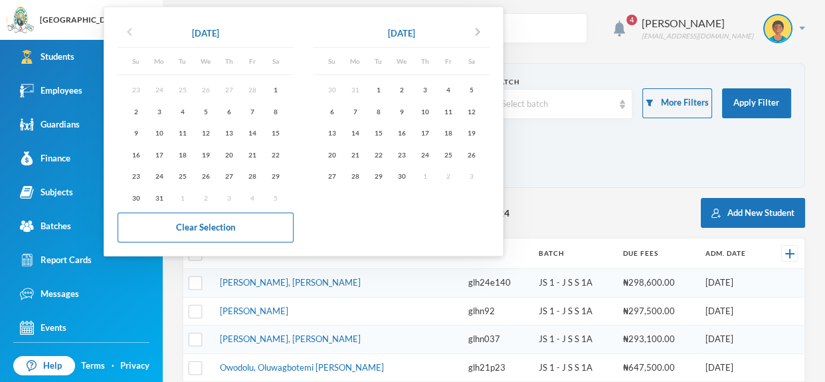
click at [124, 34] on icon "chevron_left" at bounding box center [130, 32] width 16 height 16
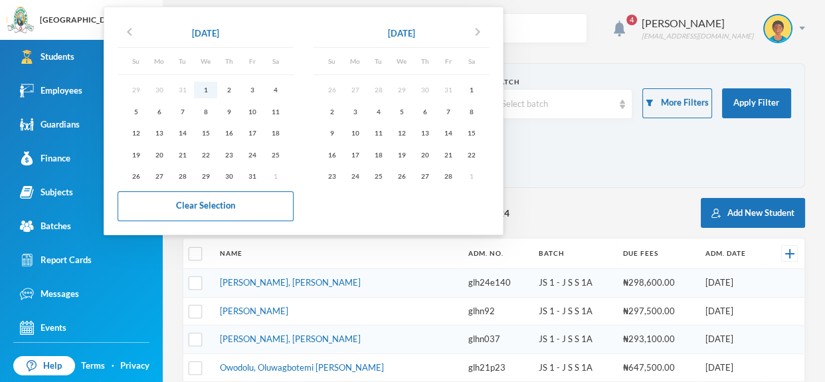
click at [200, 88] on div "1" at bounding box center [205, 90] width 23 height 17
click at [479, 33] on icon "chevron_right" at bounding box center [478, 32] width 16 height 16
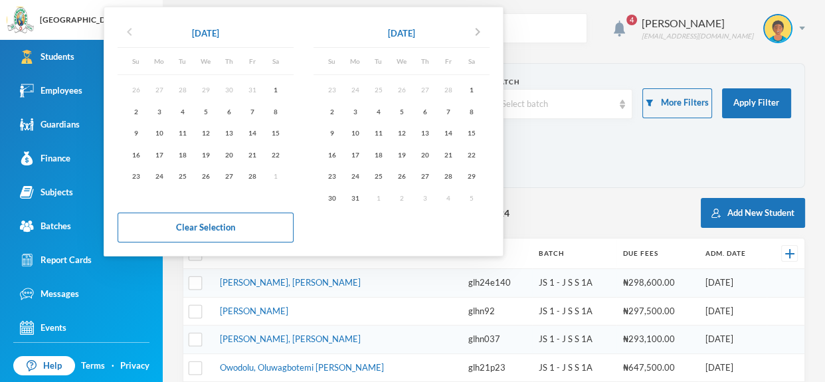
click at [128, 35] on icon "chevron_left" at bounding box center [130, 32] width 16 height 16
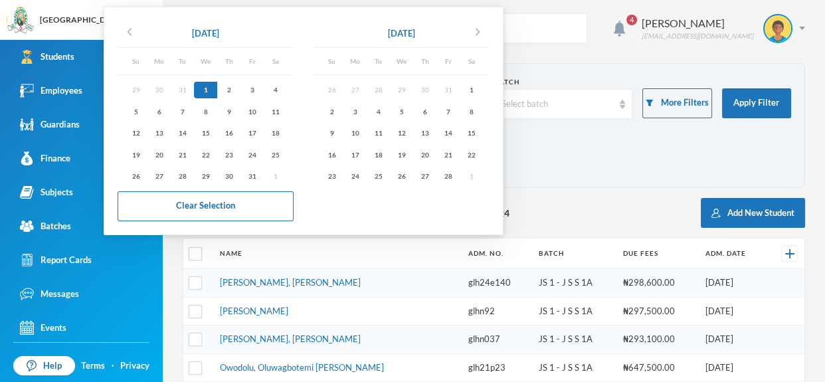
click at [411, 30] on div "Feb 2025" at bounding box center [401, 33] width 27 height 13
click at [486, 31] on icon "chevron_right" at bounding box center [478, 32] width 16 height 16
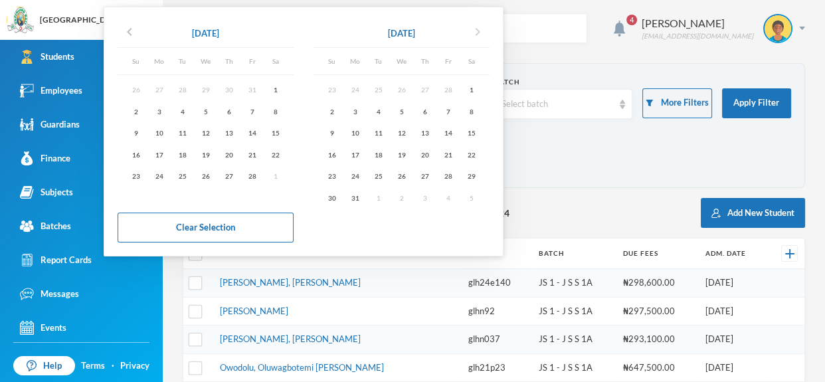
click at [481, 31] on icon "chevron_right" at bounding box center [478, 32] width 16 height 16
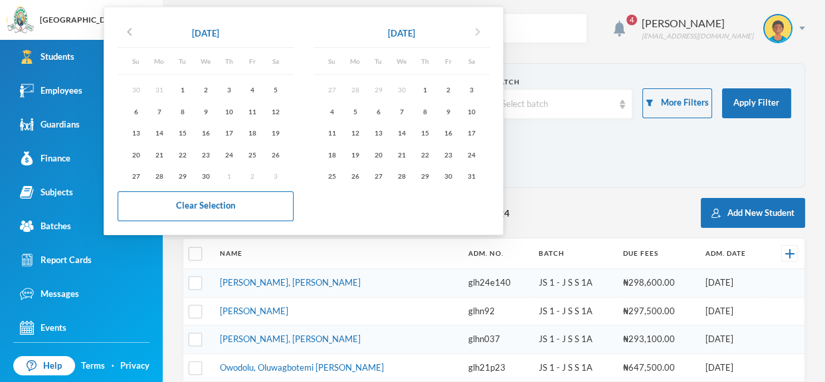
click at [481, 31] on icon "chevron_right" at bounding box center [478, 32] width 16 height 16
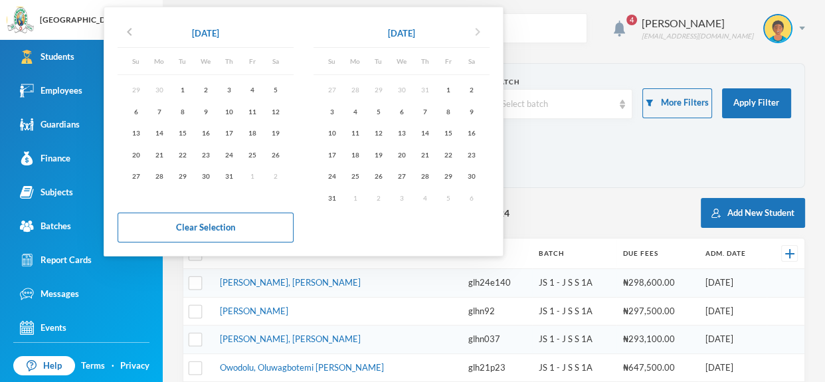
click at [481, 31] on icon "chevron_right" at bounding box center [478, 32] width 16 height 16
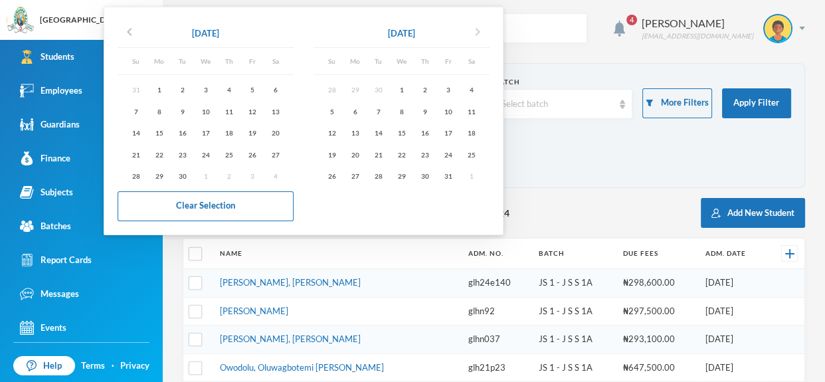
click at [481, 31] on icon "chevron_right" at bounding box center [478, 32] width 16 height 16
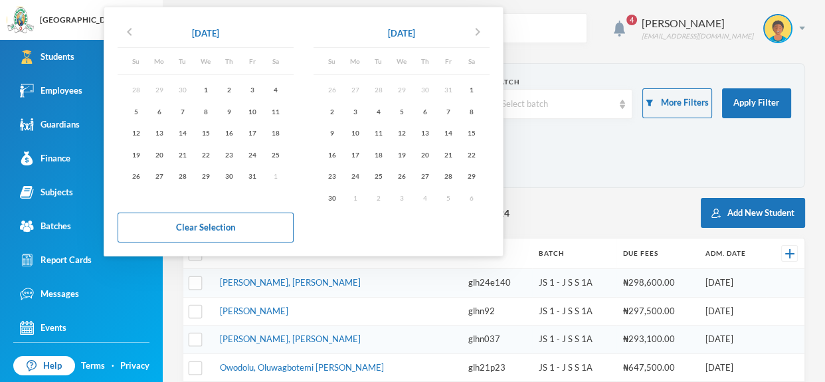
click at [124, 22] on div "chevron_left Oct 2025" at bounding box center [206, 34] width 176 height 27
click at [128, 30] on icon "chevron_left" at bounding box center [130, 32] width 16 height 16
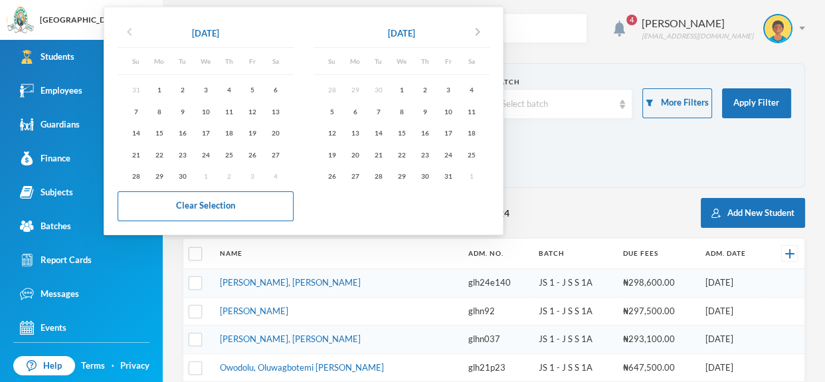
click at [132, 28] on icon "chevron_left" at bounding box center [130, 32] width 16 height 16
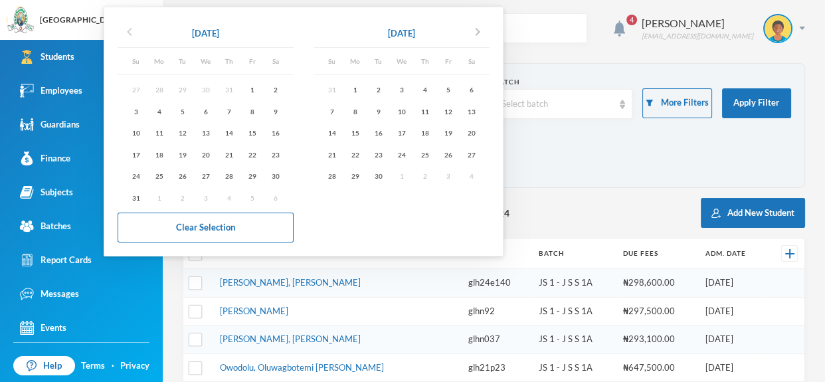
click at [134, 35] on icon "chevron_left" at bounding box center [130, 32] width 16 height 16
click at [481, 35] on icon "chevron_right" at bounding box center [478, 32] width 16 height 16
click at [584, 187] on section "Direct Search Status Enrolled Batch Select batch More Filters Apply Filter Date…" at bounding box center [494, 125] width 623 height 125
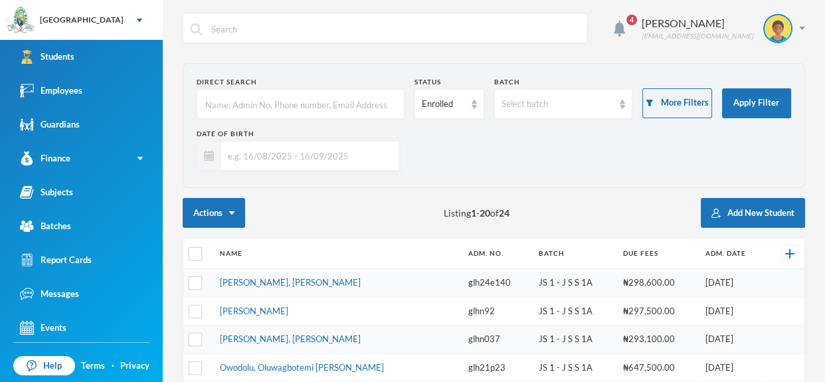
click at [336, 152] on input "text" at bounding box center [306, 156] width 171 height 30
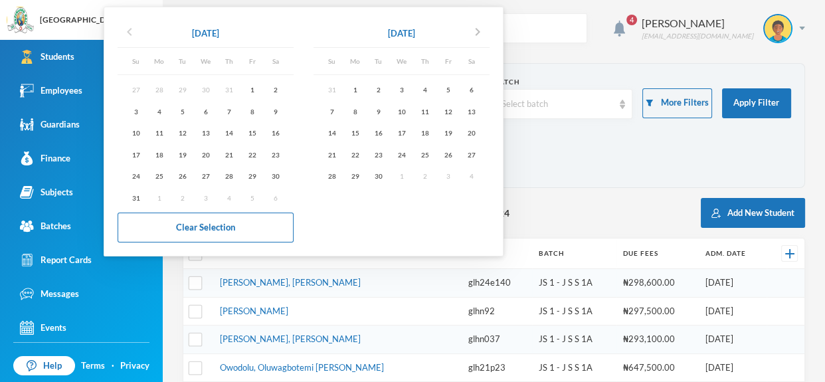
click at [124, 31] on icon "chevron_left" at bounding box center [130, 32] width 16 height 16
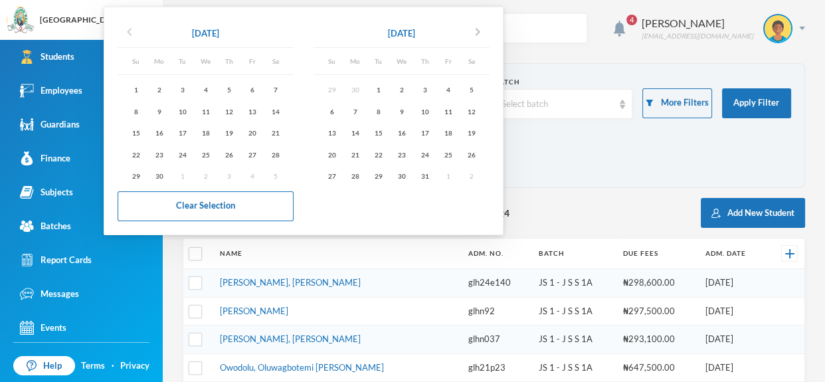
click at [124, 31] on icon "chevron_left" at bounding box center [130, 32] width 16 height 16
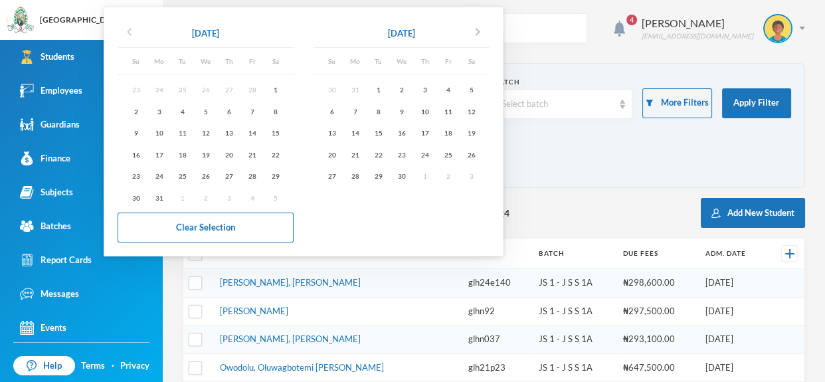
click at [124, 31] on icon "chevron_left" at bounding box center [130, 32] width 16 height 16
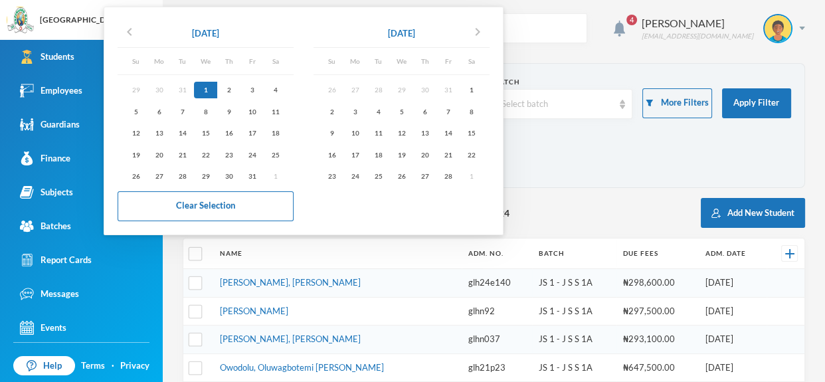
click at [204, 90] on div "1" at bounding box center [205, 90] width 23 height 17
type input "01/01/2025 - 01/01/2025"
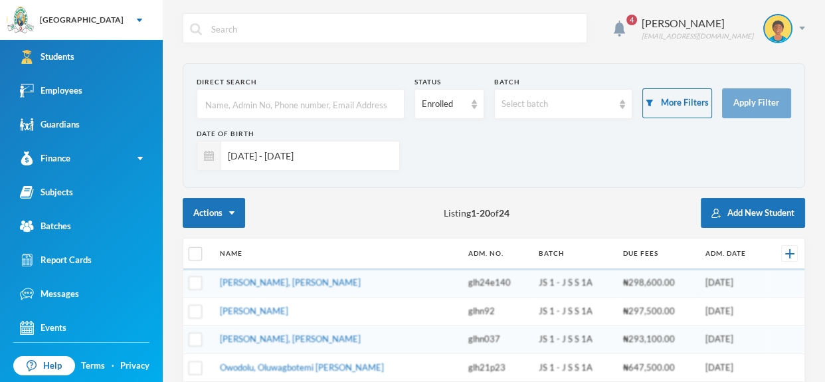
checkbox input "true"
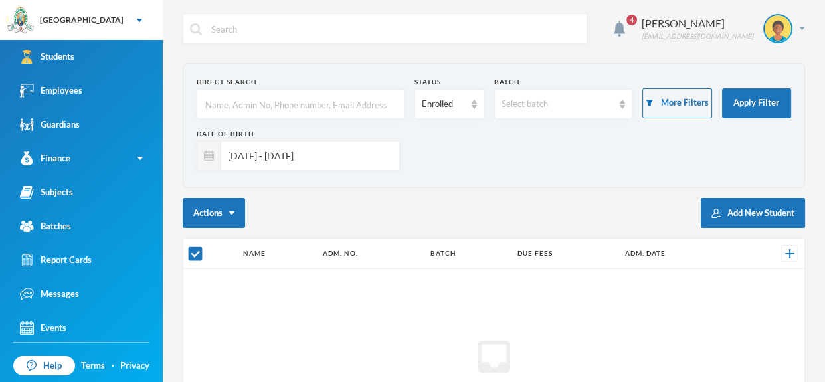
click at [346, 161] on input "01/01/2025 - 01/01/2025" at bounding box center [306, 156] width 171 height 30
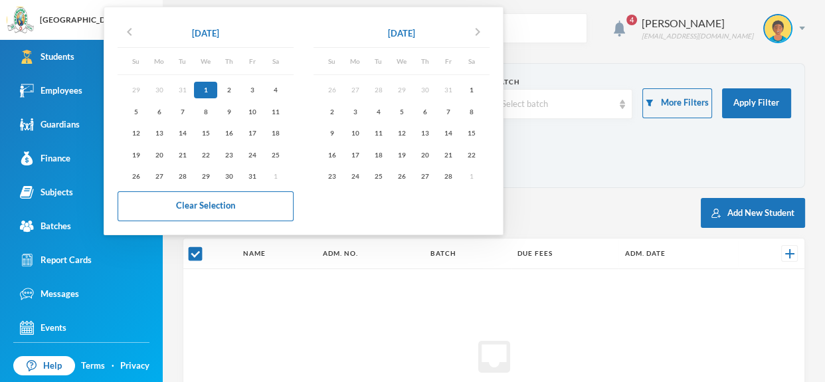
click at [407, 45] on div "Feb 2025 chevron_right" at bounding box center [402, 34] width 176 height 27
click at [408, 34] on div "Feb 2025" at bounding box center [401, 33] width 27 height 13
click at [415, 29] on div "Feb 2025" at bounding box center [401, 33] width 27 height 13
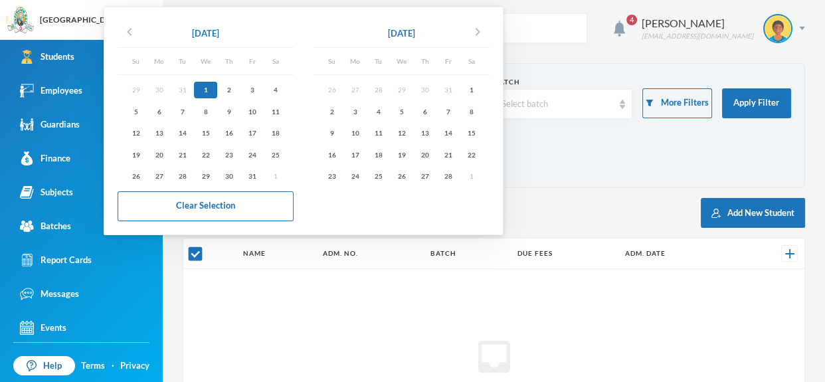
click at [415, 29] on div "Feb 2025" at bounding box center [401, 33] width 27 height 13
click at [431, 108] on div "6" at bounding box center [424, 111] width 23 height 17
click at [484, 29] on icon "chevron_right" at bounding box center [478, 32] width 16 height 16
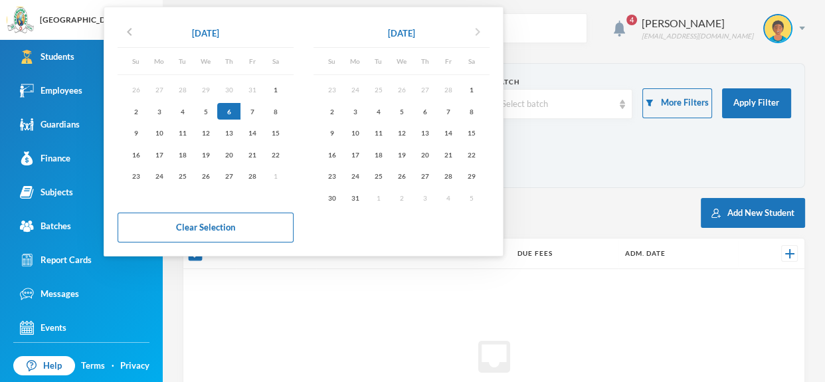
click at [484, 29] on icon "chevron_right" at bounding box center [478, 32] width 16 height 16
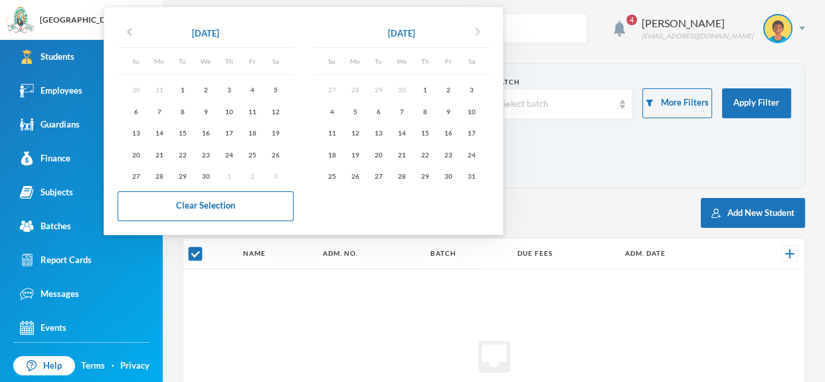
click at [484, 29] on icon "chevron_right" at bounding box center [478, 32] width 16 height 16
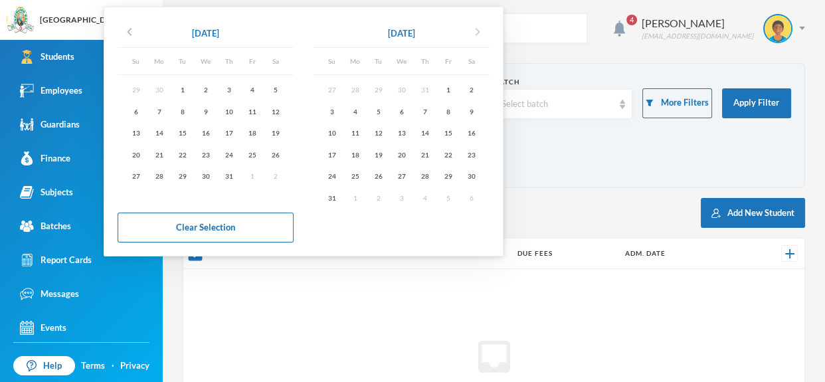
click at [484, 29] on icon "chevron_right" at bounding box center [478, 32] width 16 height 16
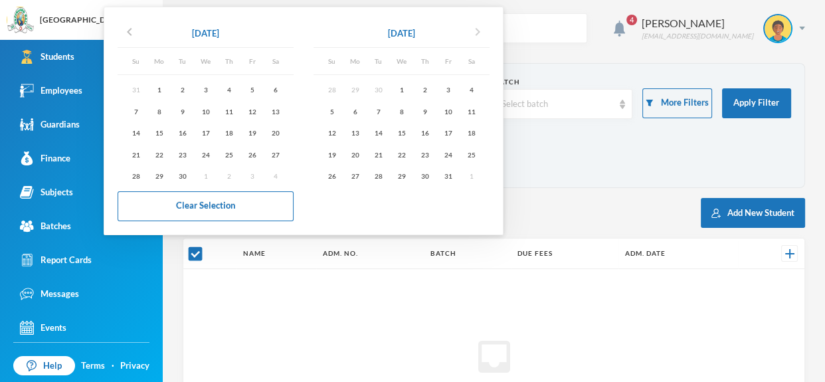
click at [484, 29] on icon "chevron_right" at bounding box center [478, 32] width 16 height 16
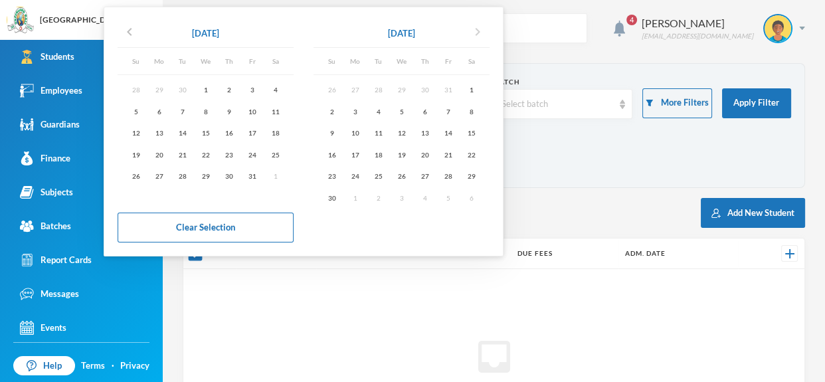
click at [484, 29] on icon "chevron_right" at bounding box center [478, 32] width 16 height 16
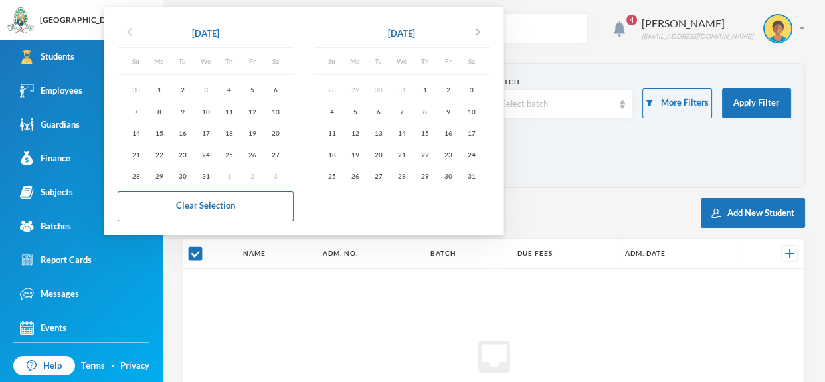
click at [128, 31] on icon "chevron_left" at bounding box center [130, 32] width 16 height 16
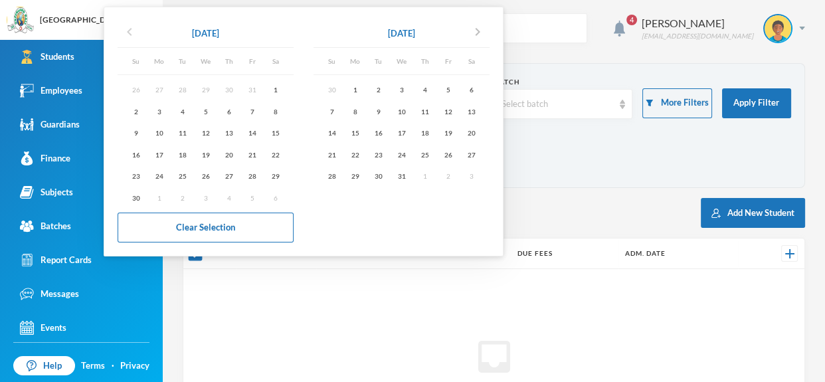
click at [128, 31] on icon "chevron_left" at bounding box center [130, 32] width 16 height 16
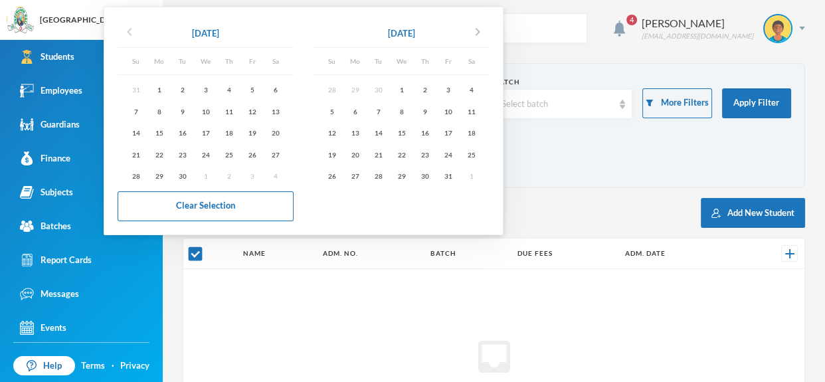
click at [128, 31] on icon "chevron_left" at bounding box center [130, 32] width 16 height 16
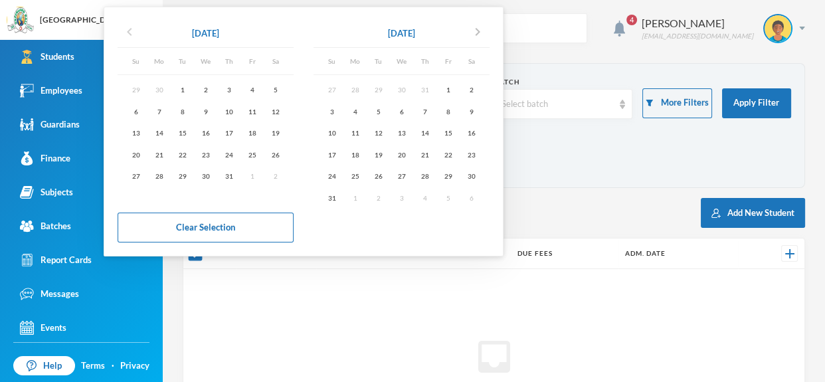
click at [128, 31] on icon "chevron_left" at bounding box center [130, 32] width 16 height 16
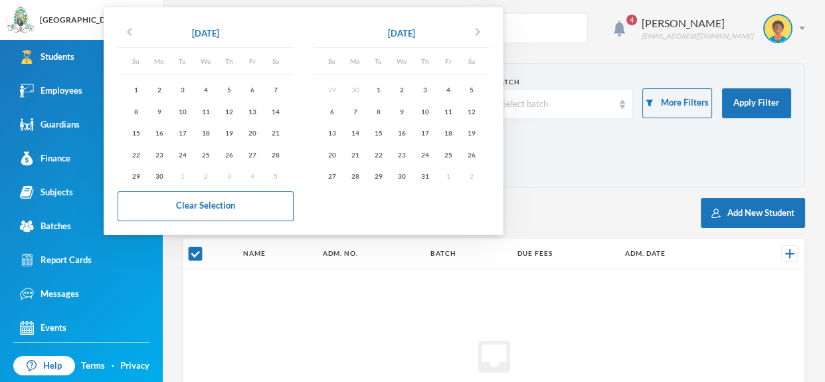
click at [193, 223] on div "chevron_left Jun 2025 Su Mo Tu We Th Fr Sa 1 2 3 4 5 6 7 8 9 10 11 12 13 14 15 …" at bounding box center [303, 121] width 385 height 214
click at [464, 319] on div "inbox No records to display" at bounding box center [493, 363] width 621 height 189
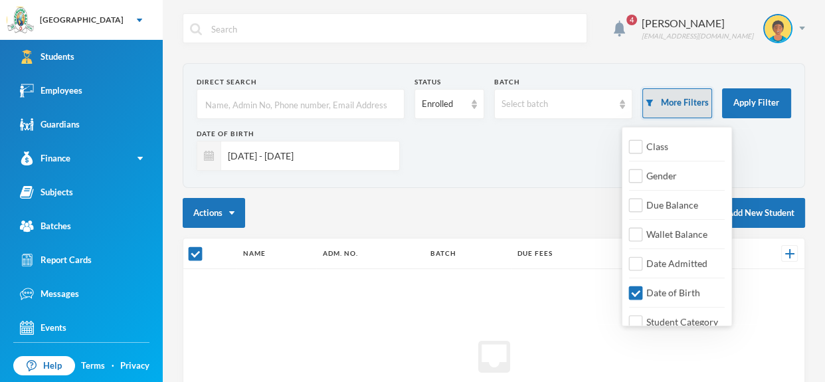
click at [695, 98] on button "More Filters" at bounding box center [677, 103] width 69 height 30
click at [636, 294] on input "Date of Birth" at bounding box center [636, 293] width 14 height 14
checkbox input "false"
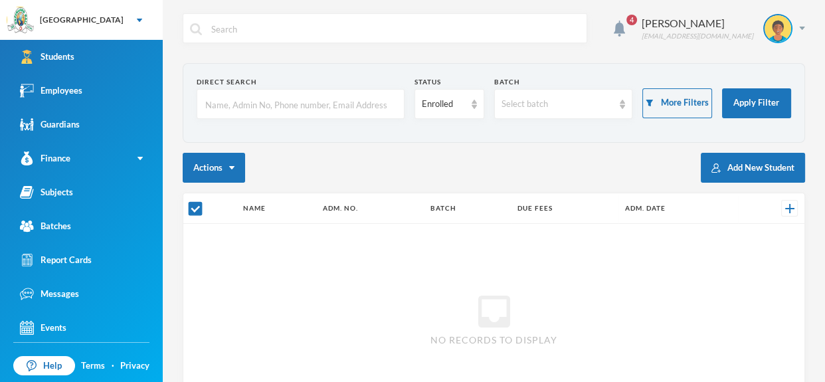
click at [281, 113] on input "text" at bounding box center [300, 105] width 193 height 30
type input "olajumoke"
click at [198, 209] on input "checkbox" at bounding box center [196, 209] width 14 height 14
checkbox input "true"
click at [368, 167] on div "Actions Add New Student" at bounding box center [494, 168] width 623 height 30
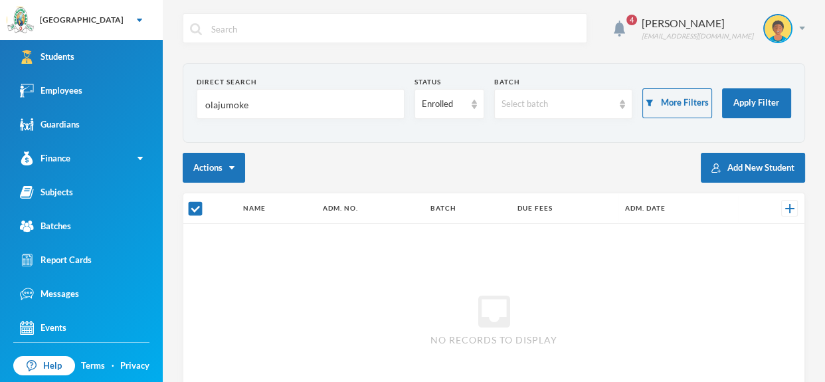
click at [351, 114] on input "olajumoke" at bounding box center [300, 105] width 193 height 30
click at [96, 101] on link "Employees" at bounding box center [81, 91] width 163 height 34
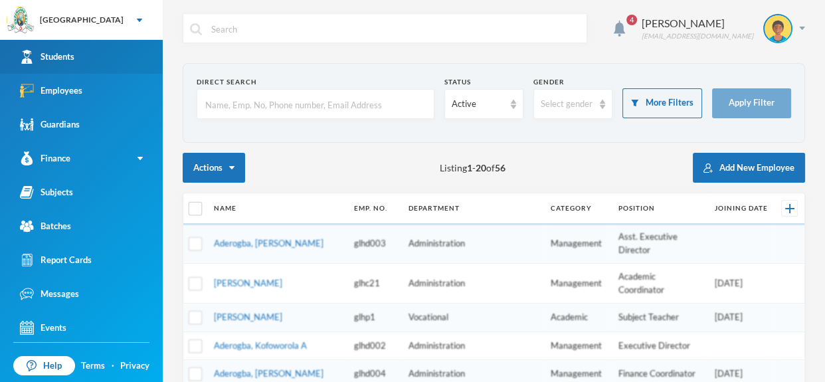
click at [97, 53] on link "Students" at bounding box center [81, 57] width 163 height 34
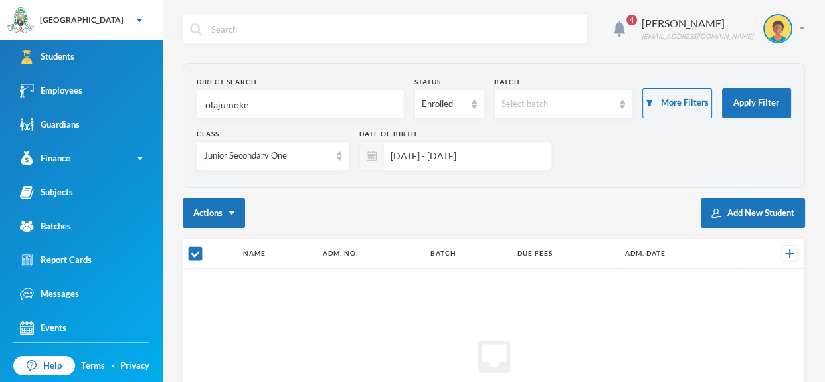
click at [484, 158] on input "01/01/2025 - 01/01/2025" at bounding box center [464, 156] width 160 height 30
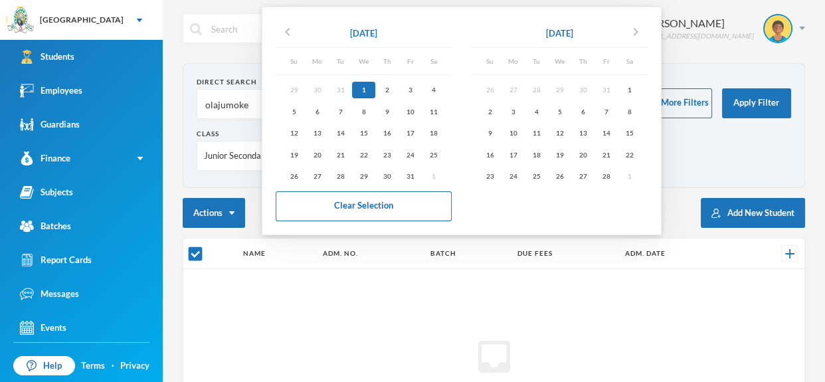
click at [714, 132] on div "Class Junior Secondary One Date of Birth 01/01/2025 - 01/01/2025" at bounding box center [494, 155] width 595 height 52
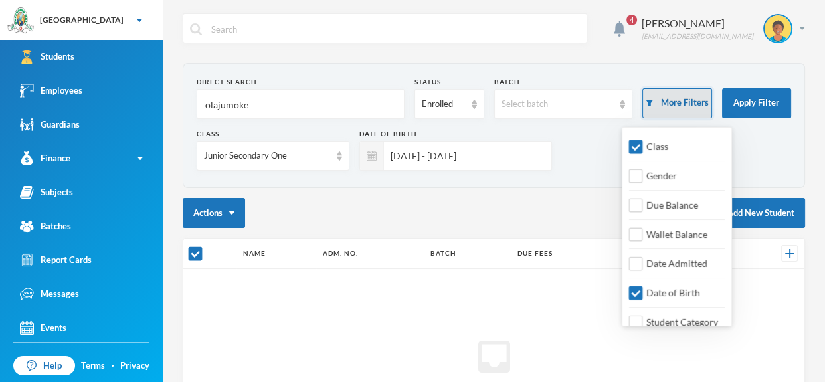
click at [683, 113] on button "More Filters" at bounding box center [677, 103] width 69 height 30
click at [642, 145] on input "Class" at bounding box center [636, 147] width 14 height 14
checkbox input "false"
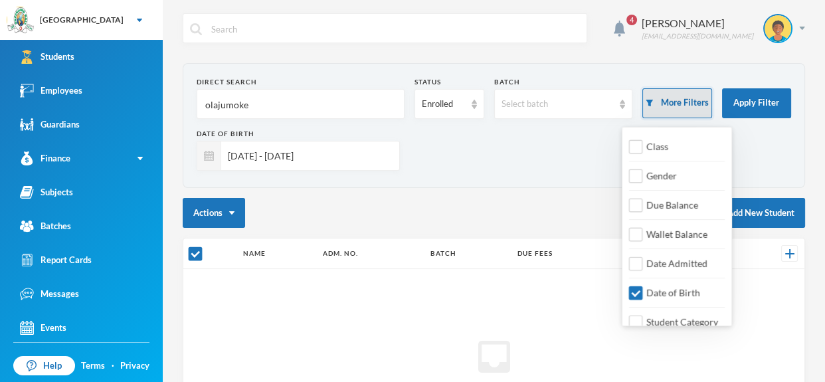
click at [706, 103] on button "More Filters" at bounding box center [677, 103] width 69 height 30
click at [640, 289] on input "Date of Birth" at bounding box center [636, 293] width 14 height 14
checkbox input "false"
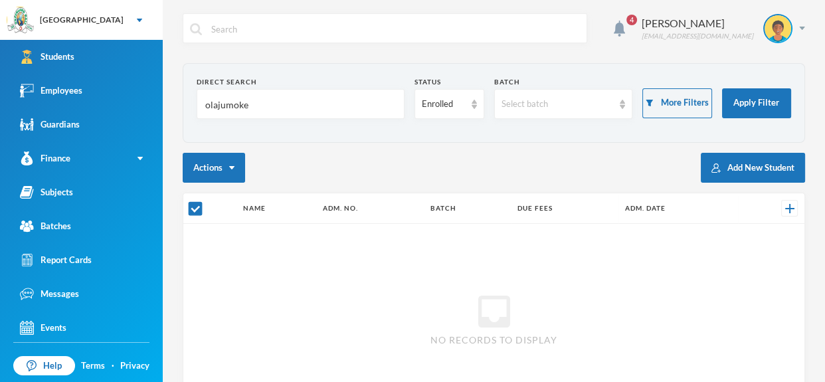
click at [350, 100] on input "olajumoke" at bounding box center [300, 105] width 193 height 30
type input "o"
click at [334, 129] on section "Direct Search Olajumoke Status Enrolled Batch Select batch More Filters Apply F…" at bounding box center [494, 103] width 623 height 80
click at [350, 98] on input "Olajumoke" at bounding box center [300, 105] width 193 height 30
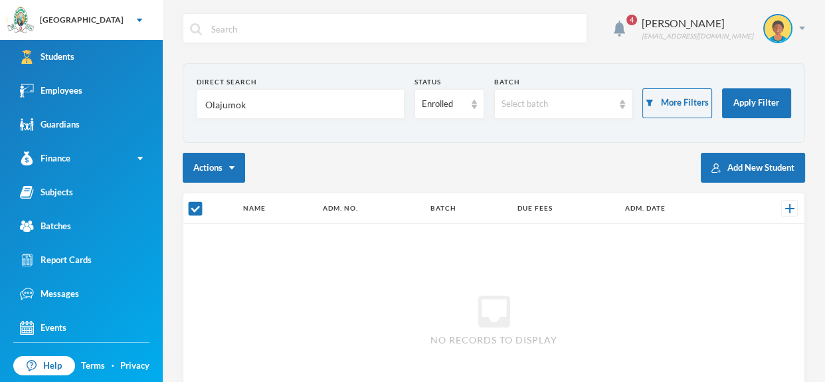
click at [295, 96] on input "Olajumok" at bounding box center [300, 105] width 193 height 30
click at [299, 148] on div "Direct Search Olalere Status Enrolled Batch Select batch More Filters Apply Fil…" at bounding box center [494, 272] width 623 height 419
click at [346, 213] on th "Adm. No." at bounding box center [370, 208] width 108 height 31
click at [340, 110] on input "Olalere" at bounding box center [300, 105] width 193 height 30
type input "O"
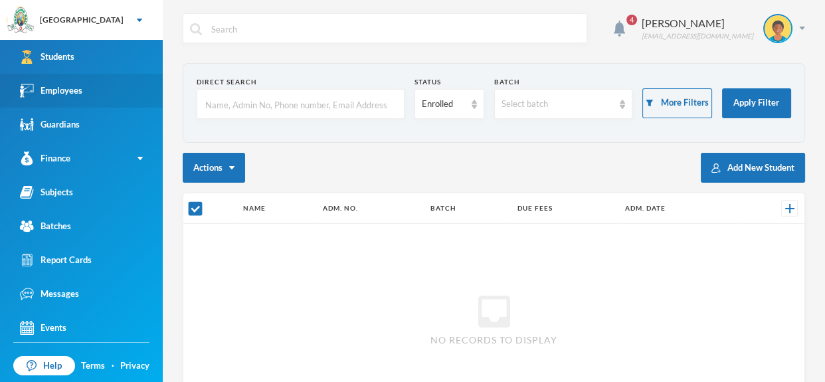
click at [128, 74] on link "Employees" at bounding box center [81, 91] width 163 height 34
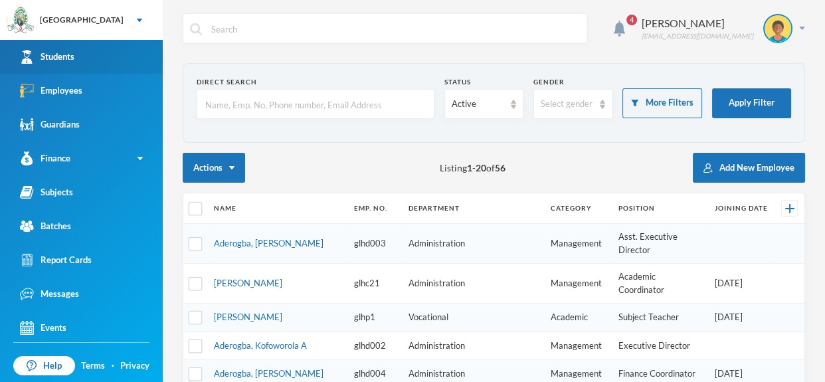
click at [118, 52] on link "Students" at bounding box center [81, 57] width 163 height 34
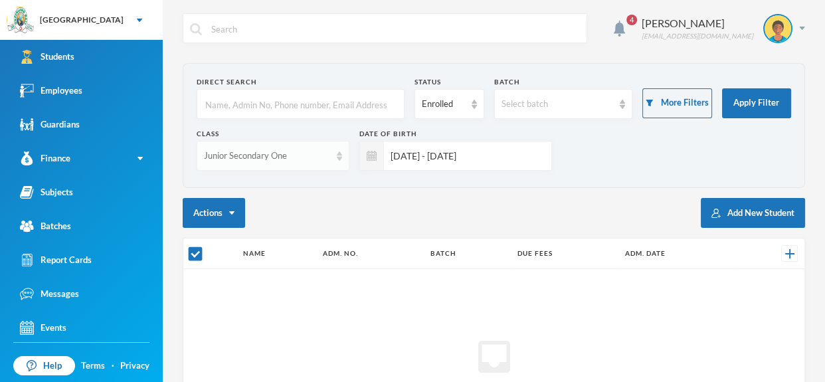
click at [338, 163] on div "Junior Secondary One" at bounding box center [273, 156] width 153 height 30
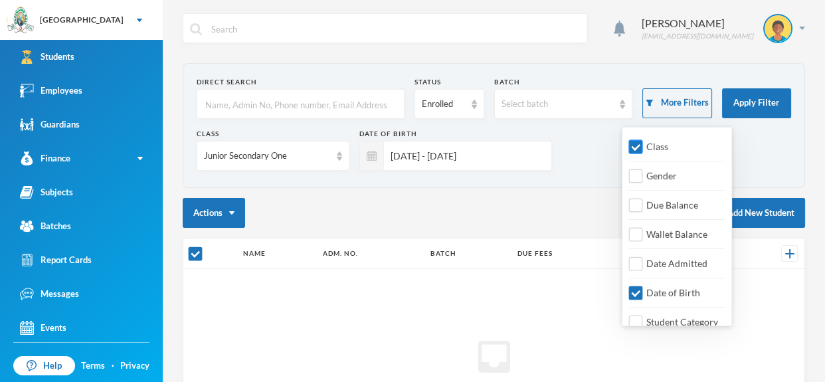
click at [639, 142] on input "Class" at bounding box center [636, 147] width 14 height 14
checkbox input "false"
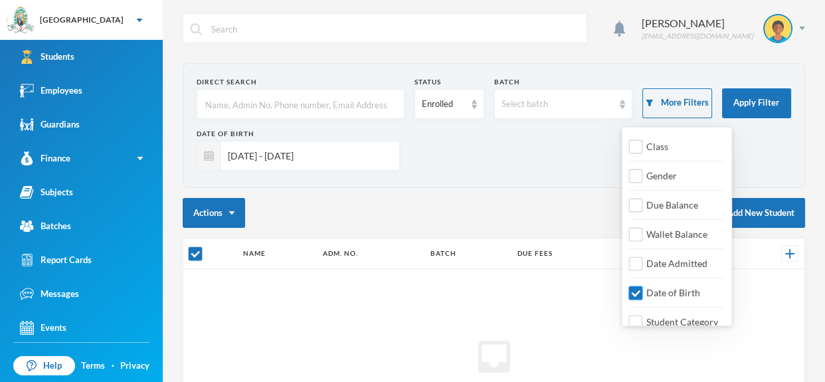
click at [636, 294] on input "Date of Birth" at bounding box center [636, 293] width 14 height 14
checkbox input "false"
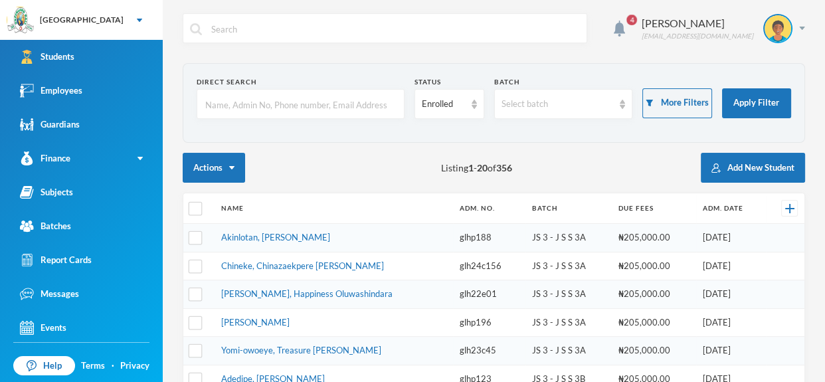
click at [361, 93] on input "text" at bounding box center [300, 105] width 193 height 30
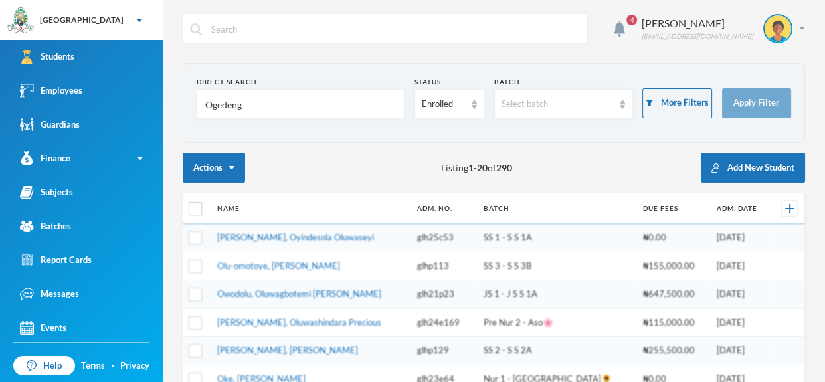
type input "Ogedengb"
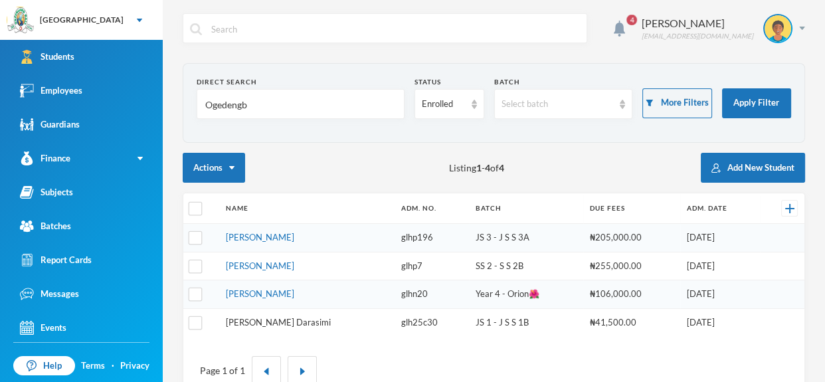
click at [310, 320] on link "[PERSON_NAME] Darasimi" at bounding box center [278, 322] width 105 height 11
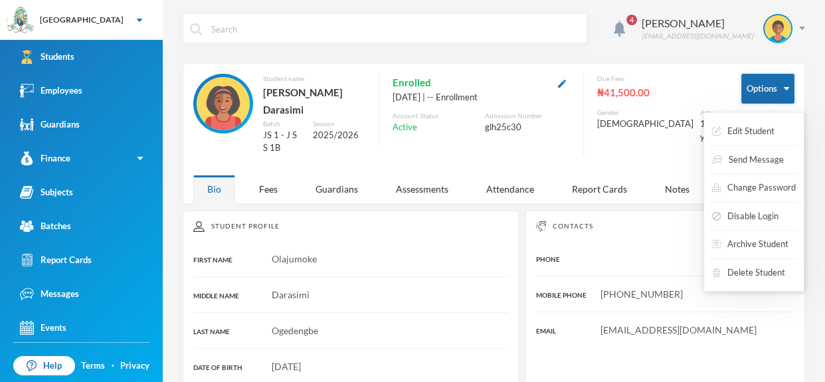
click at [791, 84] on button "Options" at bounding box center [768, 89] width 53 height 30
click at [776, 135] on div "Edit Student Send Message Change Password Disable Login Archive Student Delete …" at bounding box center [754, 201] width 101 height 179
click at [753, 128] on button "Edit Student" at bounding box center [743, 132] width 65 height 24
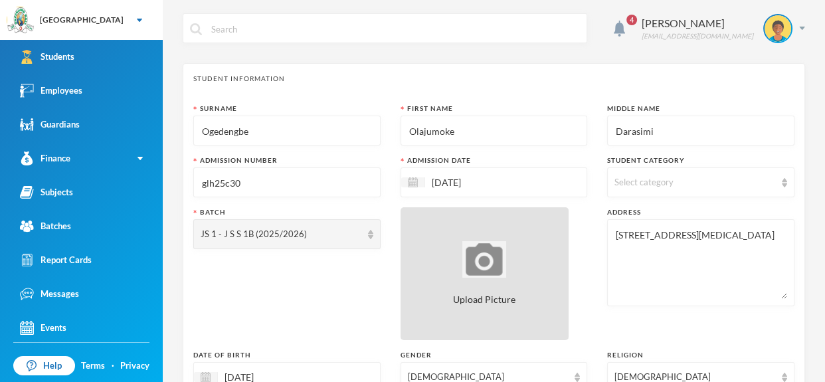
click at [461, 253] on div "Upload Picture" at bounding box center [485, 273] width 169 height 133
type input "C:\fakepath\1001406668.jpeg"
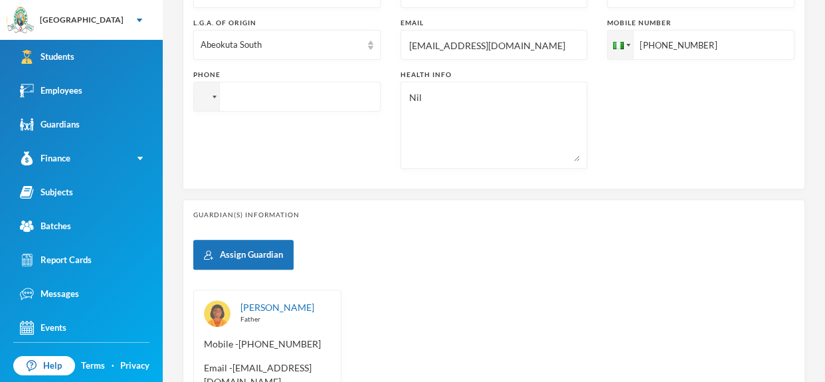
scroll to position [623, 0]
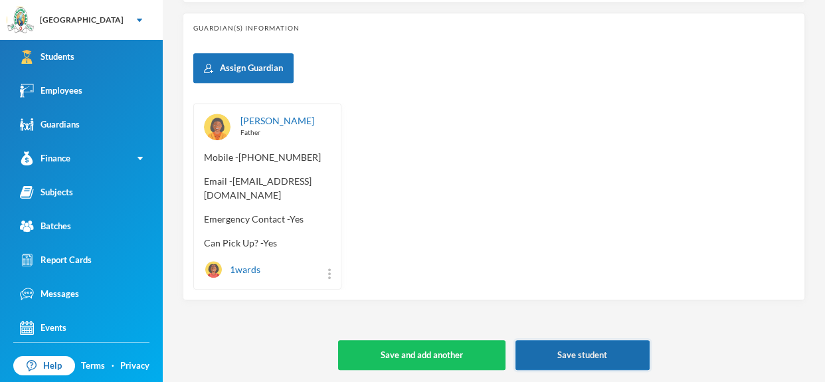
click at [623, 344] on button "Save student" at bounding box center [583, 355] width 134 height 30
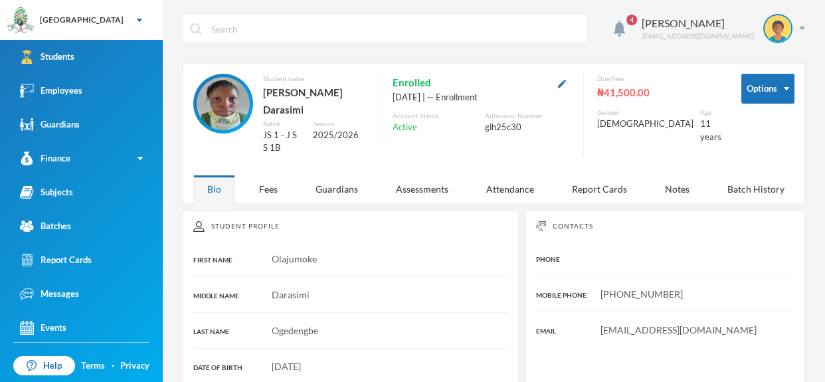
click at [219, 29] on input "text" at bounding box center [395, 29] width 370 height 30
type input "o"
click at [162, 78] on link "Employees" at bounding box center [81, 91] width 163 height 34
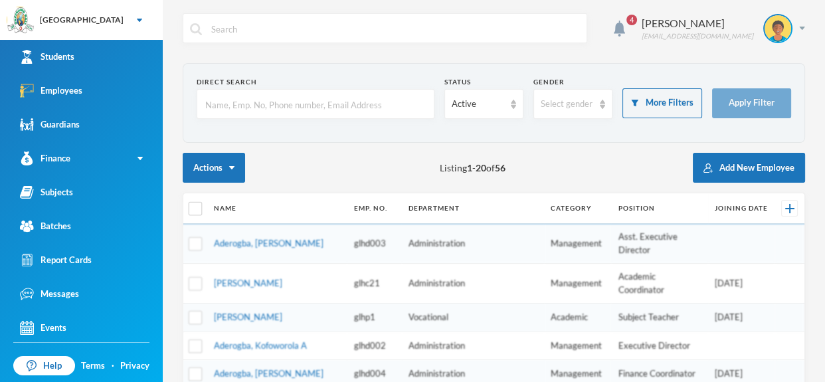
click at [235, 95] on input "text" at bounding box center [315, 105] width 223 height 30
click at [231, 108] on input "text" at bounding box center [315, 105] width 223 height 30
click at [122, 38] on div "[GEOGRAPHIC_DATA]" at bounding box center [81, 20] width 163 height 40
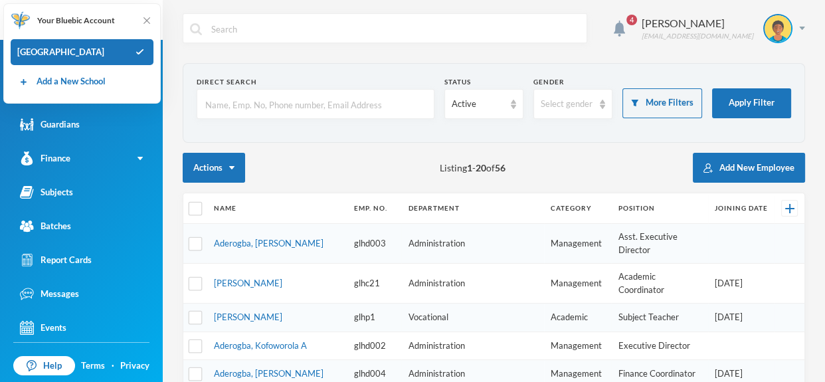
click at [149, 8] on div "Your Bluebic Account [GEOGRAPHIC_DATA] Add a New School" at bounding box center [82, 53] width 158 height 100
click at [142, 25] on img at bounding box center [146, 20] width 13 height 13
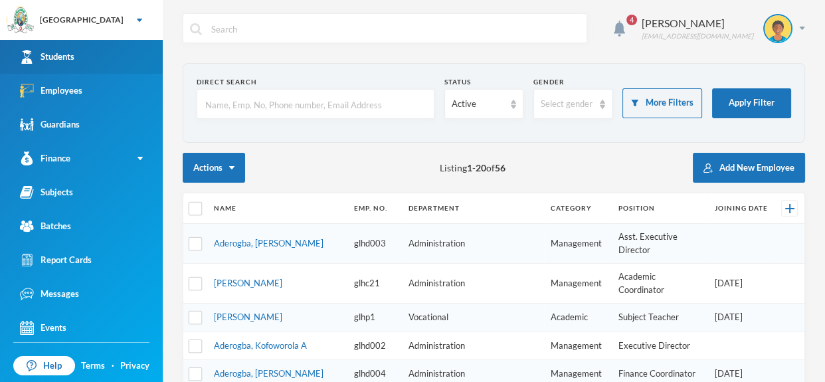
click at [116, 49] on link "Students" at bounding box center [81, 57] width 163 height 34
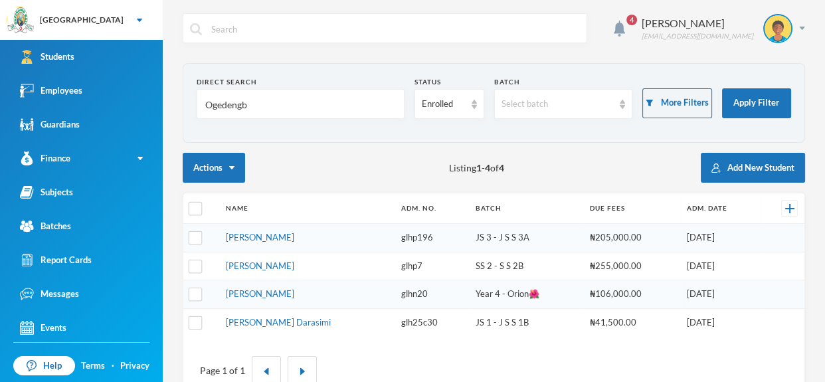
click at [301, 117] on input "Ogedengb" at bounding box center [300, 105] width 193 height 30
click at [277, 106] on input "Ogedengb" at bounding box center [300, 105] width 193 height 30
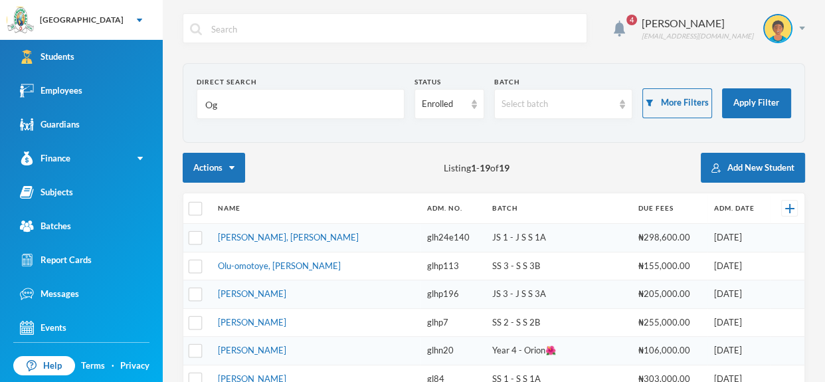
type input "O"
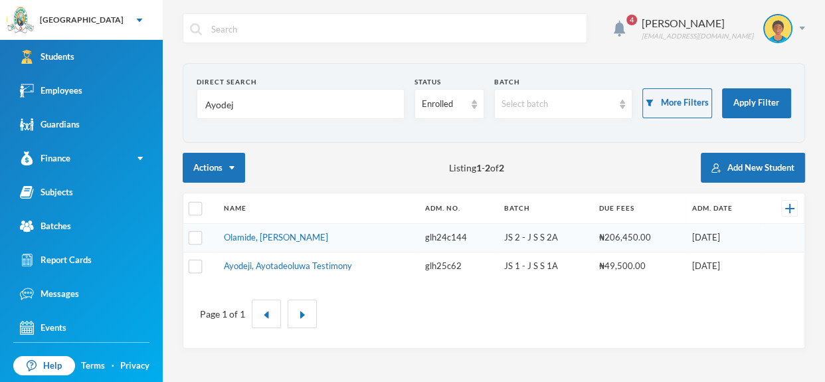
type input "Ayodeji"
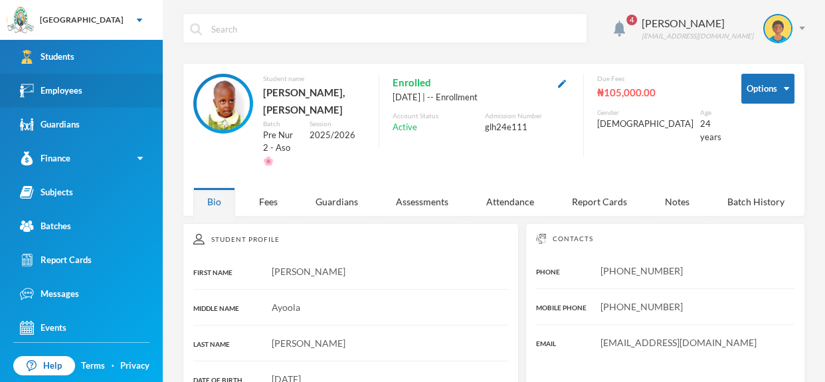
click at [78, 84] on div "Employees" at bounding box center [51, 91] width 62 height 14
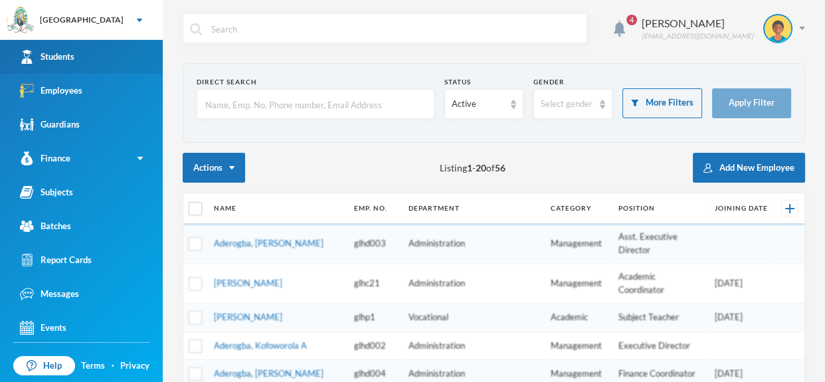
click at [114, 46] on link "Students" at bounding box center [81, 57] width 163 height 34
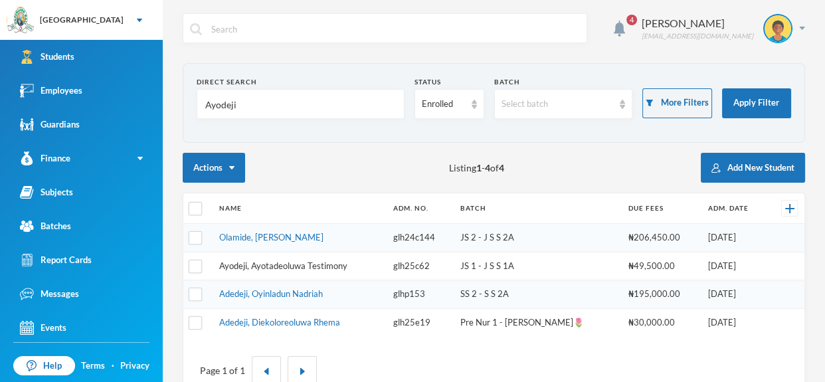
click at [293, 267] on link "Ayodeji, Ayotadeoluwa Testimony" at bounding box center [283, 266] width 128 height 11
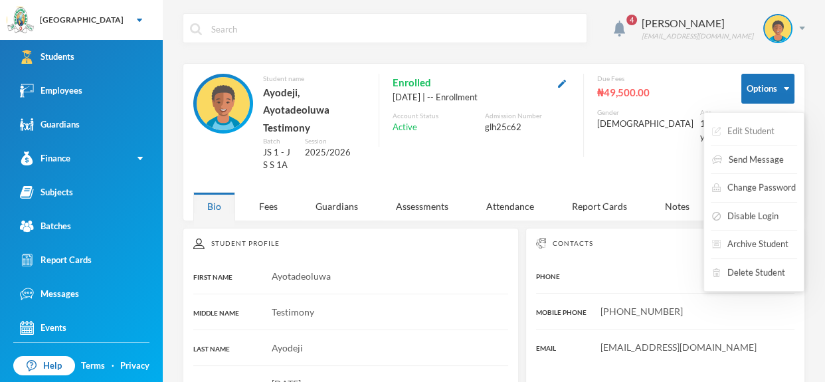
click at [752, 129] on button "Edit Student" at bounding box center [743, 132] width 65 height 24
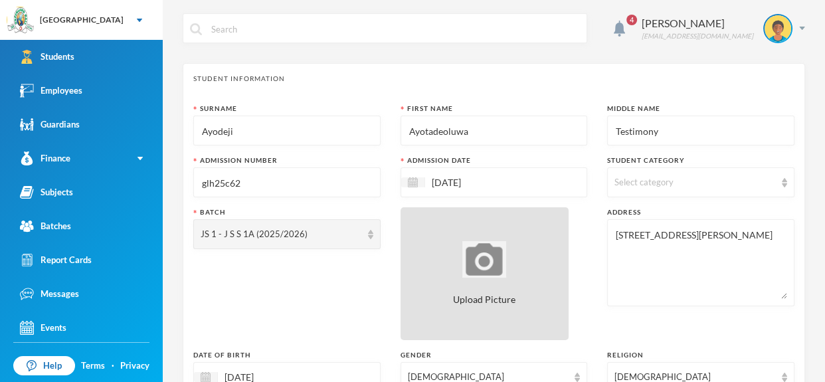
click at [510, 254] on div "Upload Picture" at bounding box center [485, 273] width 169 height 133
type input "C:\fakepath\1001406661.jpeg"
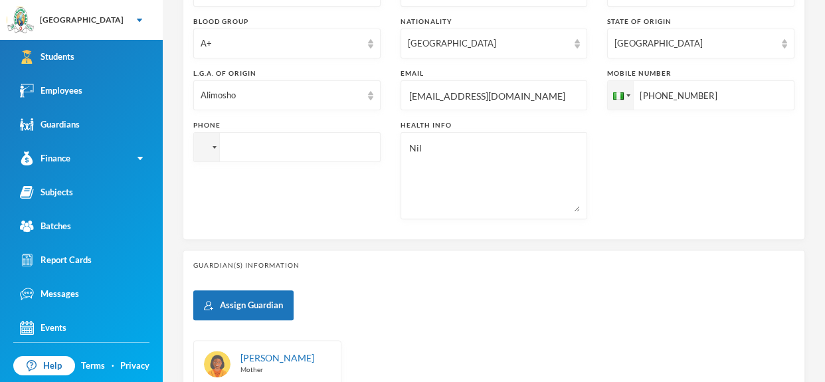
scroll to position [623, 0]
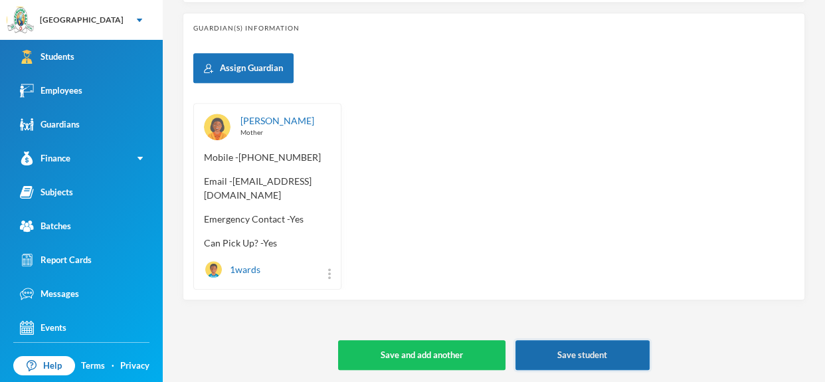
click at [603, 358] on button "Save student" at bounding box center [583, 355] width 134 height 30
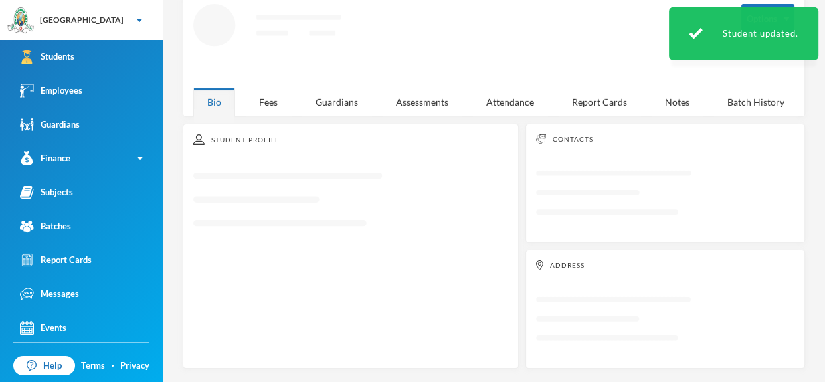
click at [603, 358] on div "Address Loading interface..." at bounding box center [666, 309] width 280 height 119
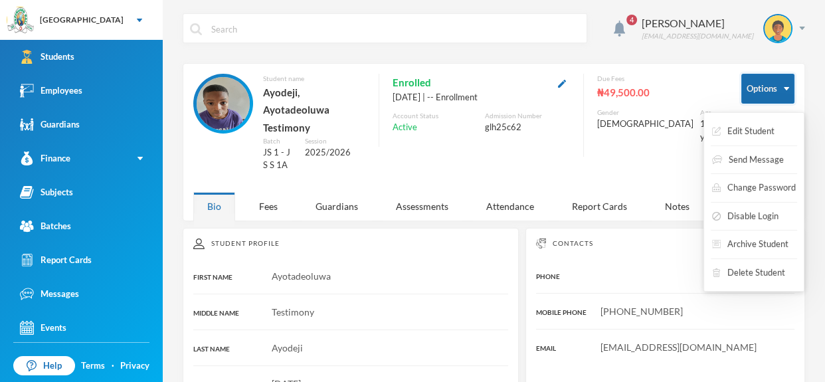
click at [786, 88] on img "button" at bounding box center [786, 88] width 5 height 3
click at [780, 131] on div "Edit Student Send Message Change Password Disable Login Archive Student Delete …" at bounding box center [754, 201] width 101 height 179
click at [768, 129] on button "Edit Student" at bounding box center [743, 132] width 65 height 24
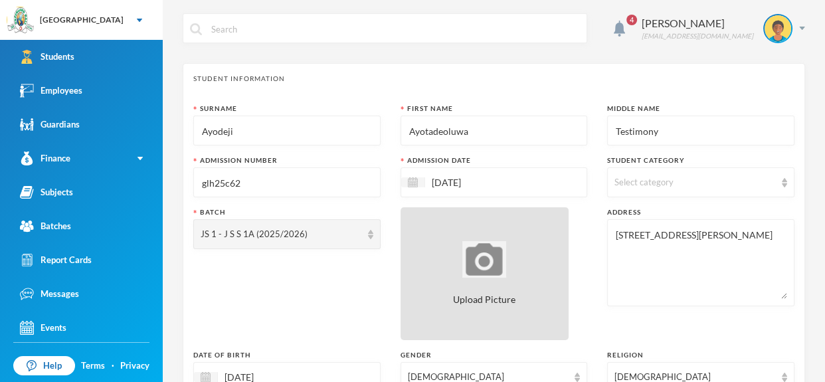
click at [530, 246] on div "Upload Picture" at bounding box center [485, 273] width 169 height 133
type input "C:\fakepath\1001406669.jpeg"
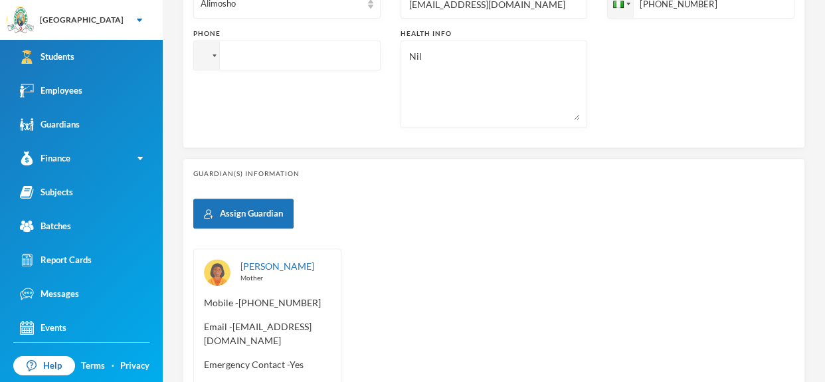
scroll to position [623, 0]
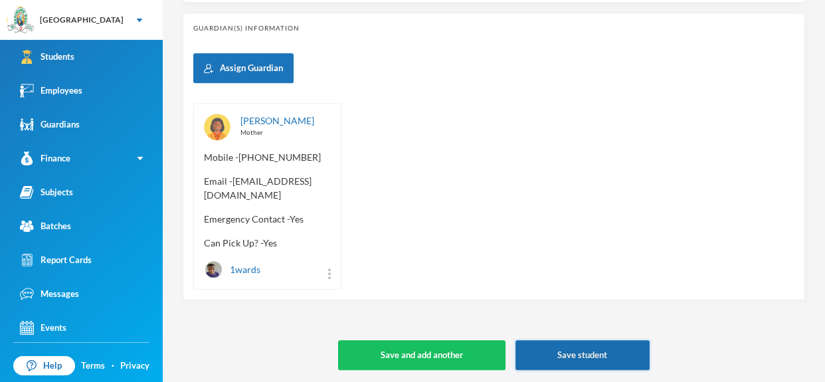
click at [610, 358] on button "Save student" at bounding box center [583, 355] width 134 height 30
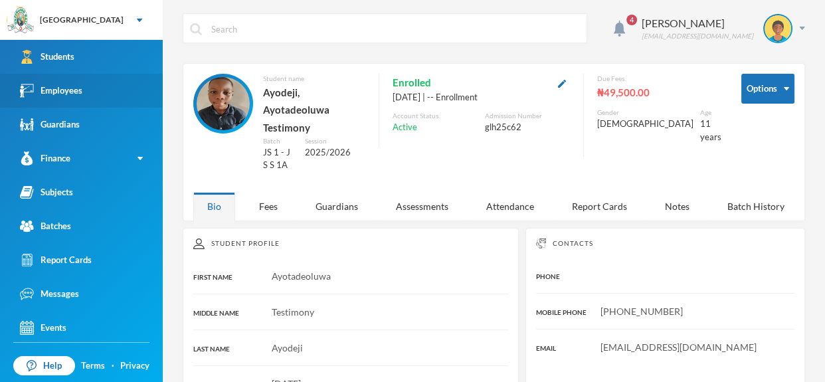
click at [59, 100] on link "Employees" at bounding box center [81, 91] width 163 height 34
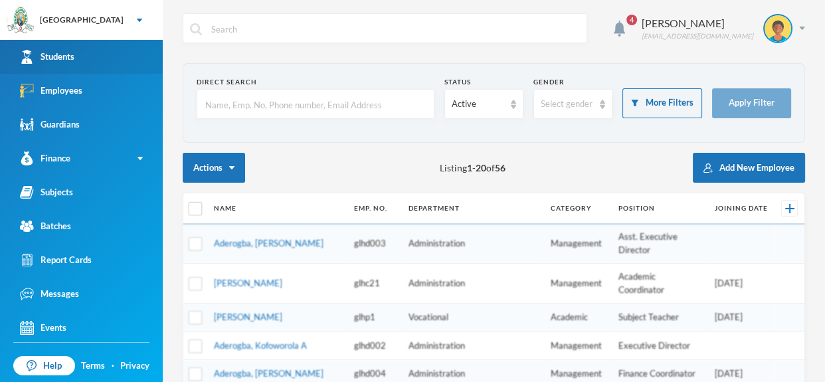
click at [90, 41] on link "Students" at bounding box center [81, 57] width 163 height 34
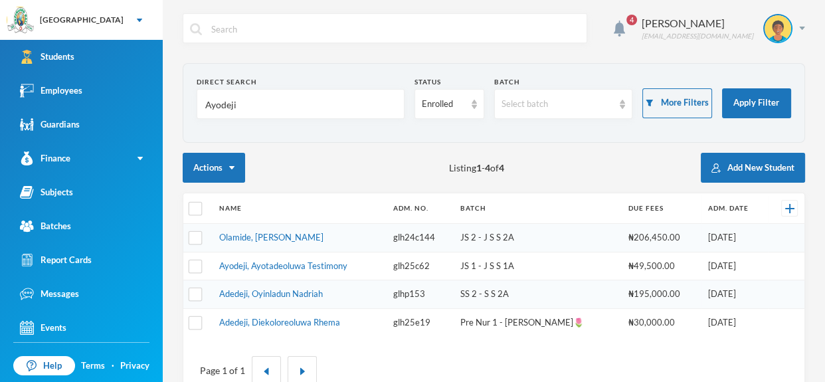
click at [276, 104] on input "Ayodeji" at bounding box center [300, 105] width 193 height 30
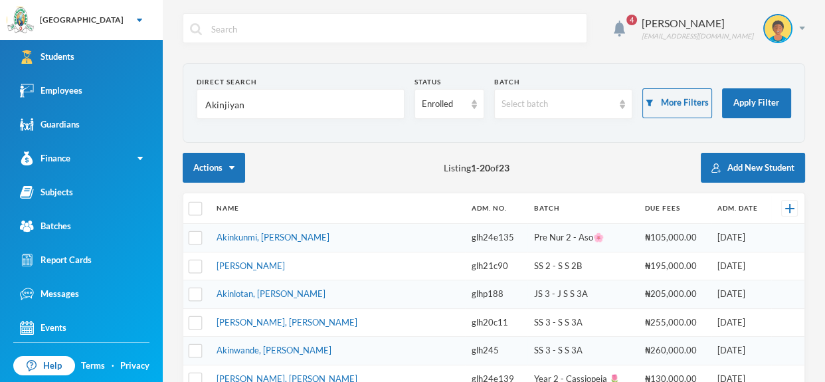
click at [258, 100] on input "Akinjiyan" at bounding box center [300, 105] width 193 height 30
type input "A"
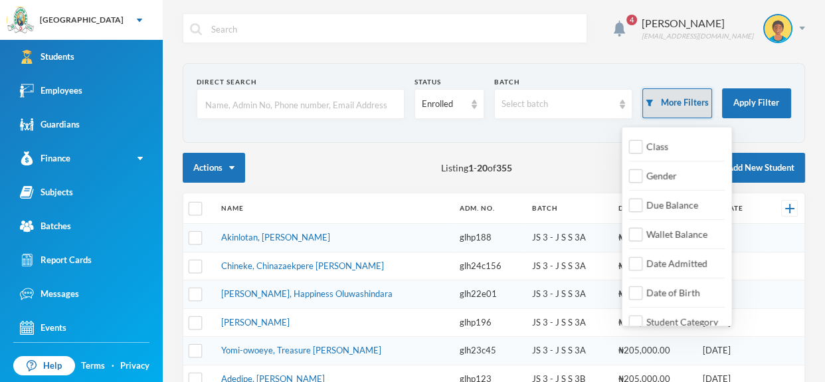
click at [670, 95] on button "More Filters" at bounding box center [677, 103] width 69 height 30
click at [639, 259] on input "Date Admitted" at bounding box center [636, 264] width 14 height 14
checkbox input "true"
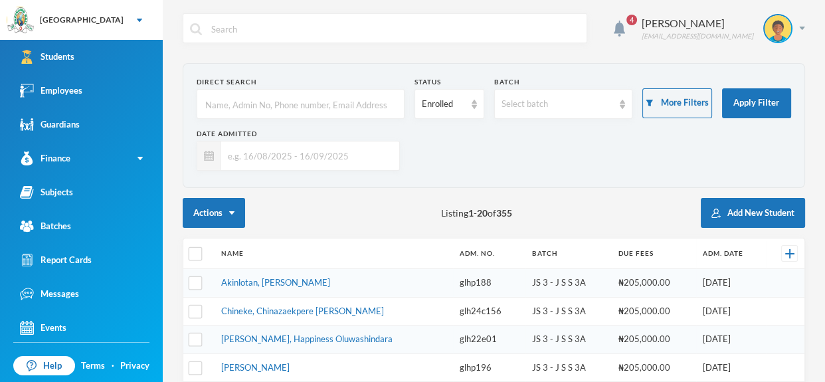
click at [325, 101] on input "text" at bounding box center [300, 105] width 193 height 30
click at [378, 152] on input "text" at bounding box center [306, 156] width 171 height 30
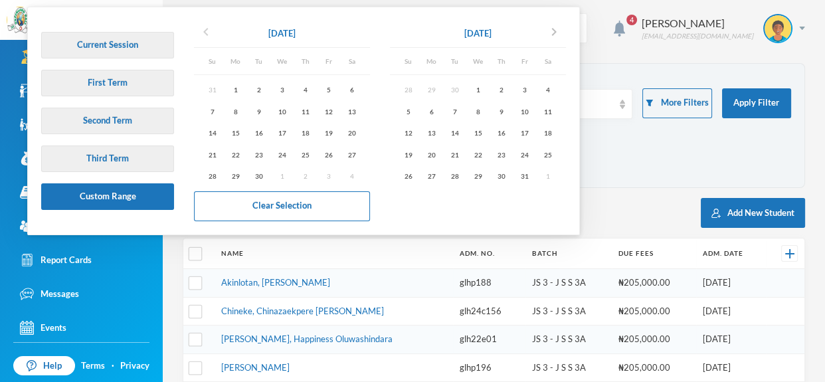
click at [209, 33] on icon "chevron_left" at bounding box center [206, 32] width 16 height 16
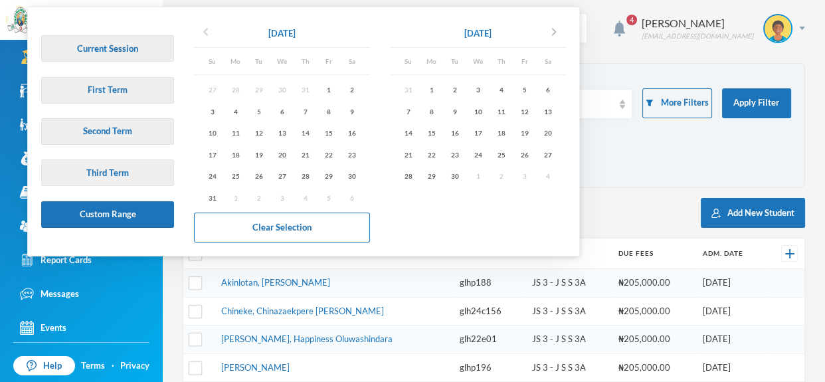
click at [209, 33] on icon "chevron_left" at bounding box center [206, 32] width 16 height 16
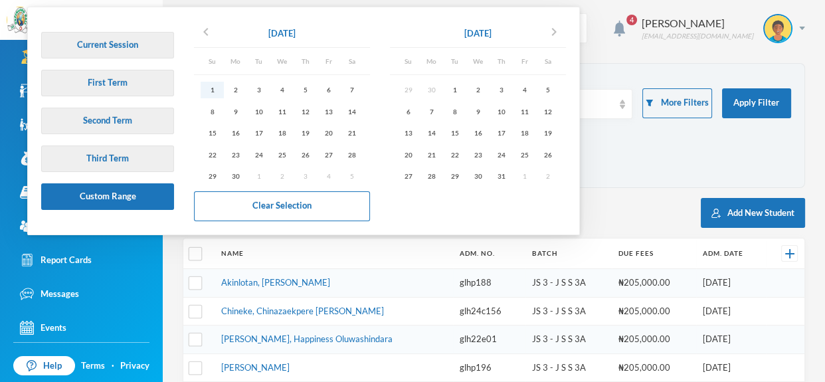
click at [215, 90] on div "1" at bounding box center [212, 90] width 23 height 17
click at [559, 31] on icon "chevron_right" at bounding box center [554, 32] width 16 height 16
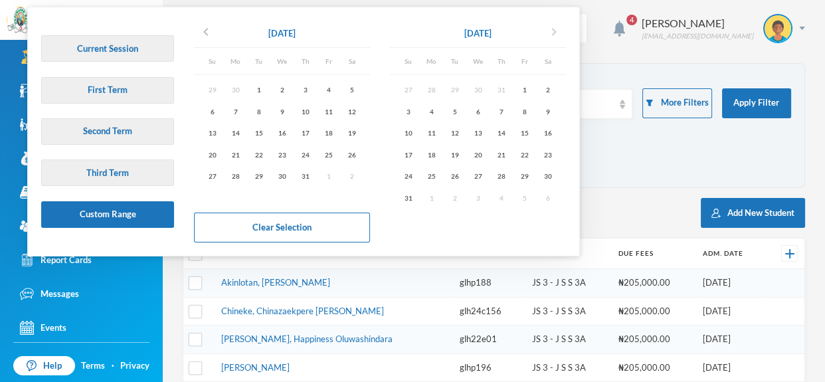
click at [559, 31] on icon "chevron_right" at bounding box center [554, 32] width 16 height 16
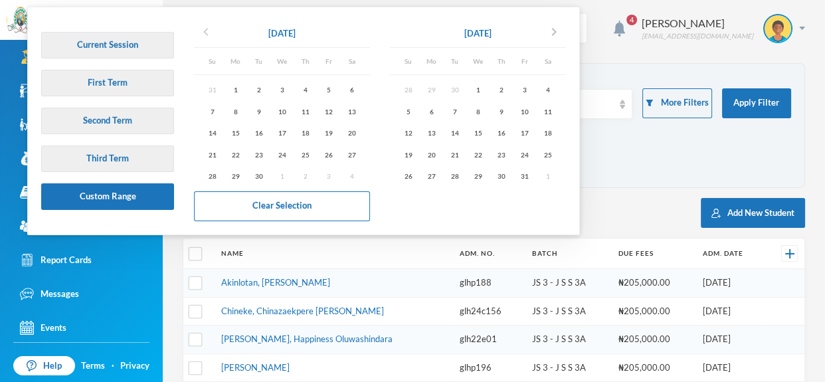
click at [202, 35] on icon "chevron_left" at bounding box center [206, 32] width 16 height 16
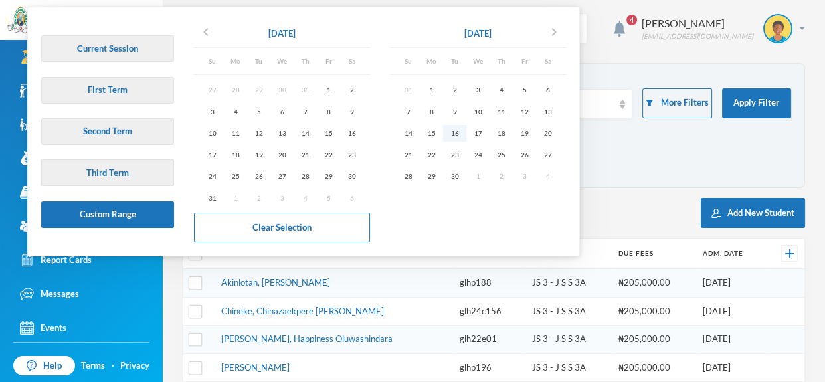
click at [459, 131] on div "16" at bounding box center [454, 133] width 23 height 17
type input "[DATE] - [DATE]"
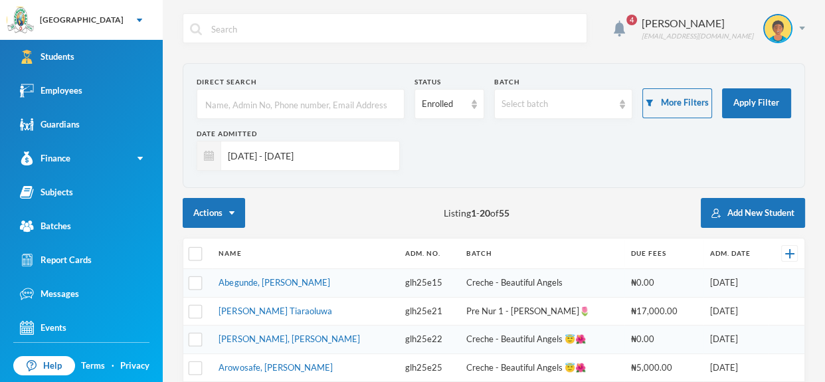
click at [354, 150] on input "[DATE] - [DATE]" at bounding box center [306, 156] width 171 height 30
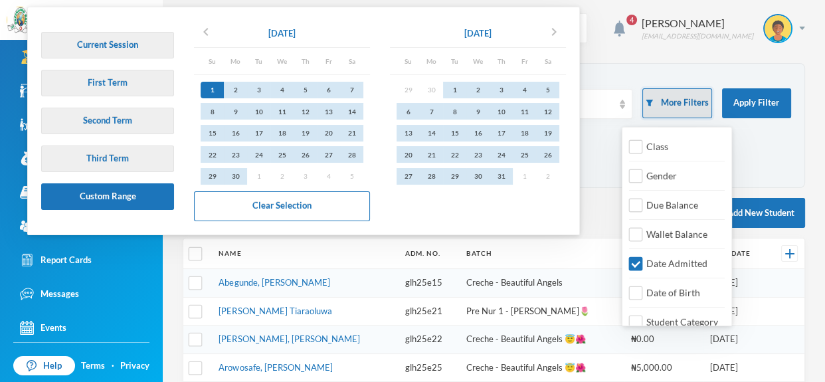
click at [693, 114] on button "More Filters" at bounding box center [677, 103] width 69 height 30
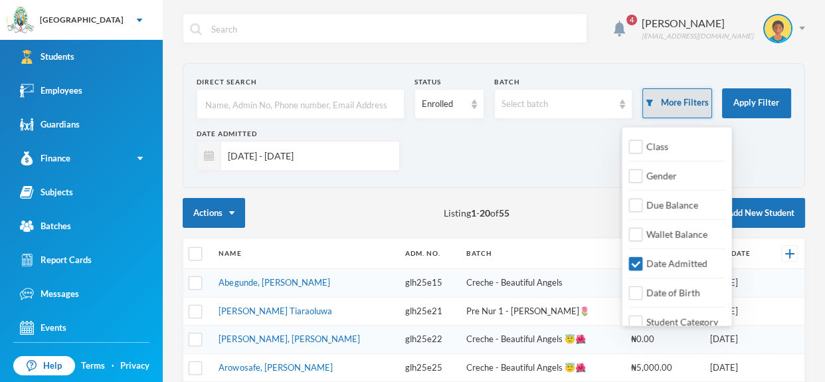
click at [679, 96] on button "More Filters" at bounding box center [677, 103] width 69 height 30
click at [639, 264] on input "Date Admitted" at bounding box center [636, 264] width 14 height 14
checkbox input "false"
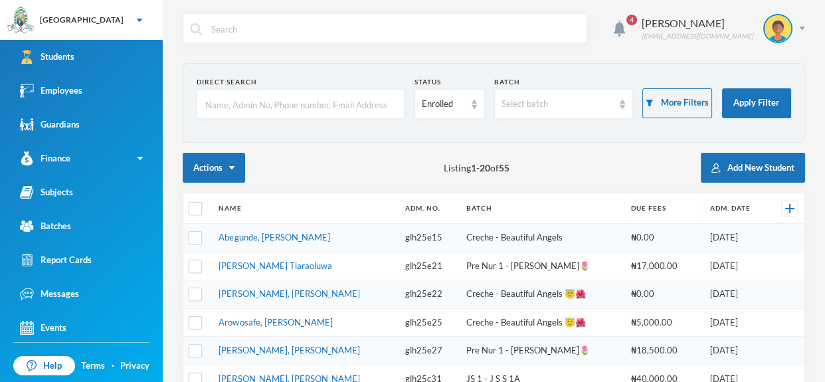
click at [267, 99] on input "text" at bounding box center [300, 105] width 193 height 30
click at [348, 110] on input "text" at bounding box center [300, 105] width 193 height 30
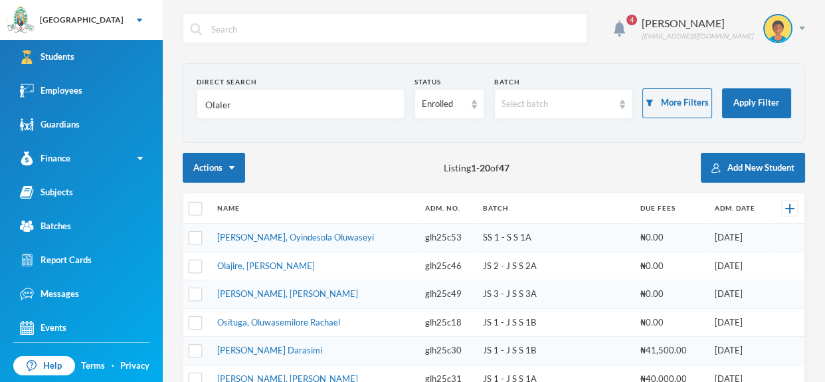
type input "Olalere"
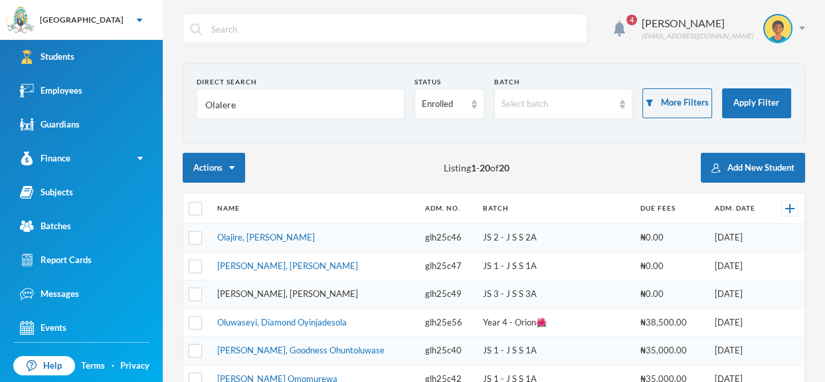
click at [318, 292] on link "[PERSON_NAME], [PERSON_NAME]" at bounding box center [287, 293] width 141 height 11
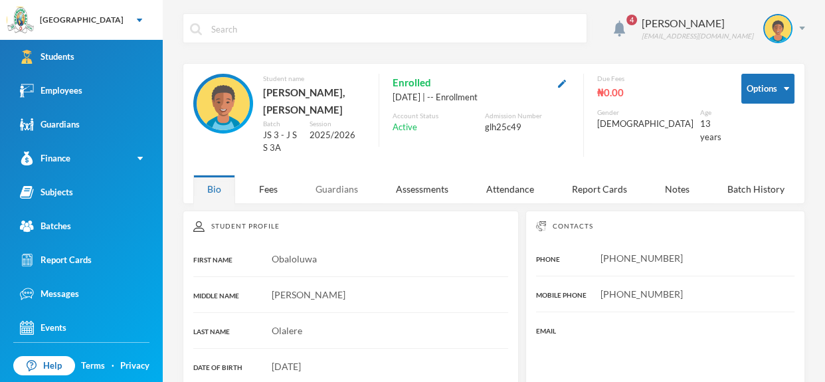
click at [337, 175] on div "Guardians" at bounding box center [337, 189] width 70 height 29
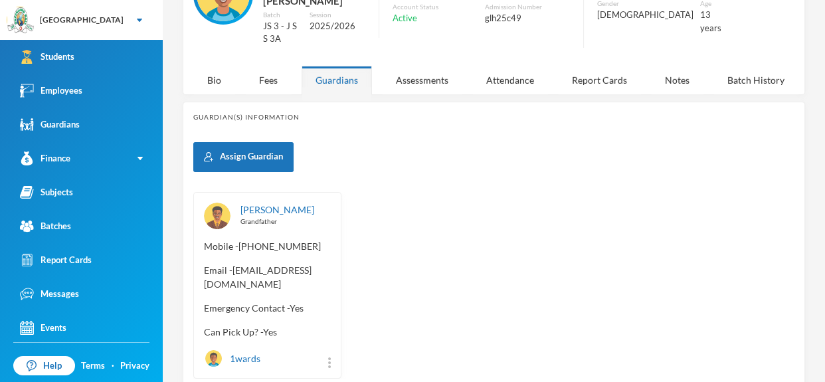
scroll to position [115, 0]
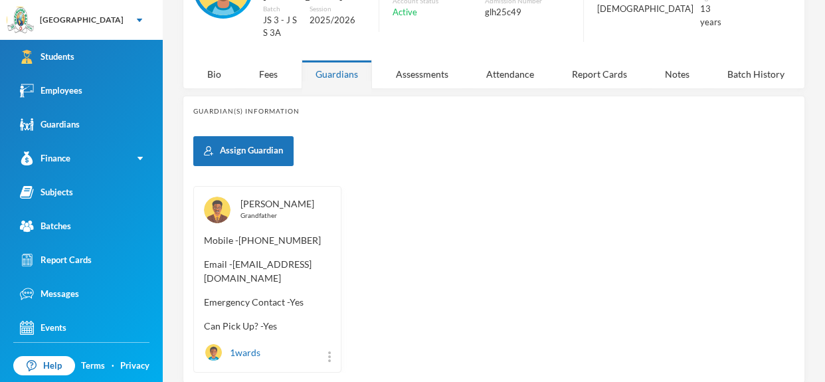
click at [306, 198] on link "[PERSON_NAME]" at bounding box center [278, 203] width 74 height 11
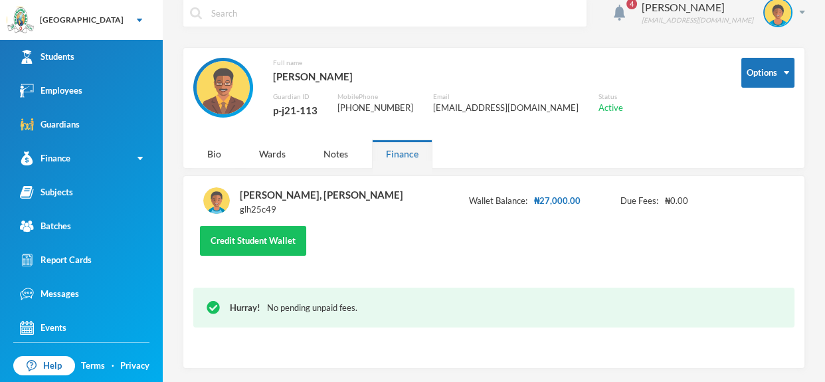
scroll to position [15, 0]
drag, startPoint x: 274, startPoint y: 111, endPoint x: 318, endPoint y: 110, distance: 43.2
click at [318, 110] on div "Full name [PERSON_NAME] Guardian ID p-j21-113 Mobile Phone [PHONE_NUMBER] Email…" at bounding box center [457, 95] width 528 height 75
copy div "p-j21-113"
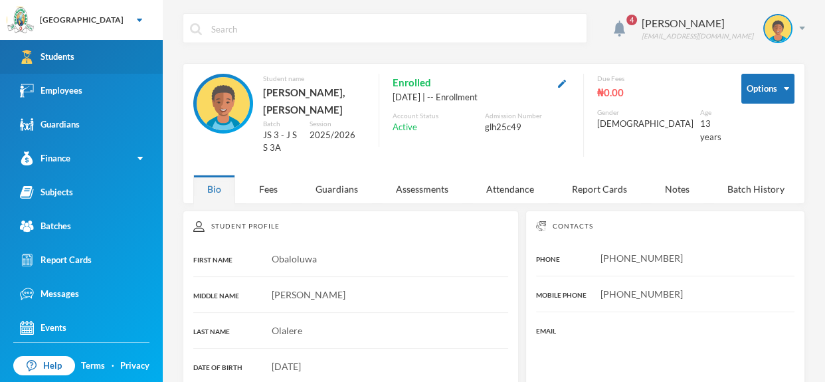
click at [126, 50] on link "Students" at bounding box center [81, 57] width 163 height 34
